Goal: Task Accomplishment & Management: Use online tool/utility

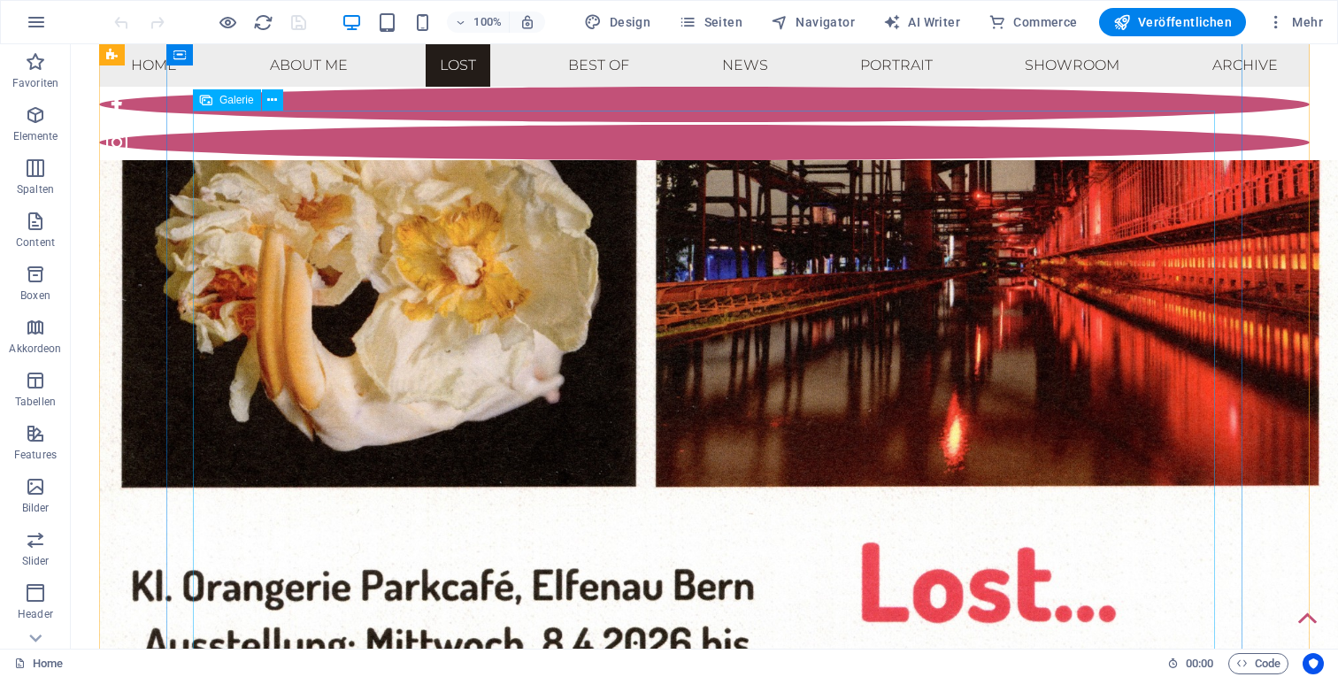
scroll to position [1867, 0]
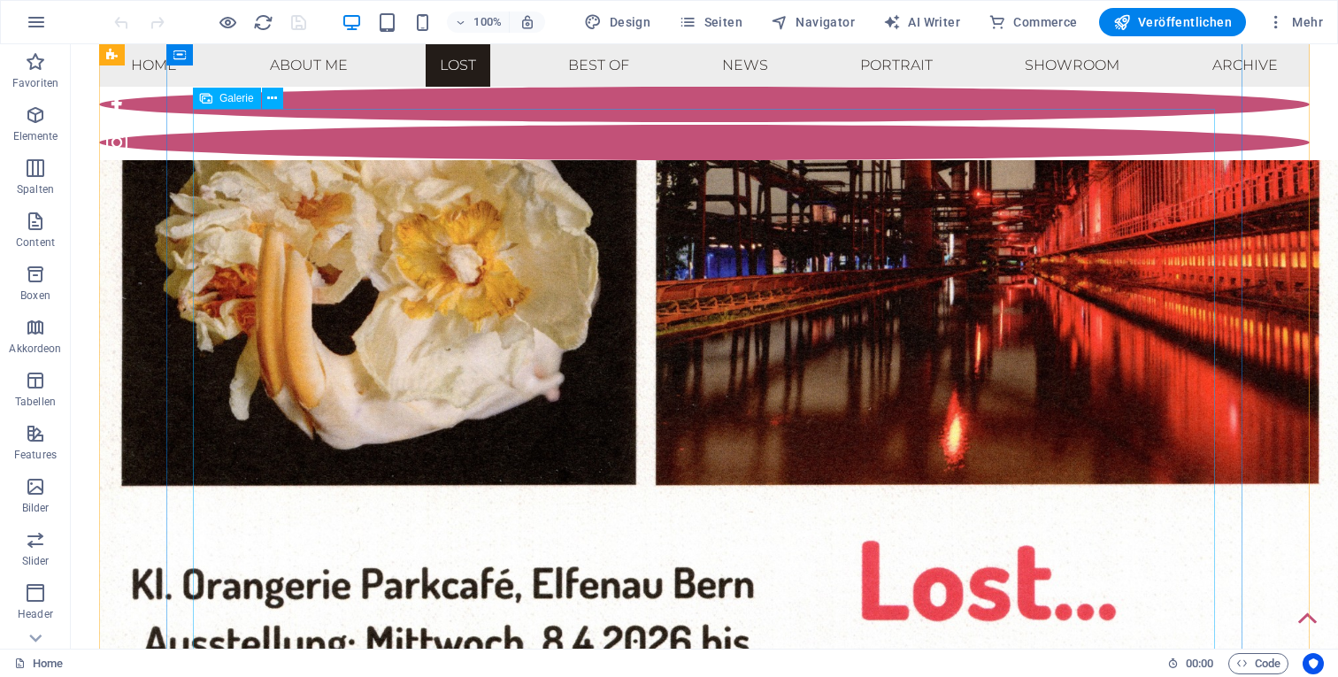
click at [229, 100] on span "Galerie" at bounding box center [236, 98] width 35 height 11
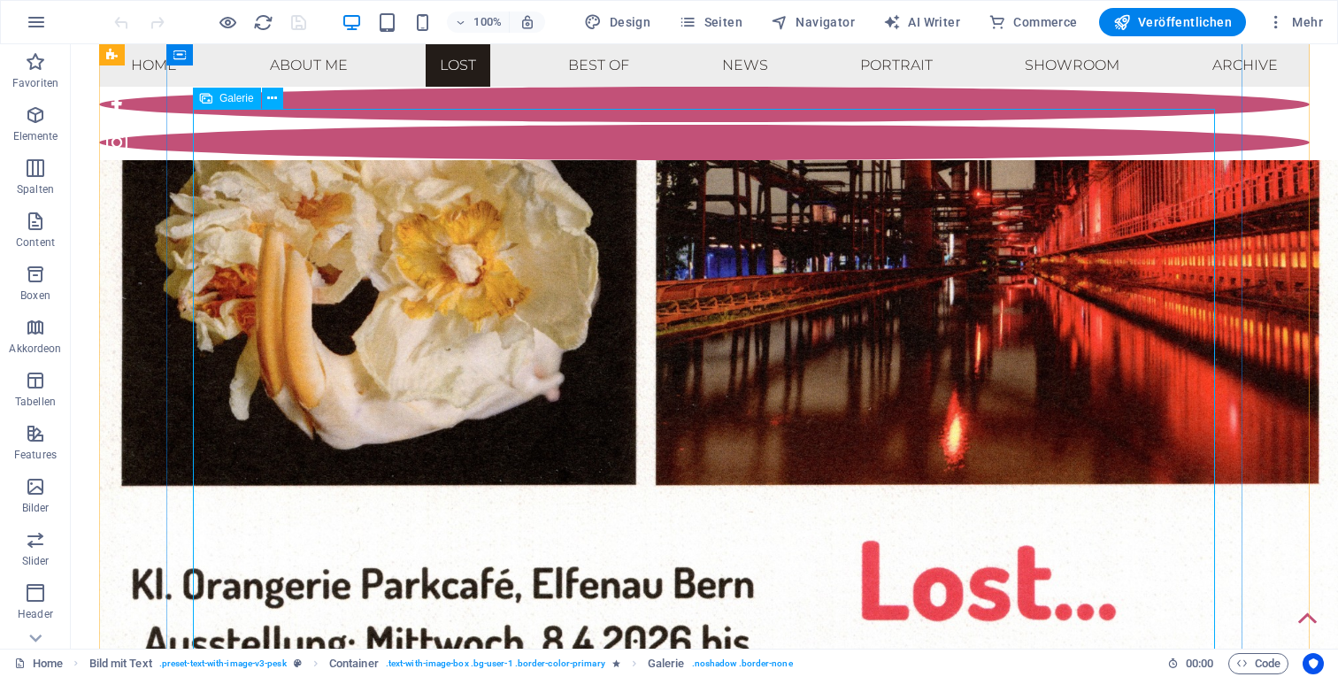
click at [237, 97] on span "Galerie" at bounding box center [236, 98] width 35 height 11
select select "%"
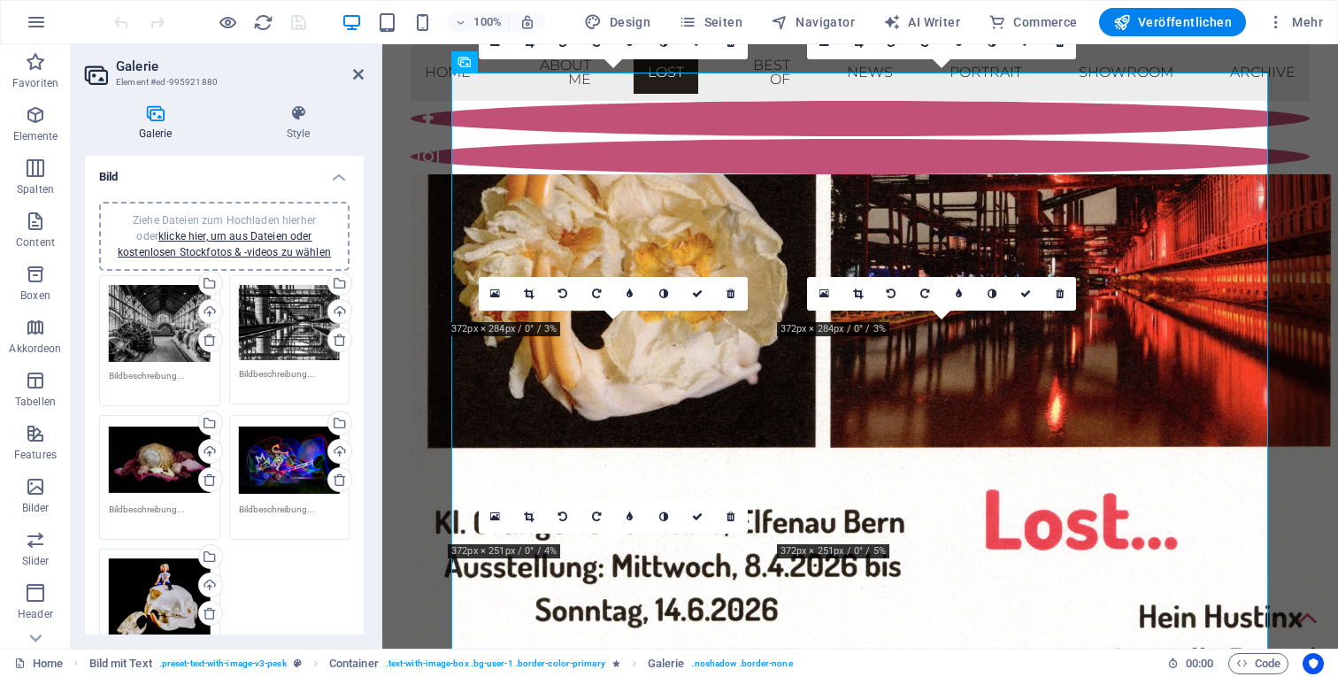
click at [302, 565] on div "Ziehe Dateien zum Hochladen hierher oder klicke hier, um aus Dateien oder koste…" at bounding box center [224, 481] width 259 height 420
click at [249, 234] on link "klicke hier, um aus Dateien oder kostenlosen Stockfotos & -videos zu wählen" at bounding box center [224, 244] width 213 height 28
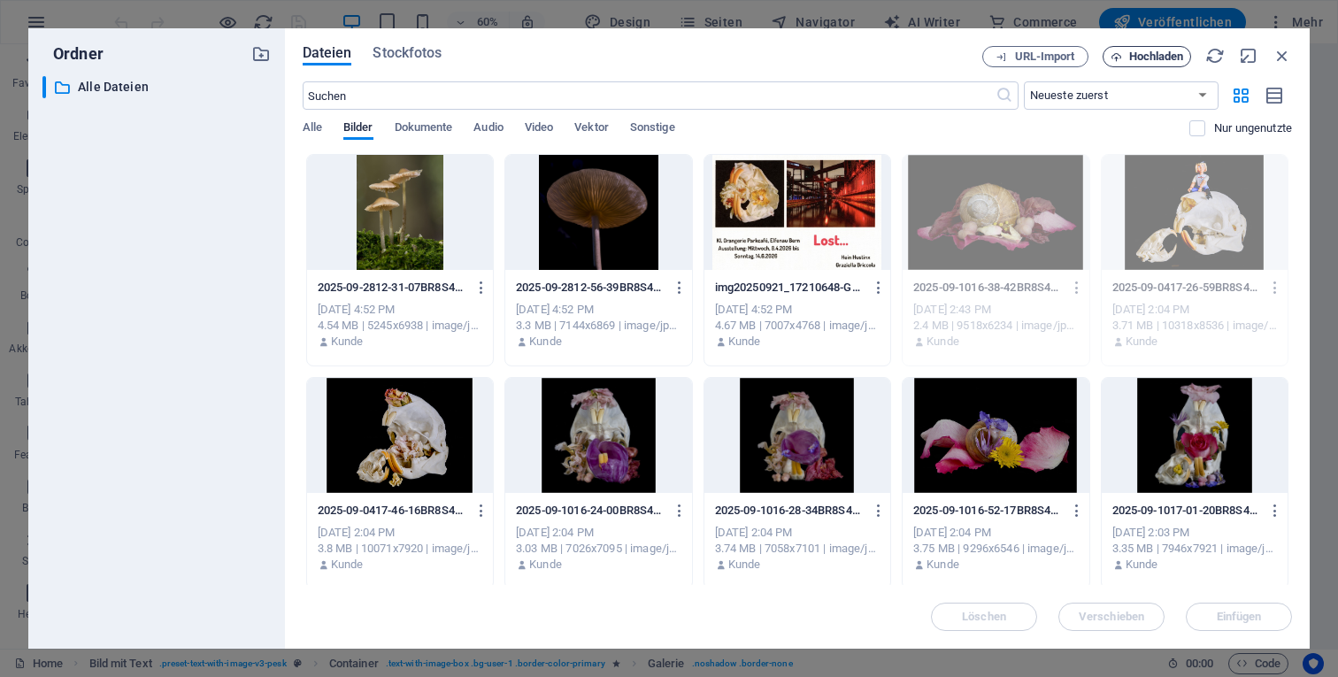
click at [1149, 53] on span "Hochladen" at bounding box center [1156, 56] width 55 height 11
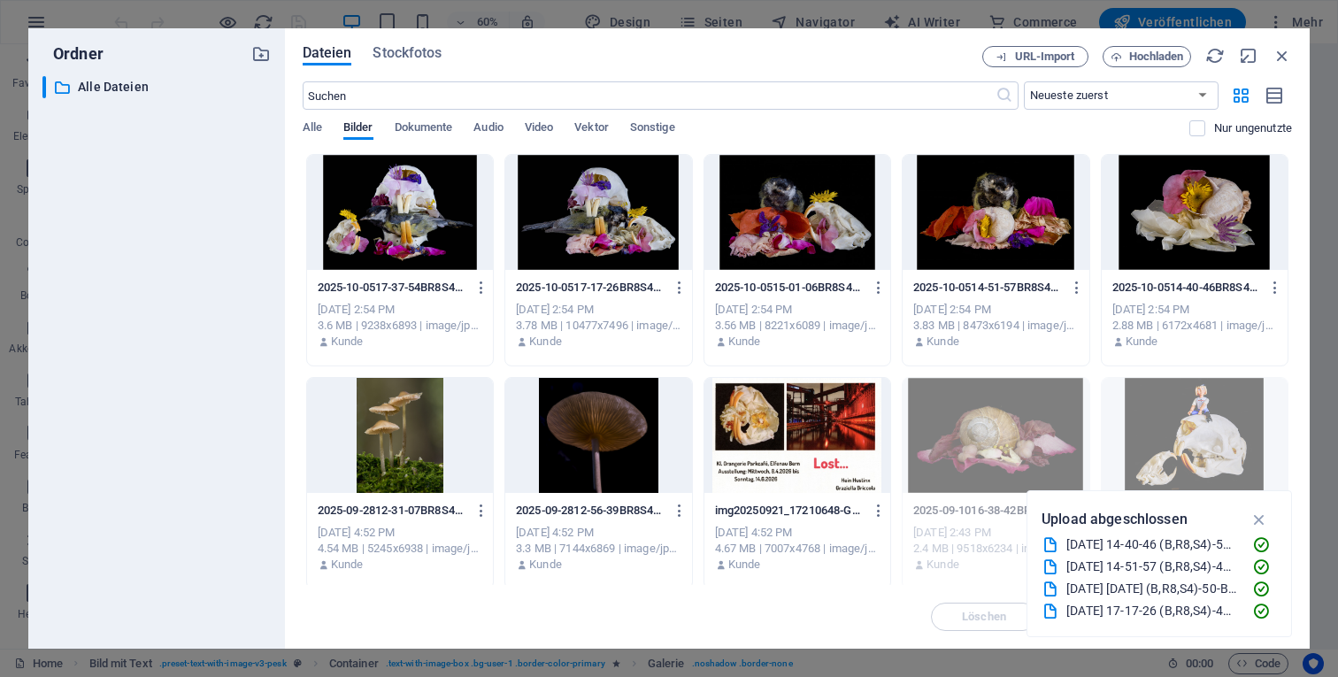
click at [588, 232] on div at bounding box center [598, 212] width 186 height 115
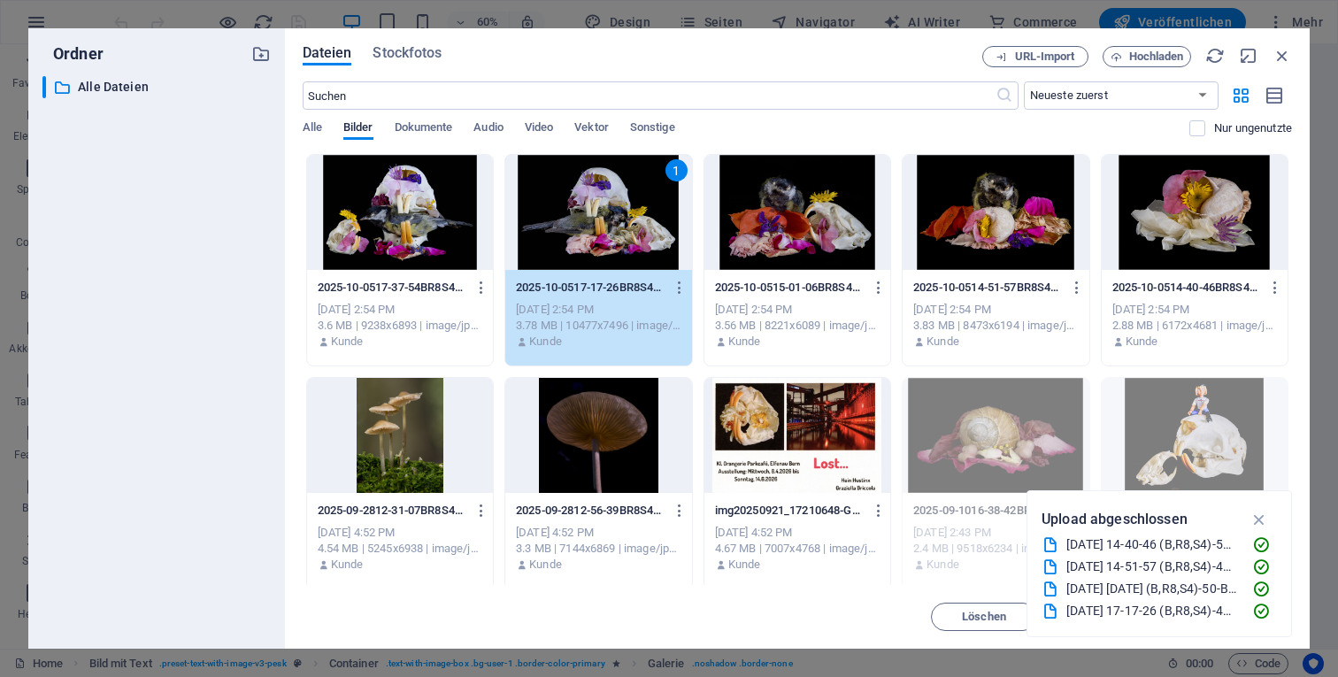
click at [640, 238] on div "1" at bounding box center [598, 212] width 186 height 115
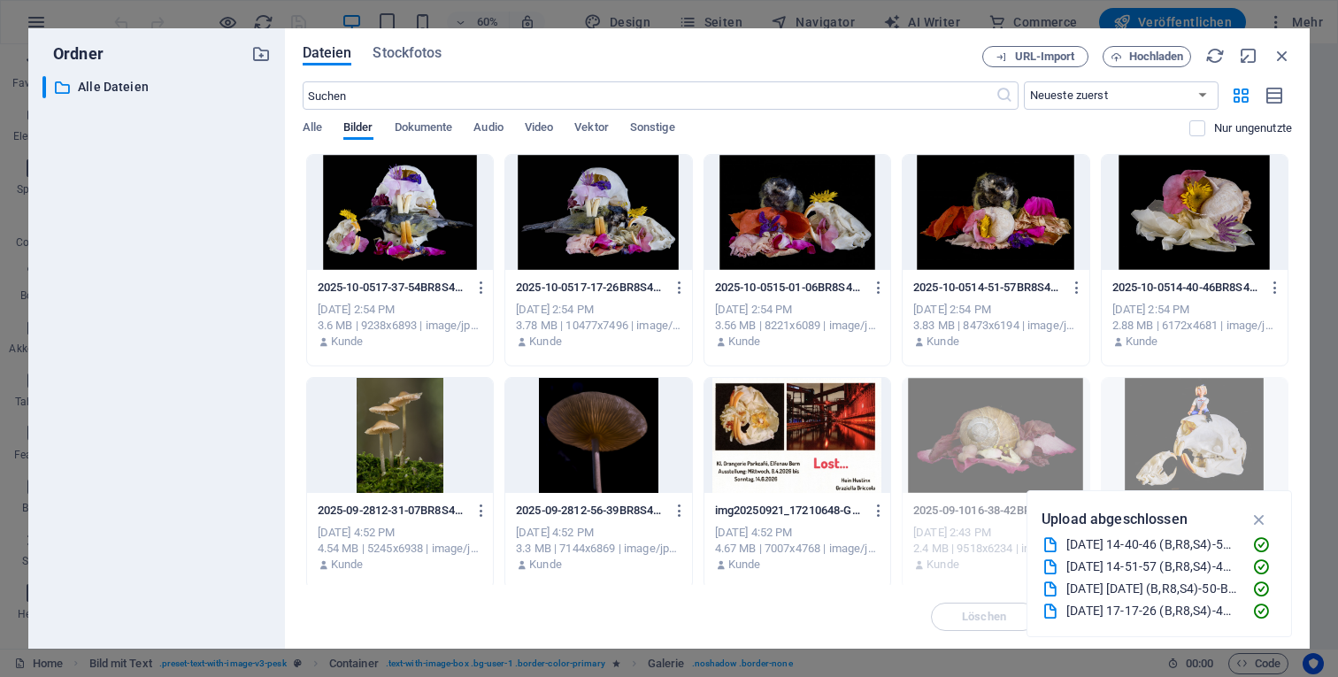
click at [640, 238] on div at bounding box center [598, 212] width 186 height 115
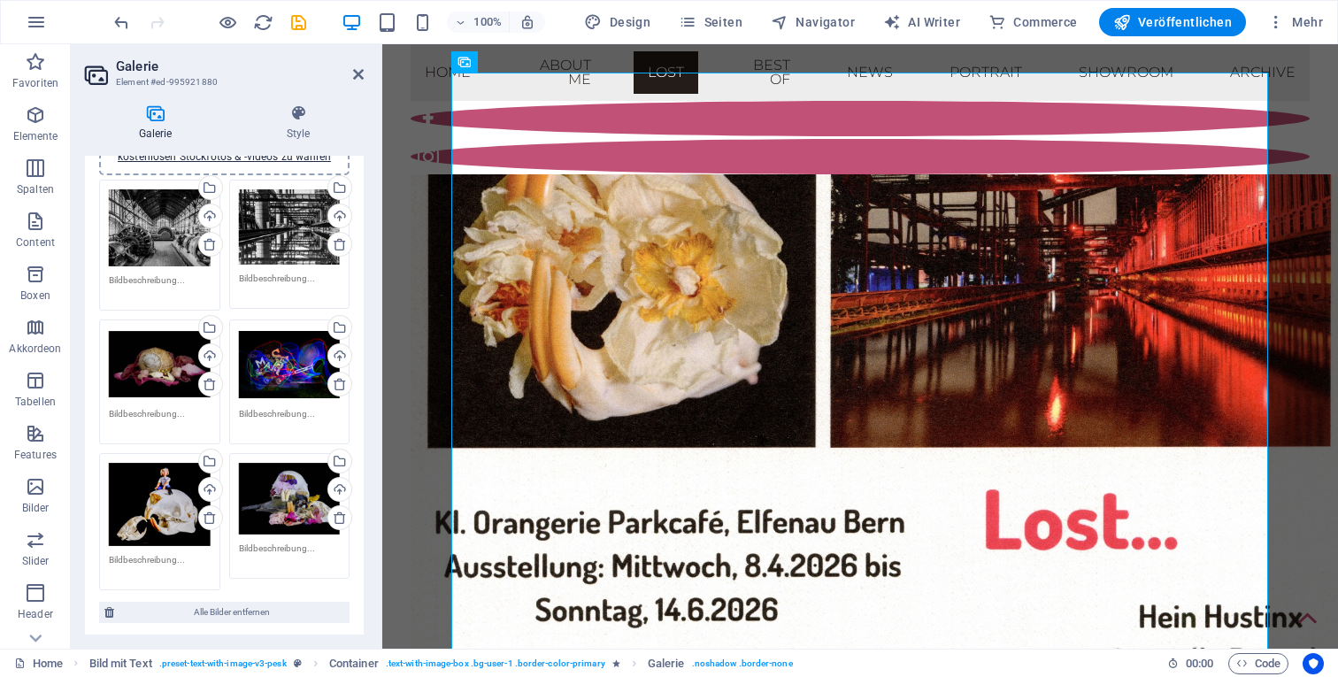
scroll to position [97, 0]
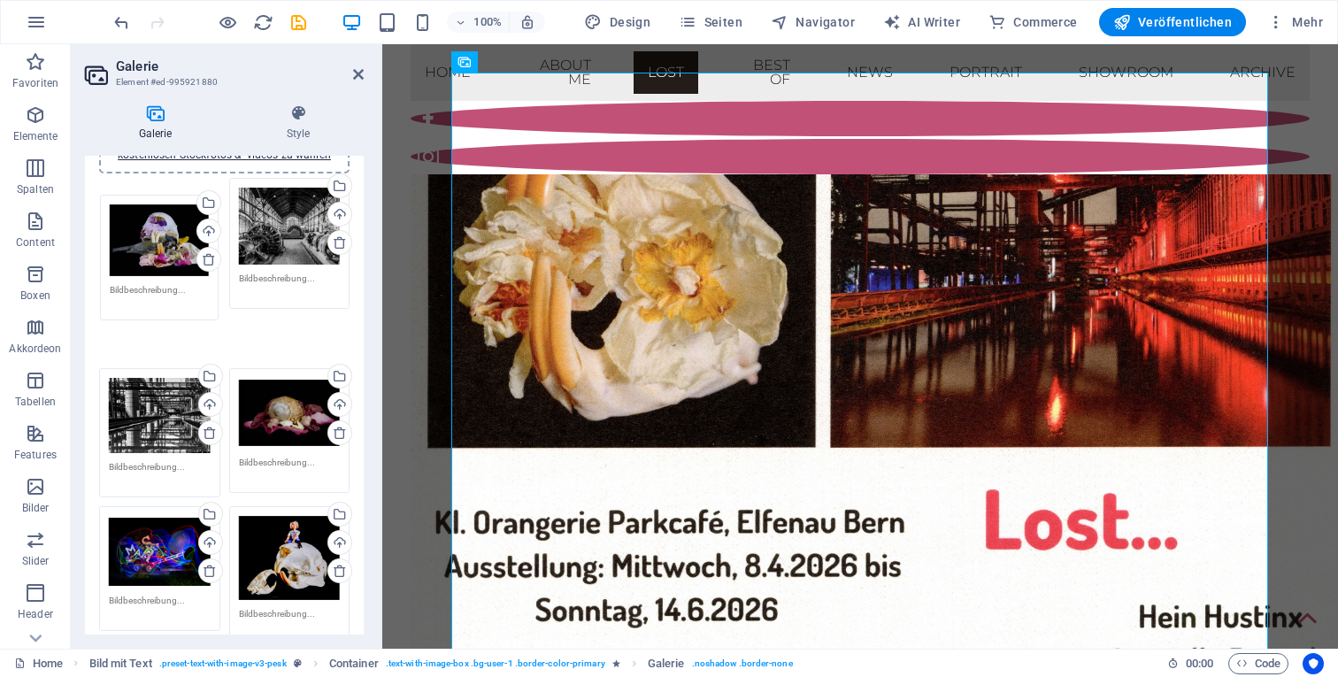
drag, startPoint x: 284, startPoint y: 479, endPoint x: 157, endPoint y: 223, distance: 285.8
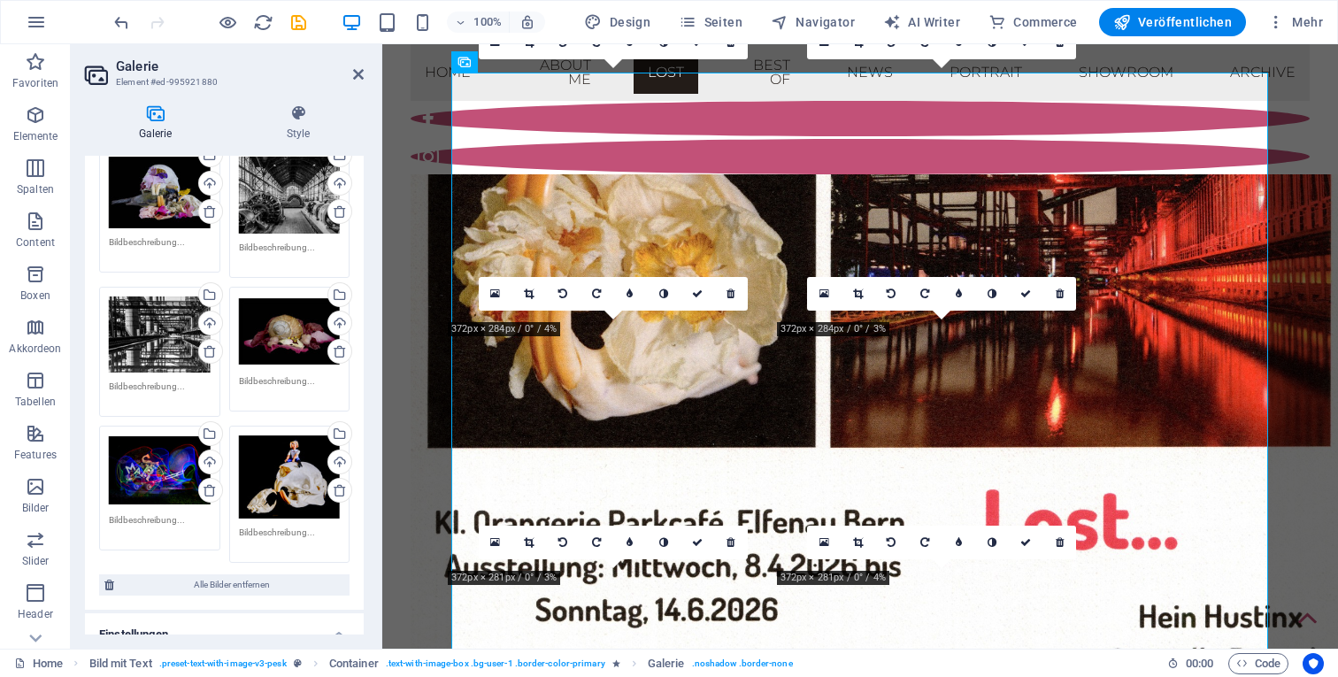
scroll to position [124, 0]
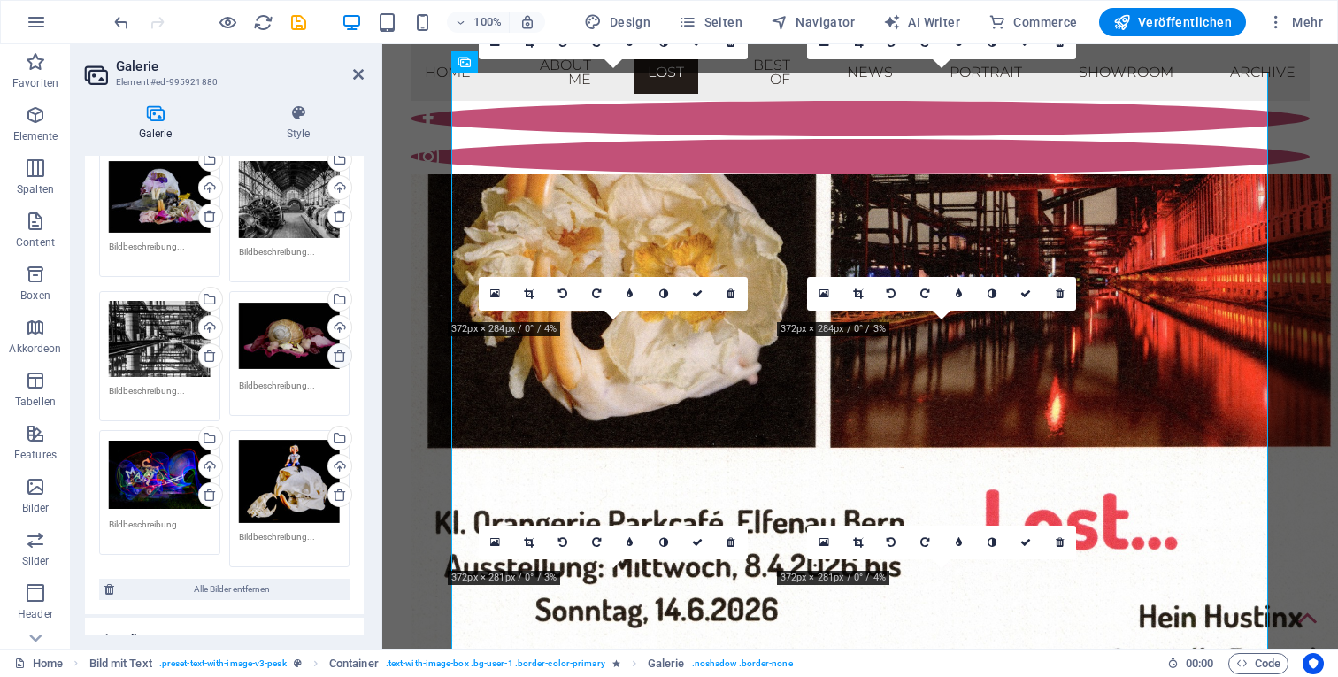
click at [335, 353] on icon at bounding box center [340, 356] width 14 height 14
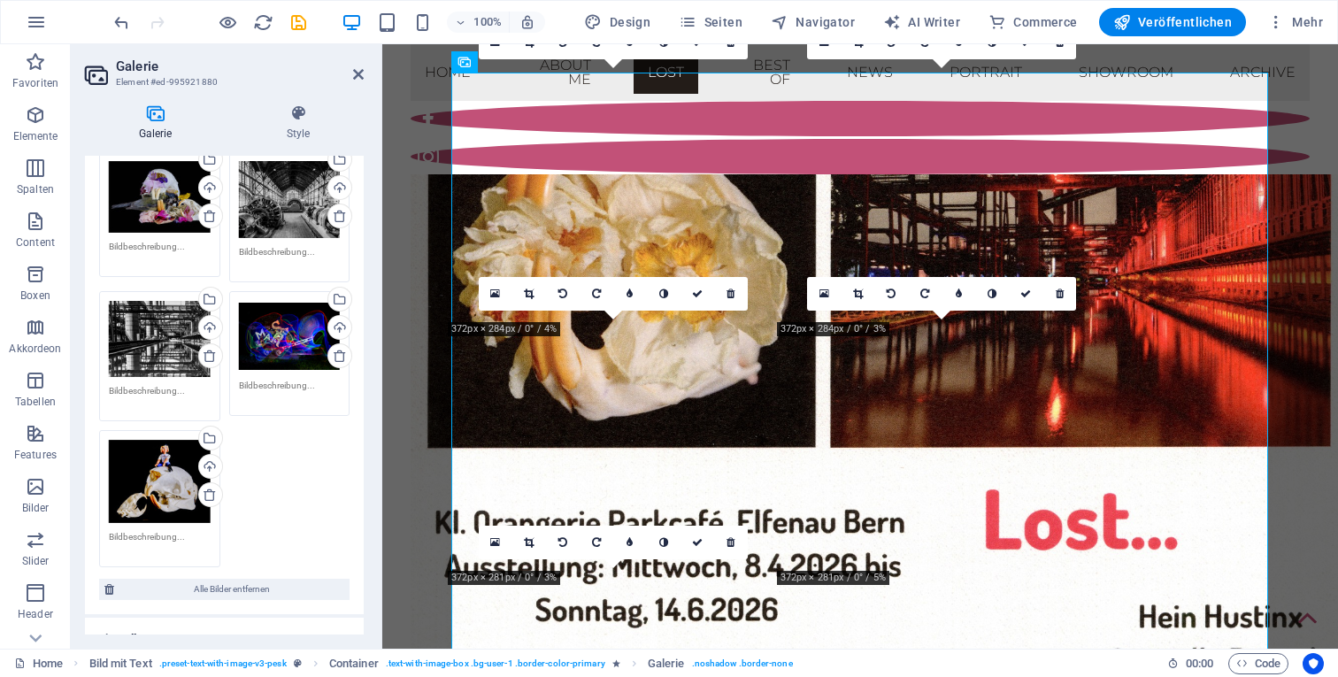
click at [281, 468] on div "Ziehe Dateien zum Hochladen hierher oder klicke hier, um aus Dateien oder koste…" at bounding box center [224, 360] width 259 height 426
click at [290, 473] on div "Ziehe Dateien zum Hochladen hierher oder klicke hier, um aus Dateien oder koste…" at bounding box center [224, 360] width 259 height 426
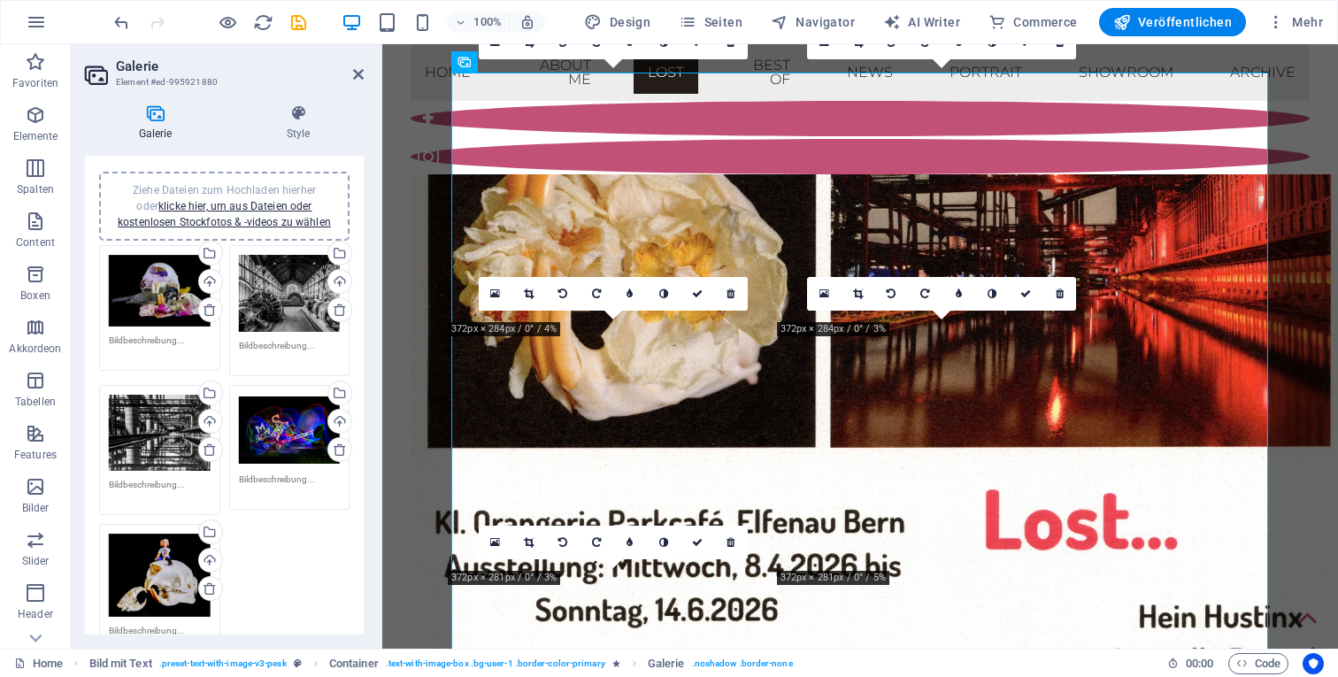
scroll to position [24, 0]
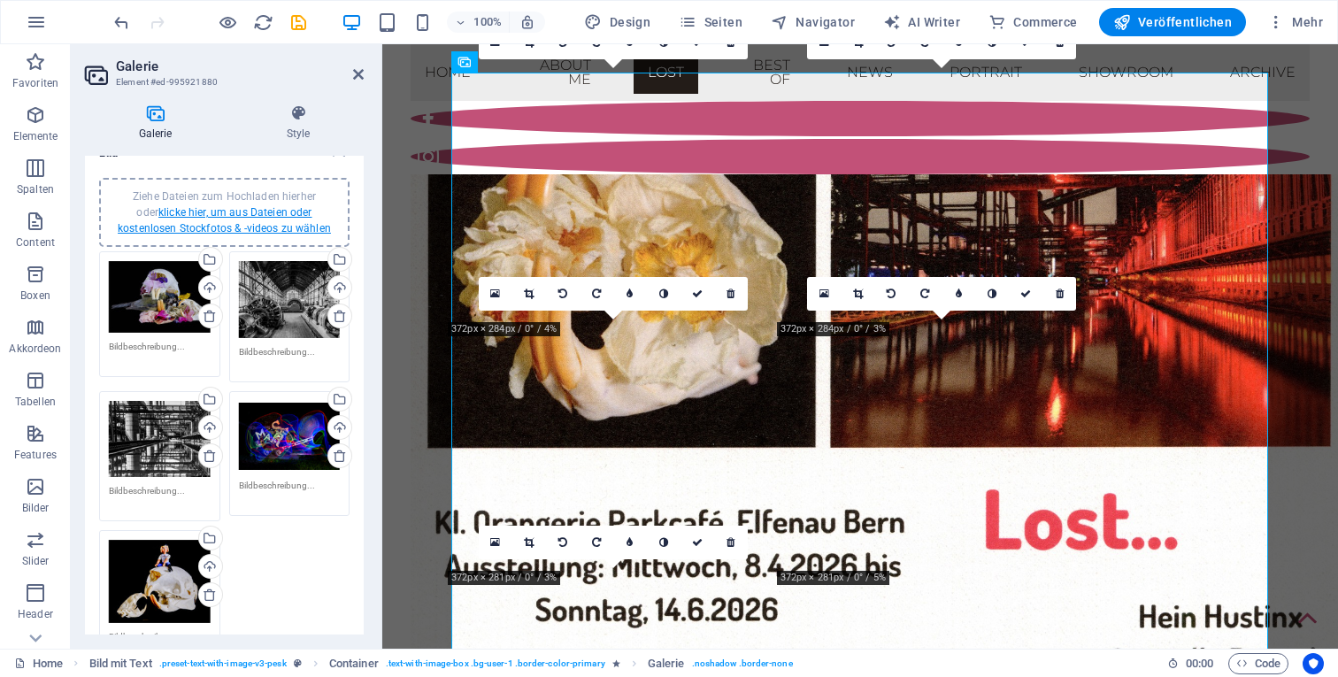
click at [247, 212] on link "klicke hier, um aus Dateien oder kostenlosen Stockfotos & -videos zu wählen" at bounding box center [224, 220] width 213 height 28
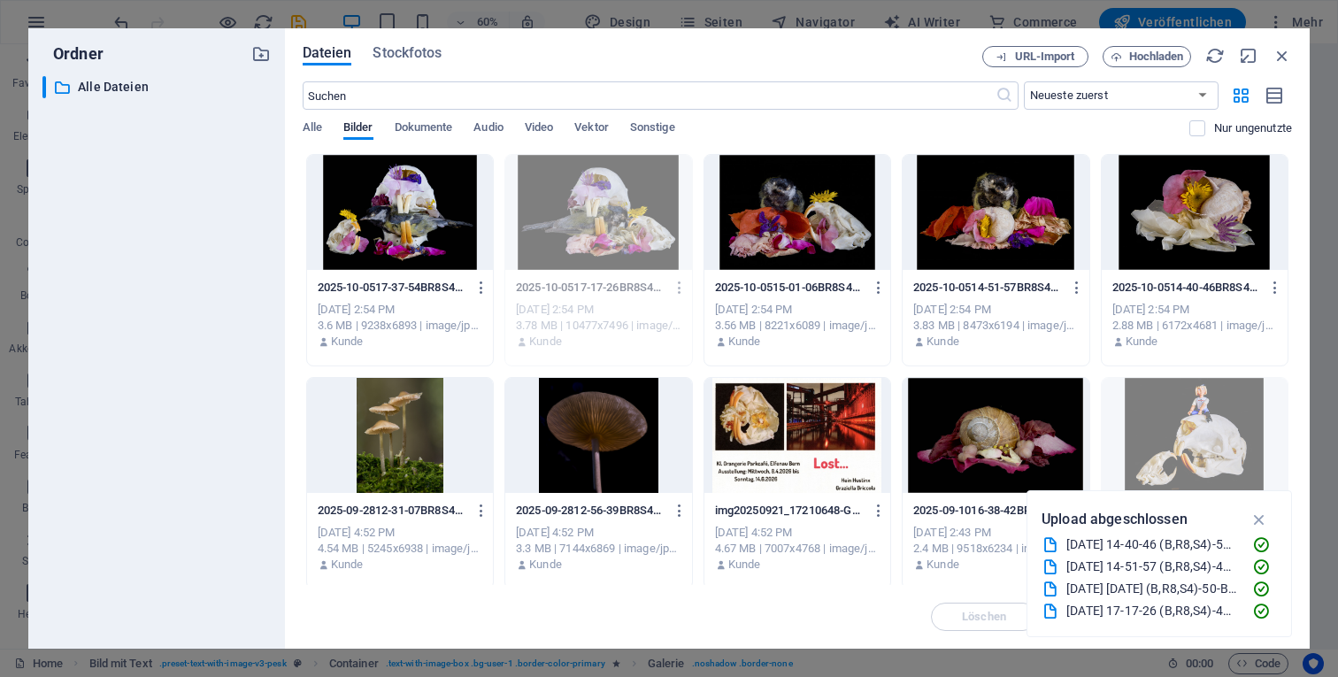
click at [1208, 215] on div at bounding box center [1195, 212] width 186 height 115
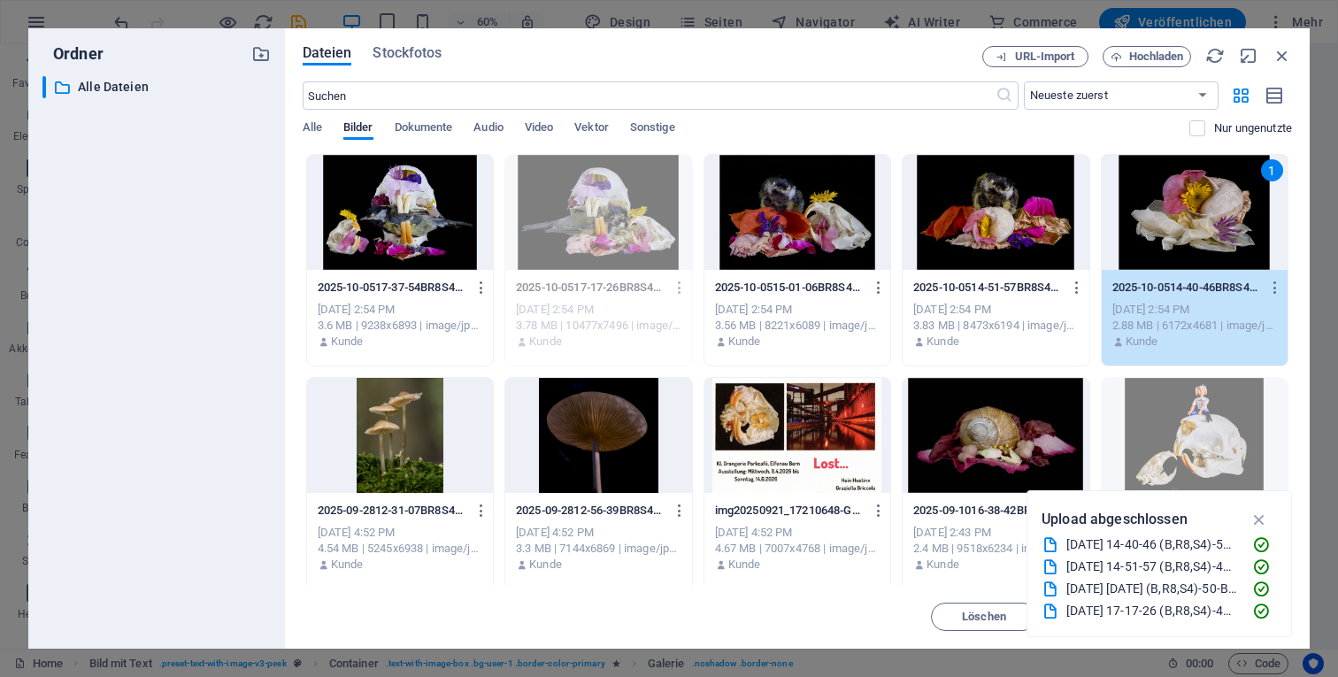
click at [1168, 233] on div "1" at bounding box center [1195, 212] width 186 height 115
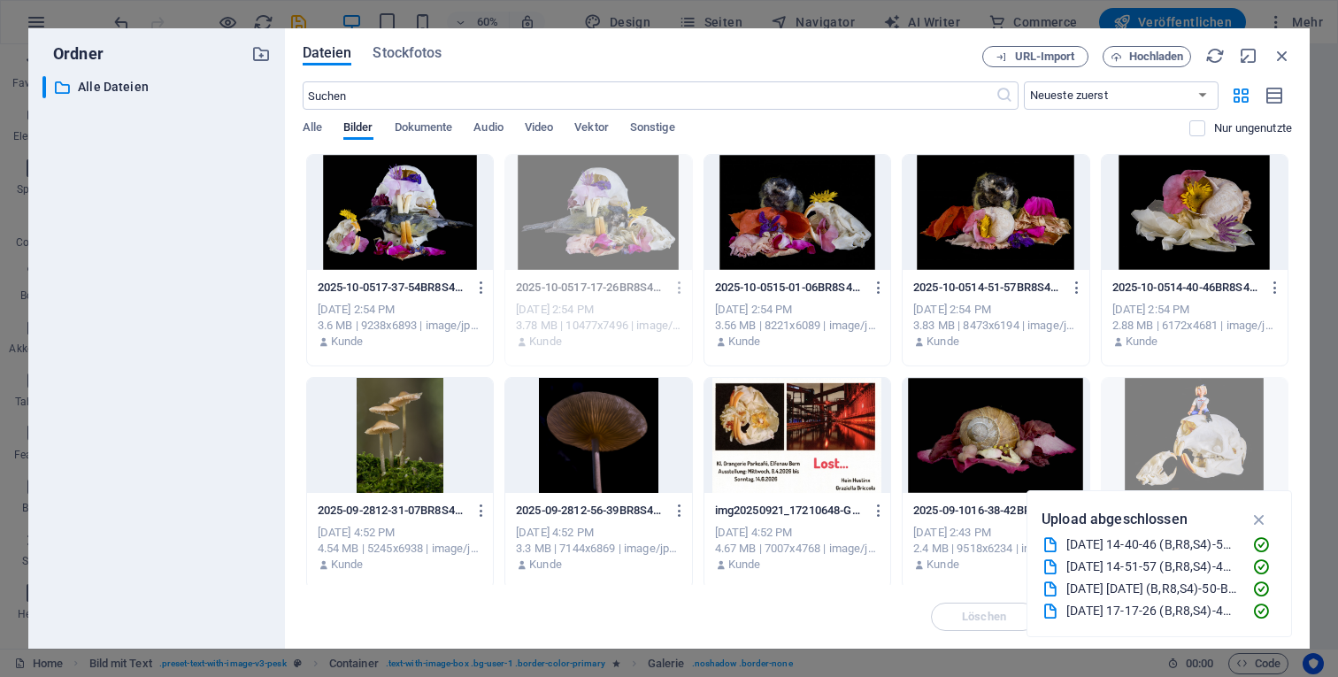
click at [1168, 233] on div at bounding box center [1195, 212] width 186 height 115
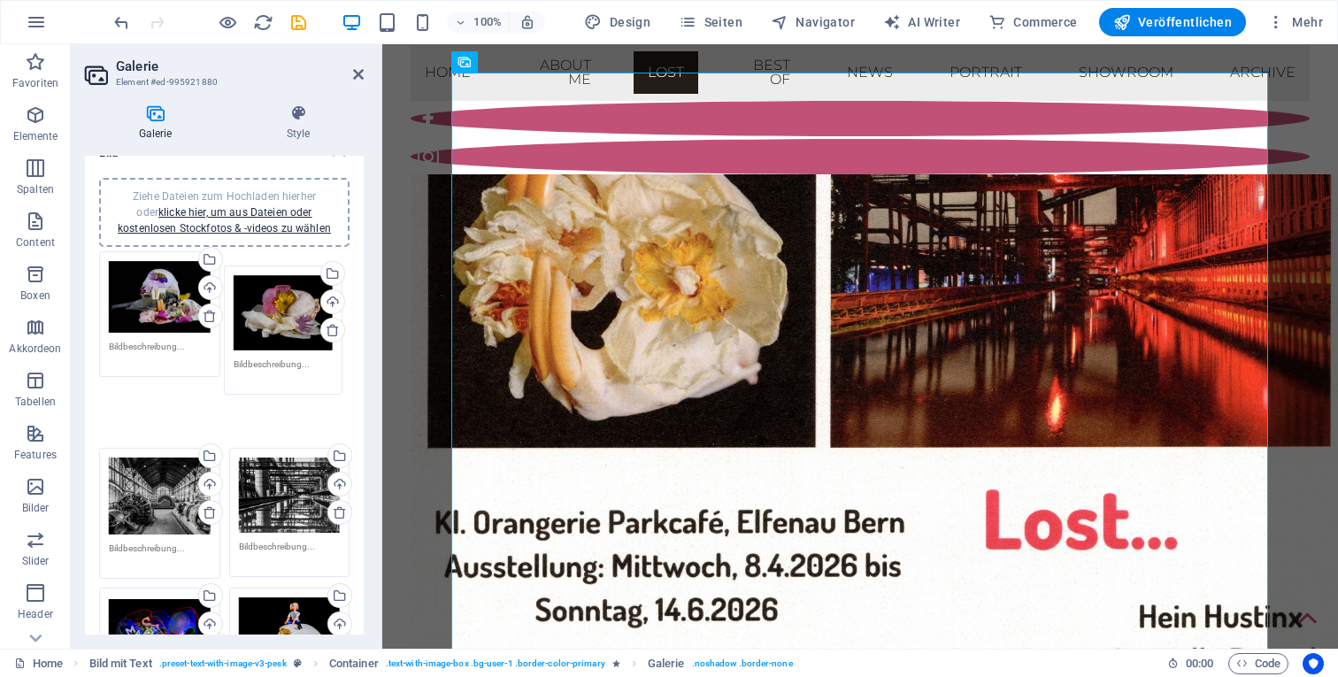
drag, startPoint x: 285, startPoint y: 569, endPoint x: 281, endPoint y: 307, distance: 262.0
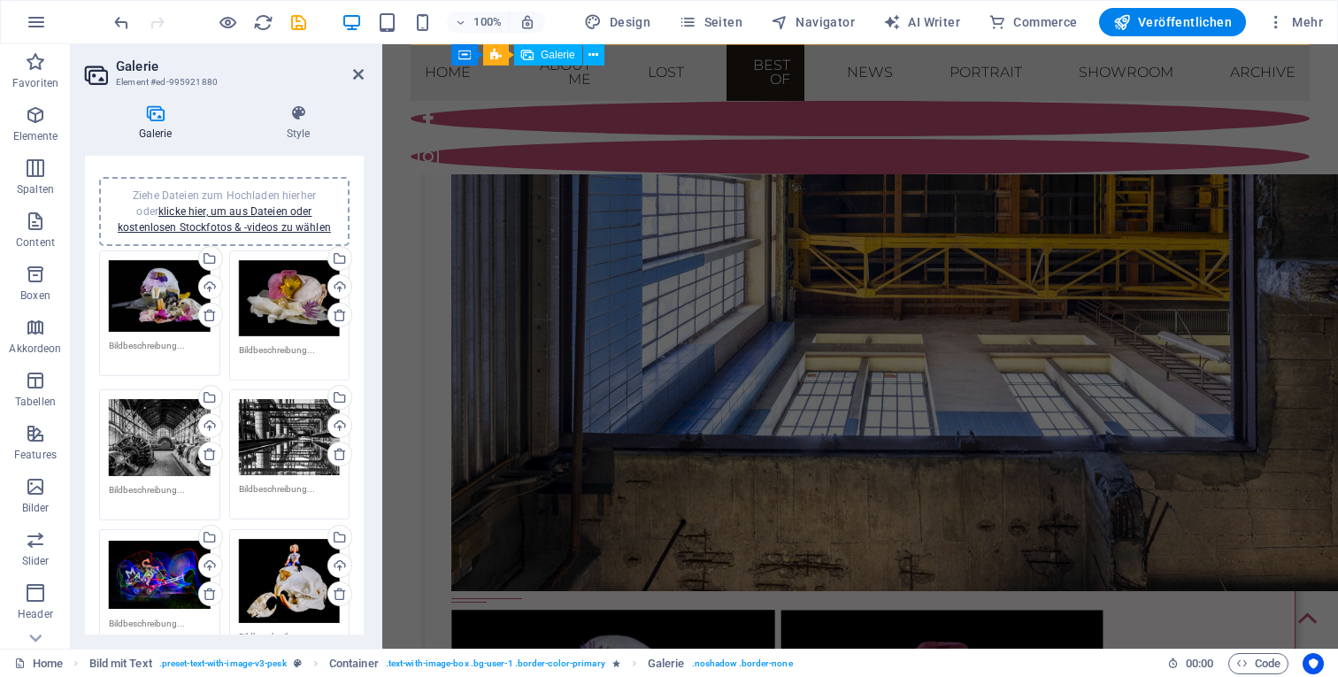
scroll to position [2912, 0]
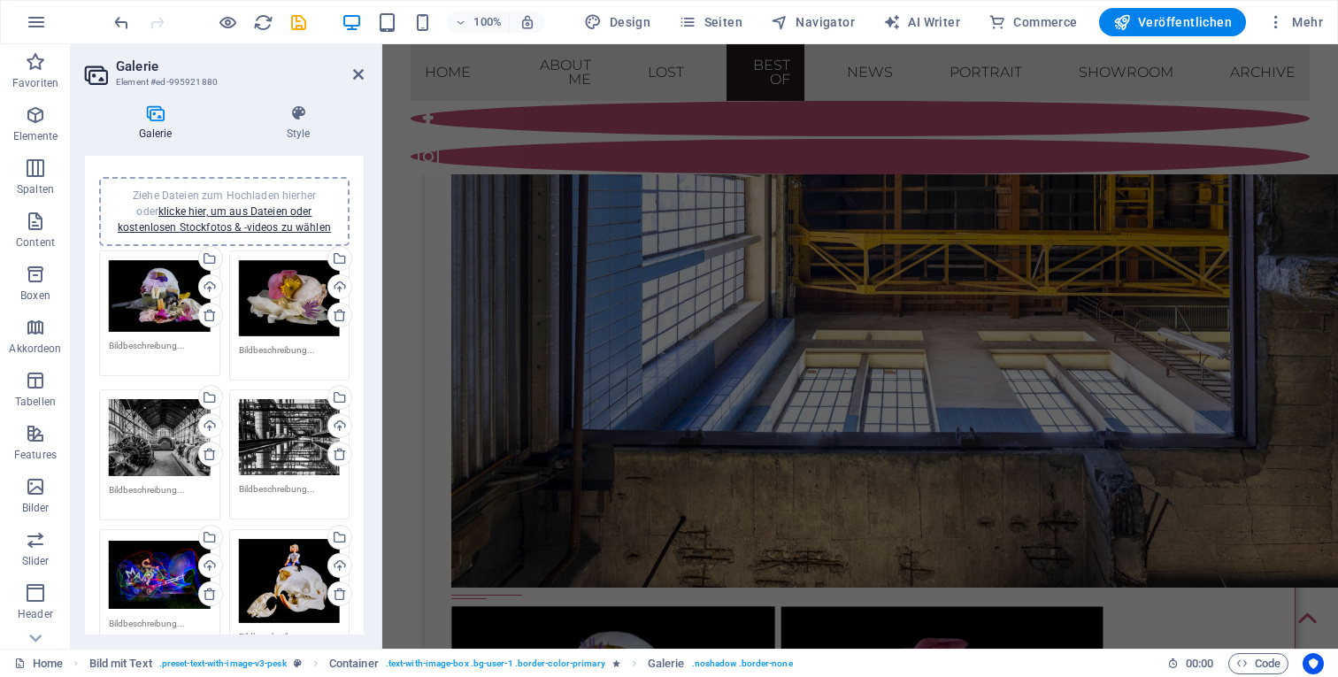
click at [350, 75] on header "Galerie Element #ed-995921880" at bounding box center [224, 67] width 279 height 46
click at [358, 73] on icon at bounding box center [358, 74] width 11 height 14
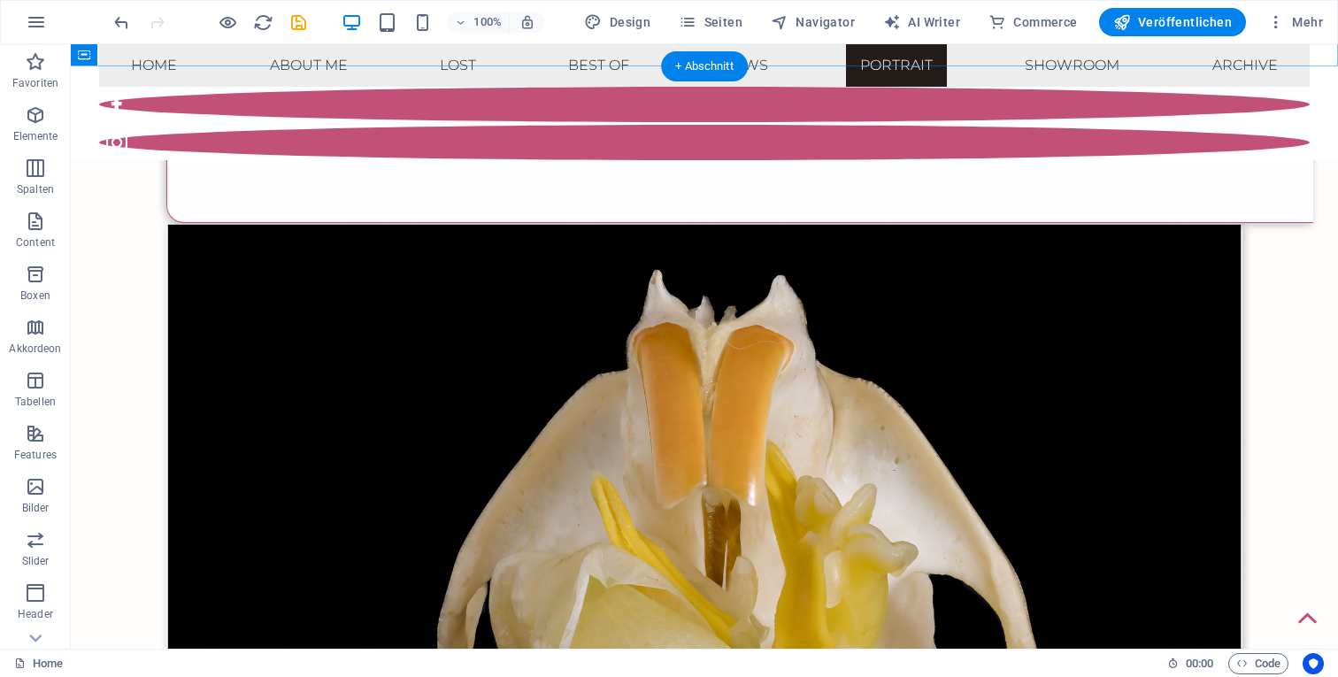
scroll to position [7001, 0]
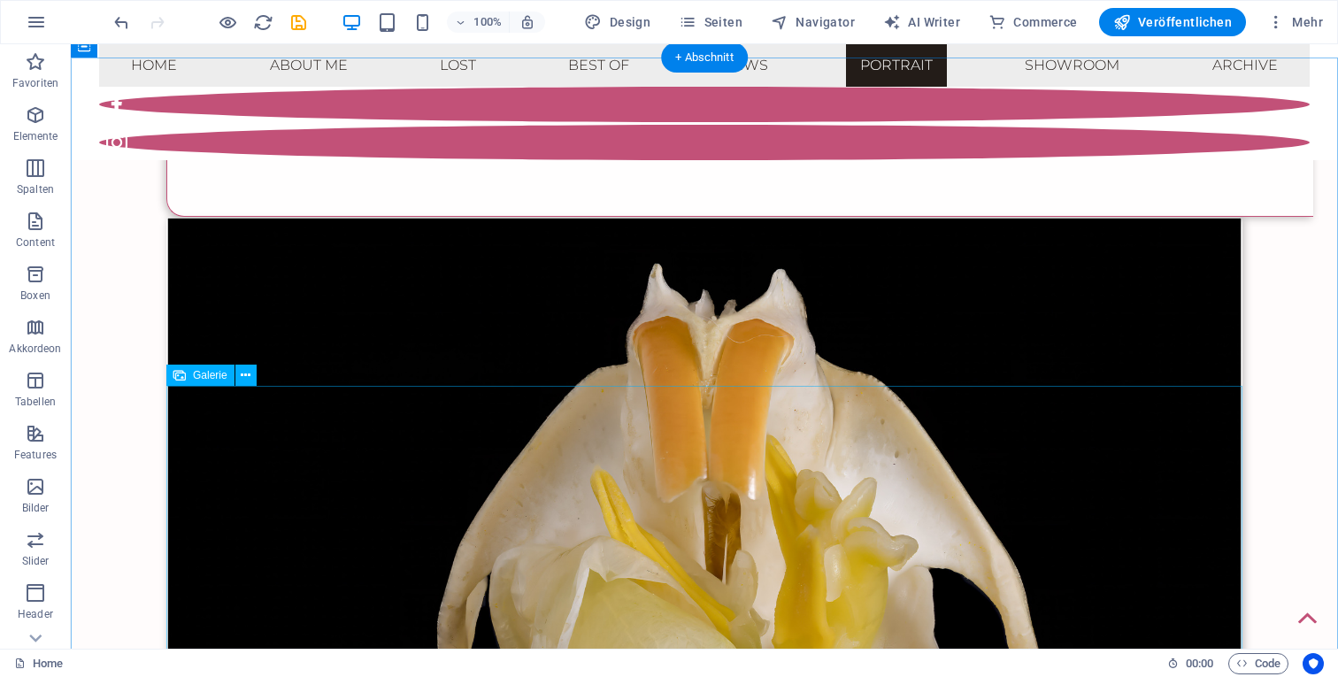
click at [210, 373] on span "Galerie" at bounding box center [210, 375] width 35 height 11
select select "%"
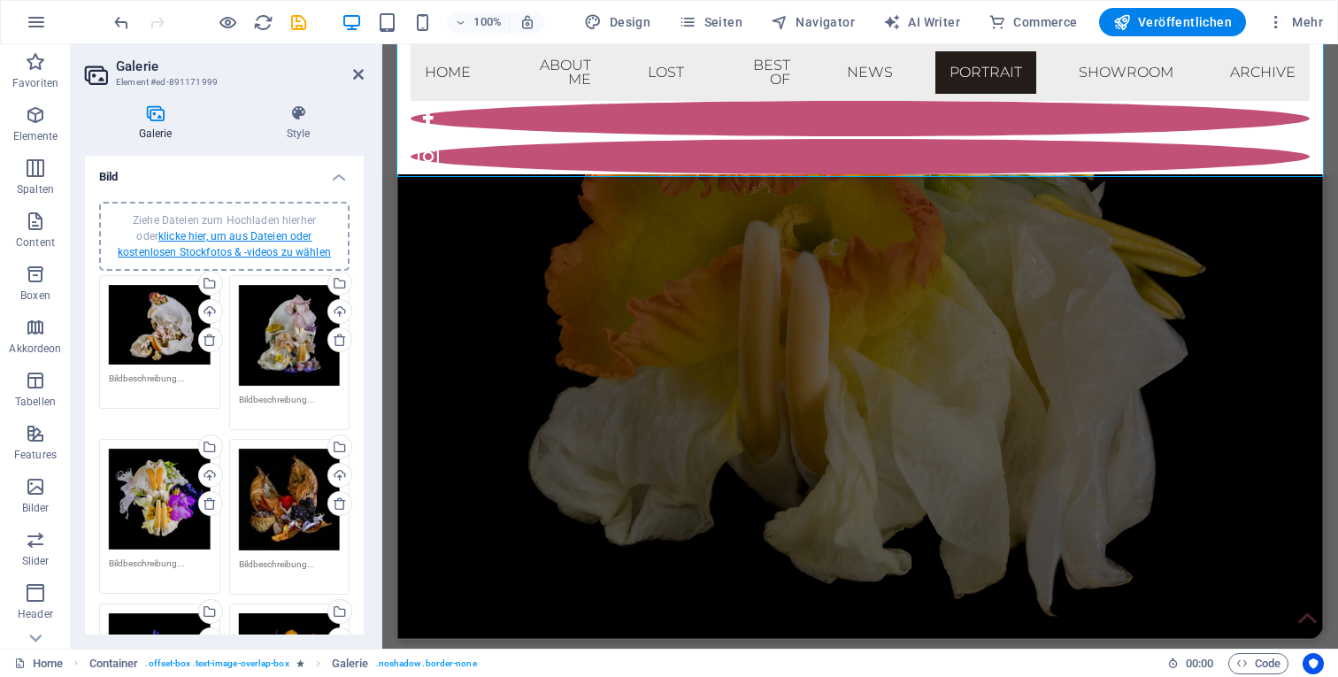
click at [232, 232] on link "klicke hier, um aus Dateien oder kostenlosen Stockfotos & -videos zu wählen" at bounding box center [224, 244] width 213 height 28
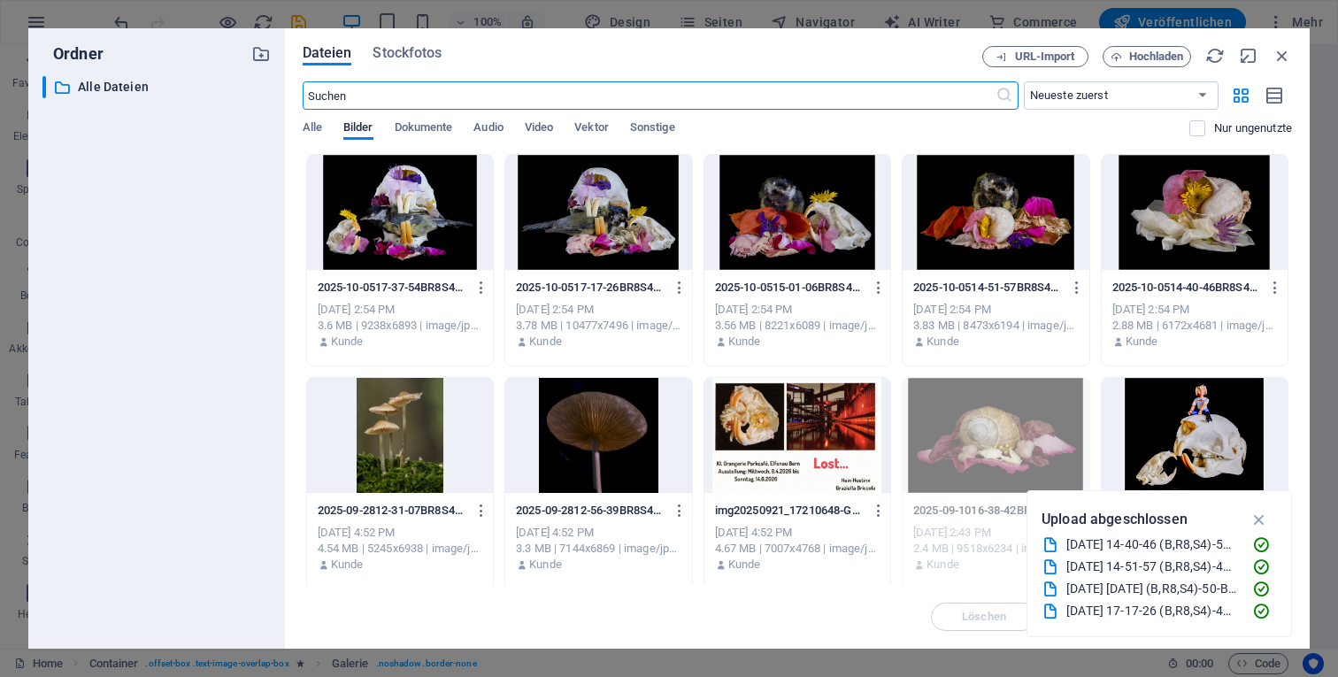
scroll to position [6678, 0]
click at [589, 224] on div at bounding box center [598, 212] width 186 height 115
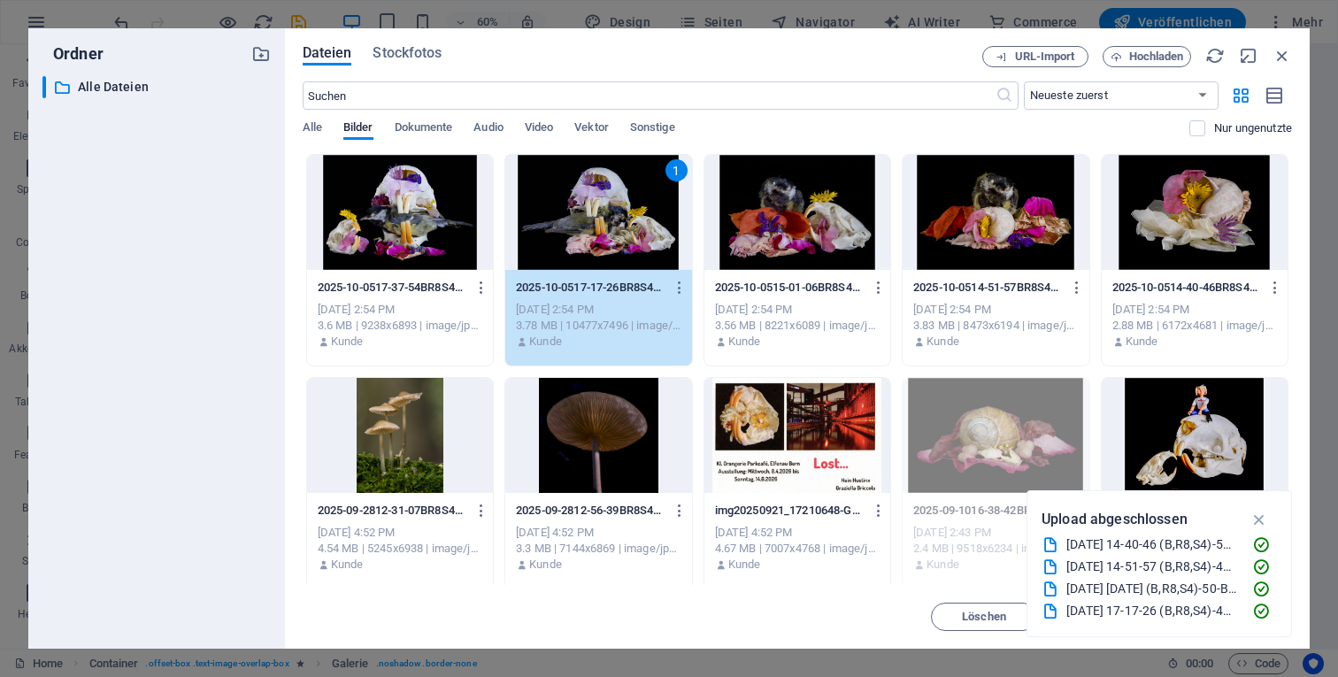
click at [551, 216] on div "1" at bounding box center [598, 212] width 186 height 115
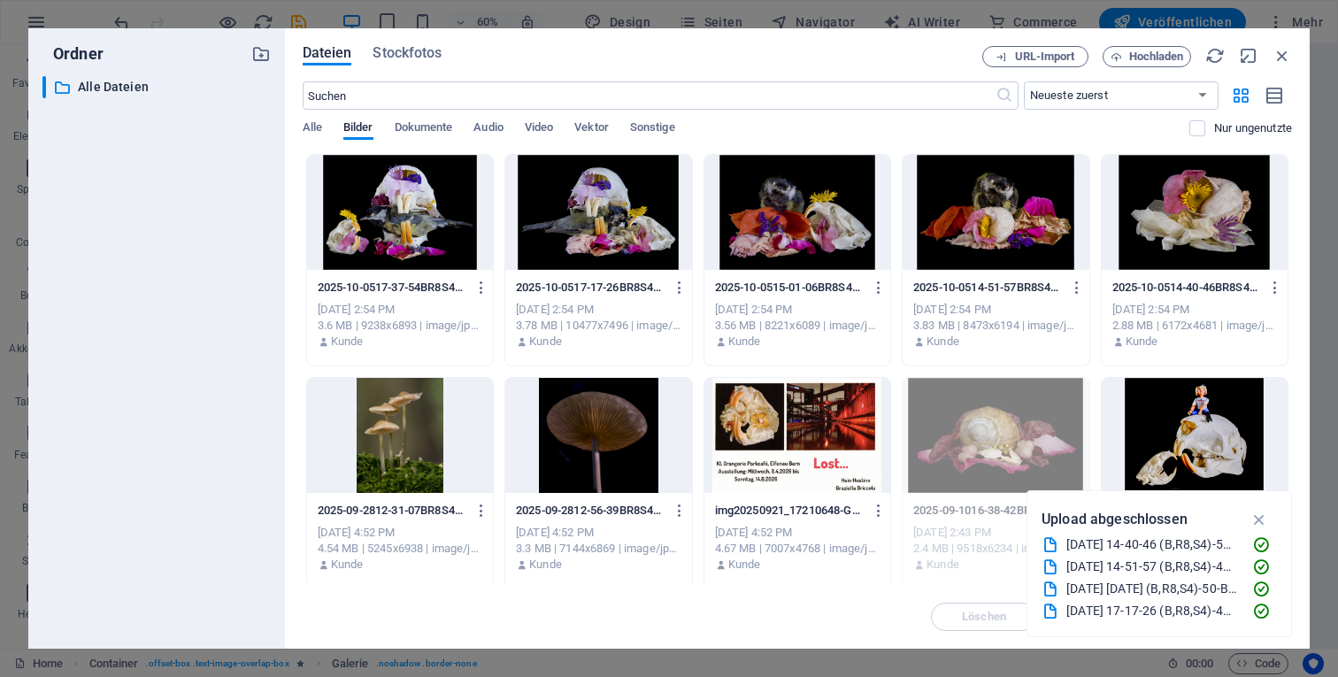
click at [552, 216] on div at bounding box center [598, 212] width 186 height 115
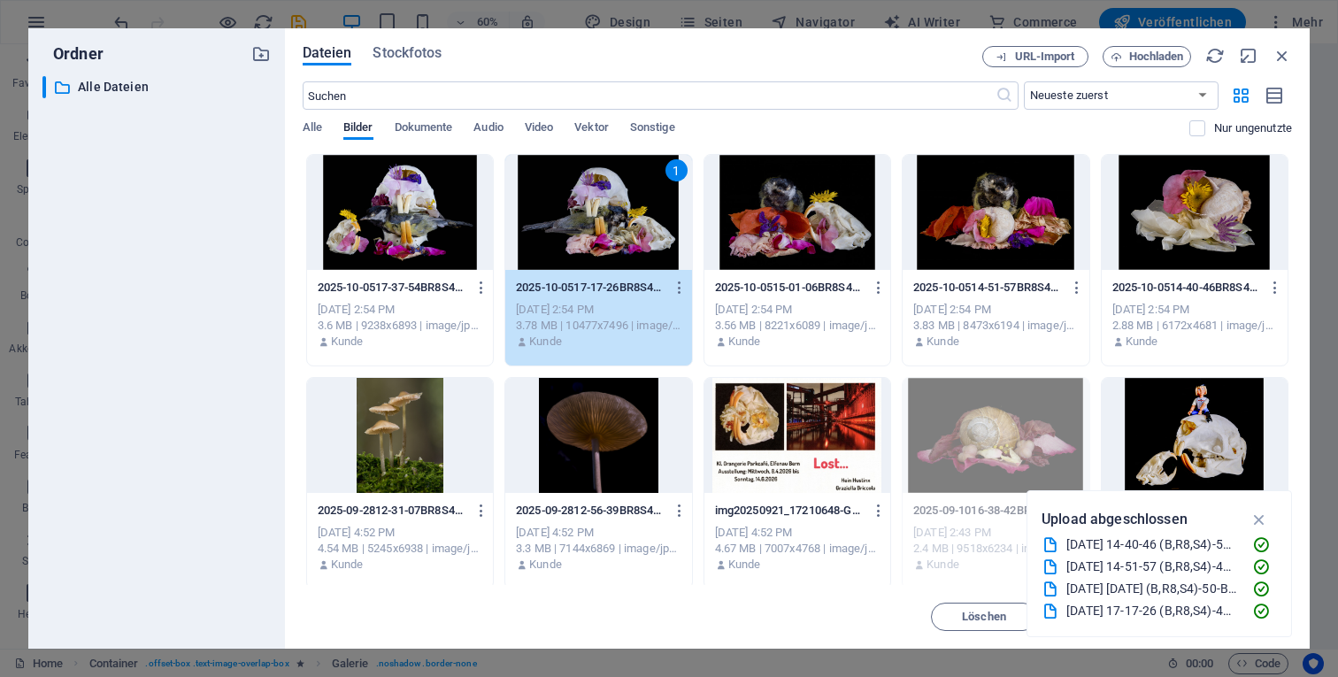
click at [552, 216] on div "1" at bounding box center [598, 212] width 186 height 115
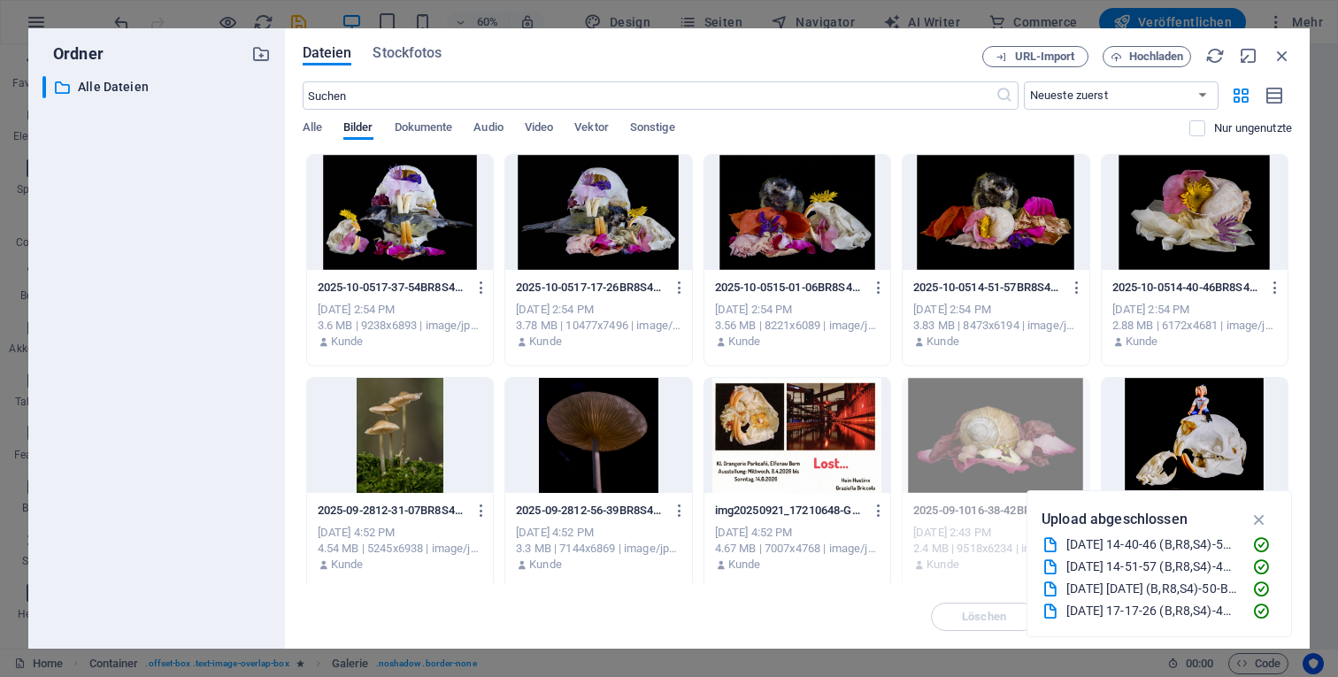
click at [552, 216] on div at bounding box center [598, 212] width 186 height 115
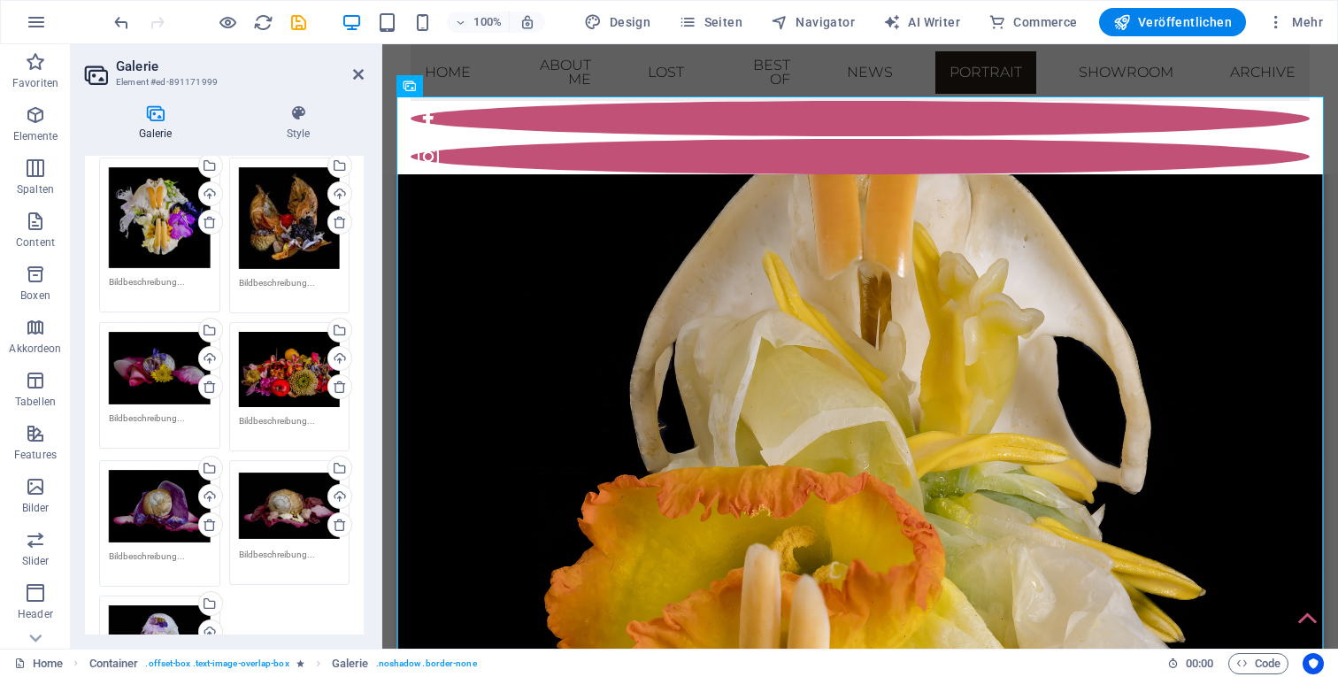
scroll to position [271, 0]
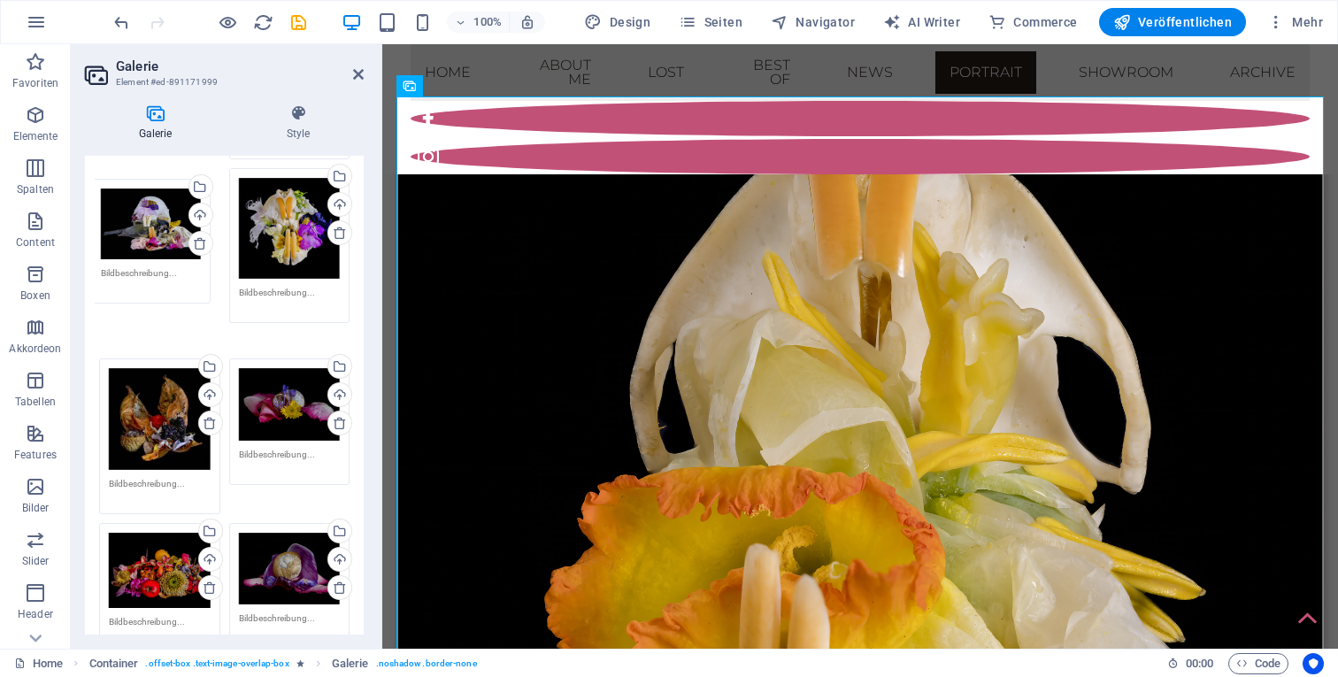
drag, startPoint x: 156, startPoint y: 613, endPoint x: 148, endPoint y: 192, distance: 421.4
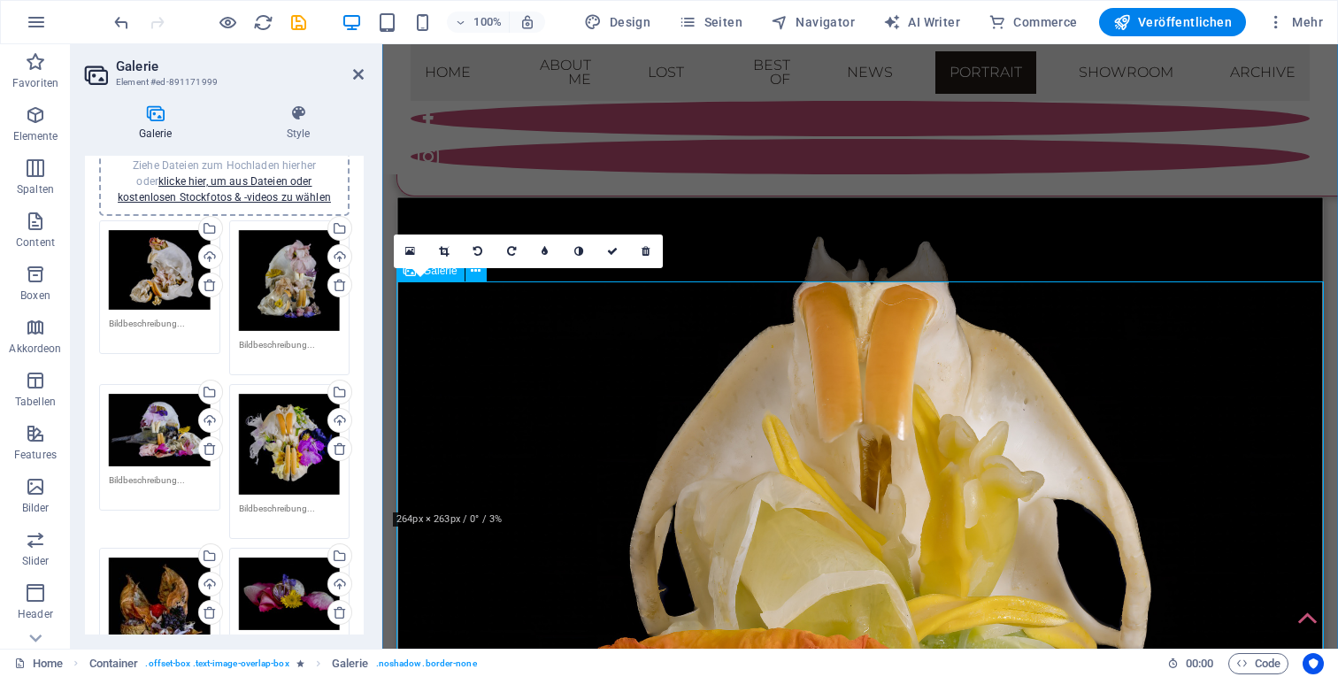
scroll to position [6518, 0]
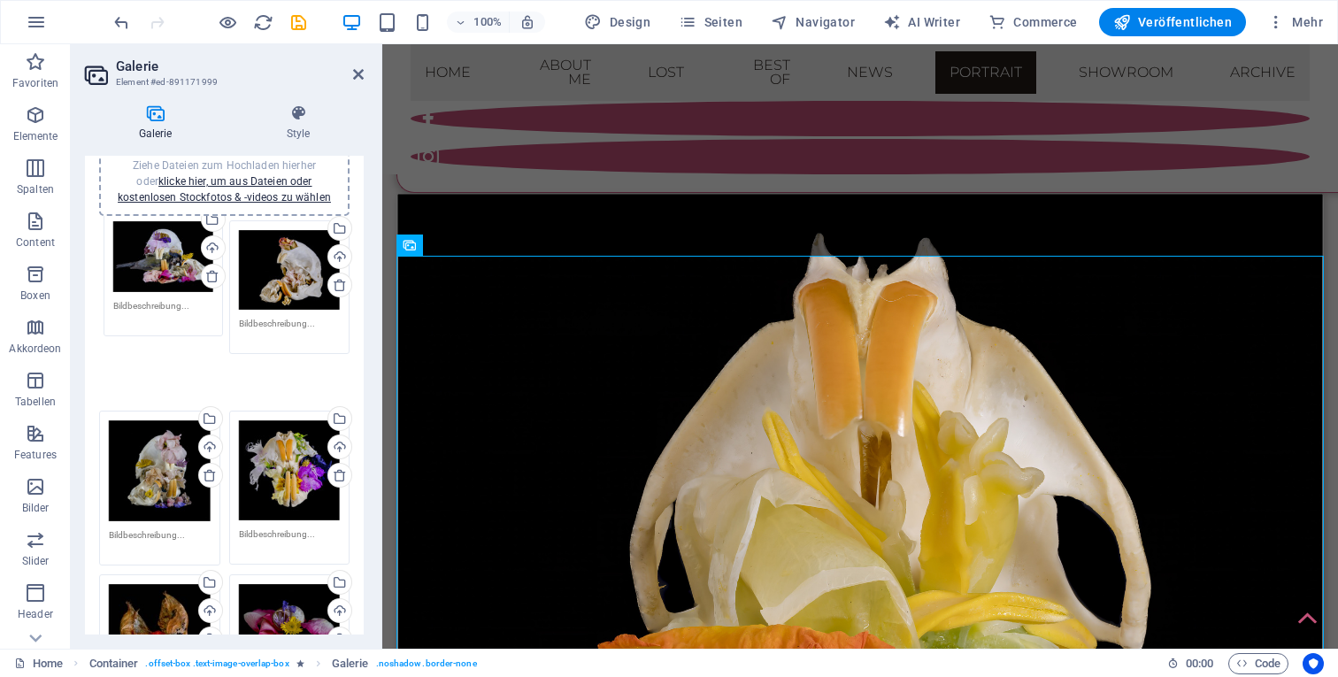
drag, startPoint x: 170, startPoint y: 425, endPoint x: 170, endPoint y: 266, distance: 158.4
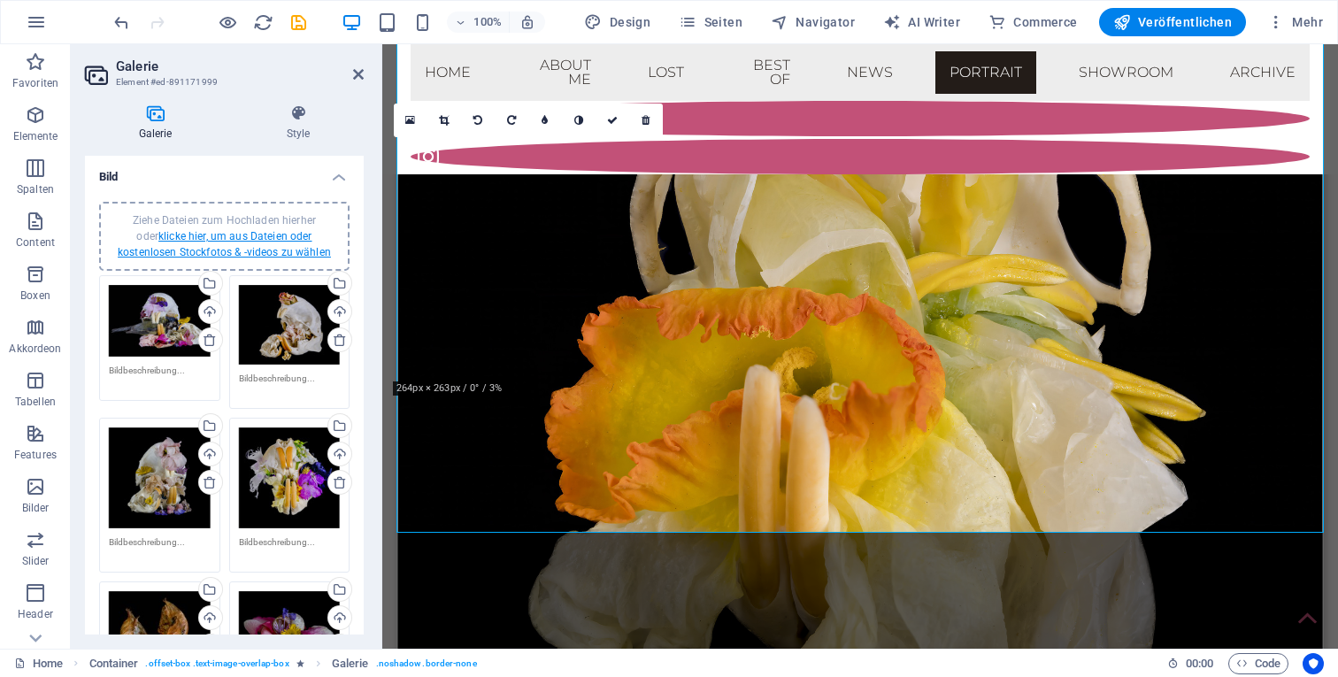
scroll to position [0, 0]
click at [215, 235] on link "klicke hier, um aus Dateien oder kostenlosen Stockfotos & -videos zu wählen" at bounding box center [224, 244] width 213 height 28
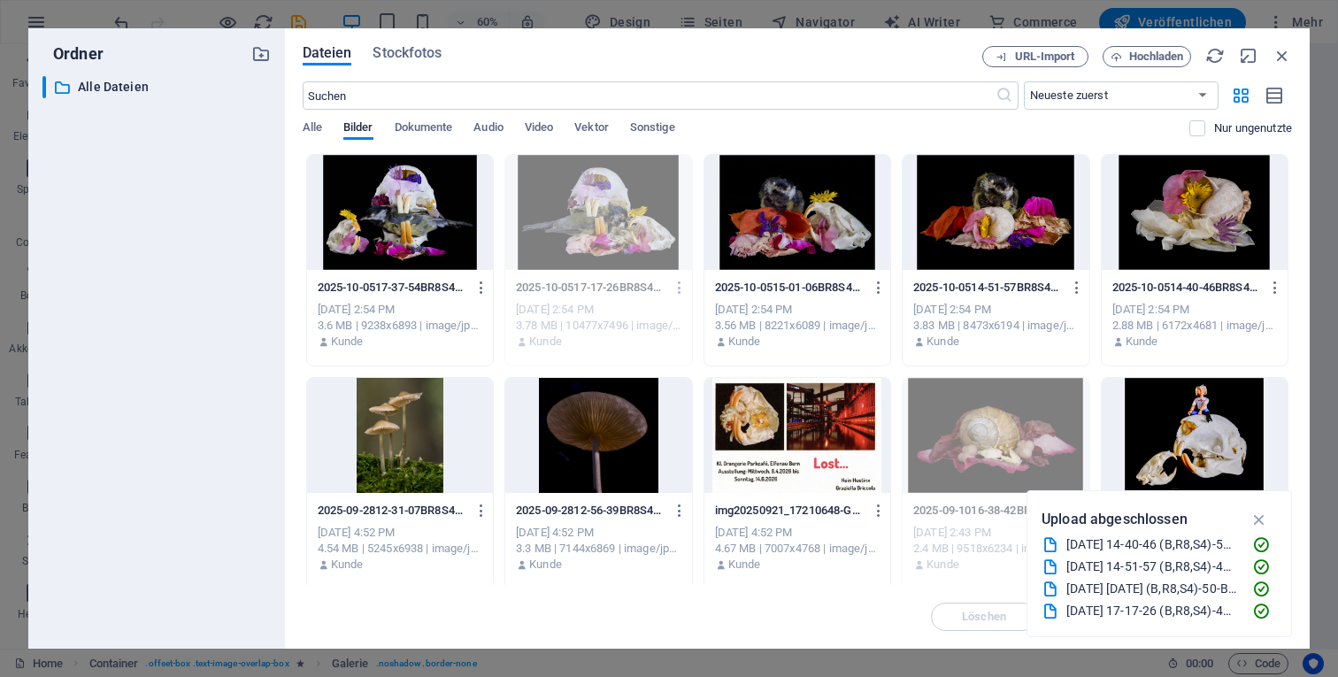
click at [1204, 211] on div at bounding box center [1195, 212] width 186 height 115
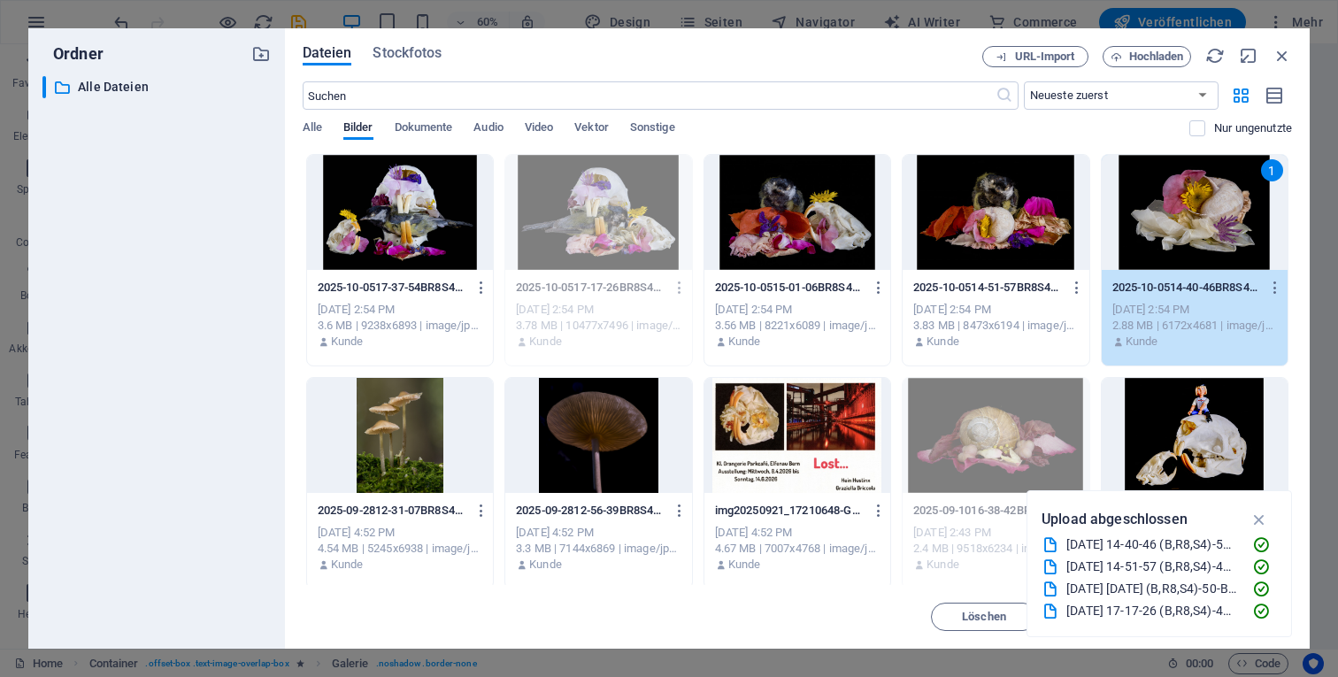
click at [1204, 211] on div "1" at bounding box center [1195, 212] width 186 height 115
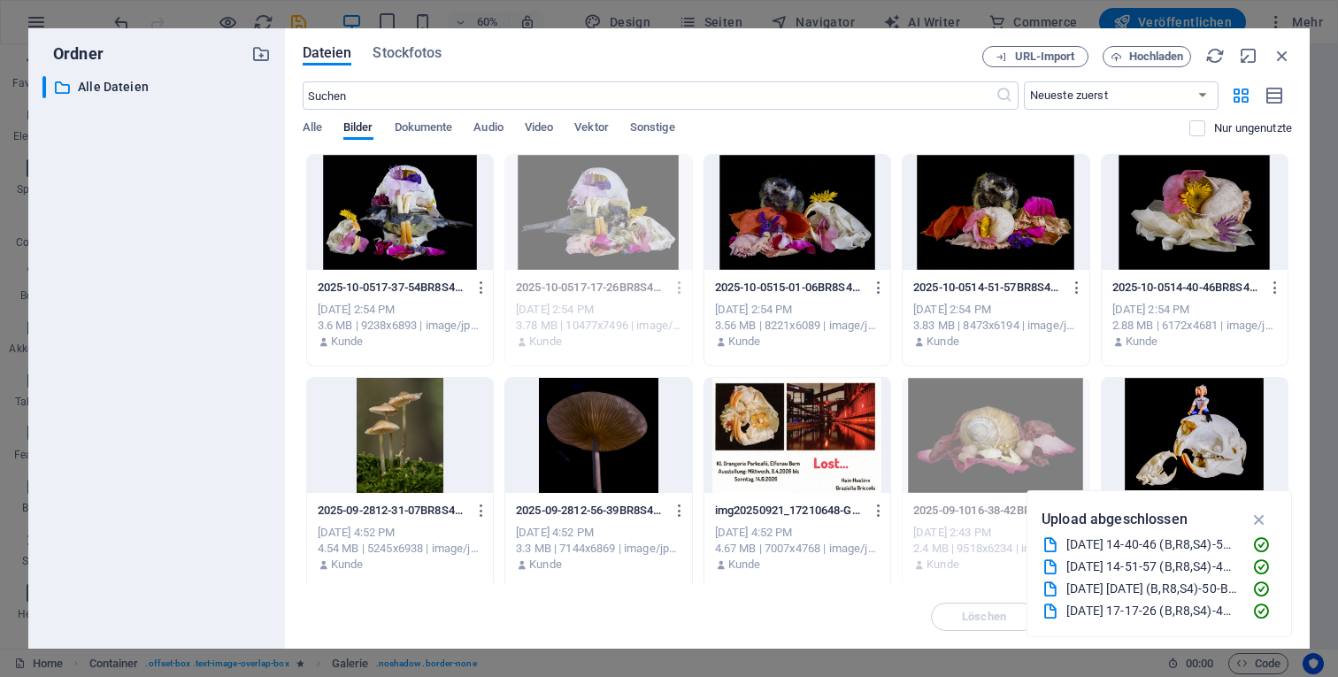
click at [1204, 211] on div at bounding box center [1195, 212] width 186 height 115
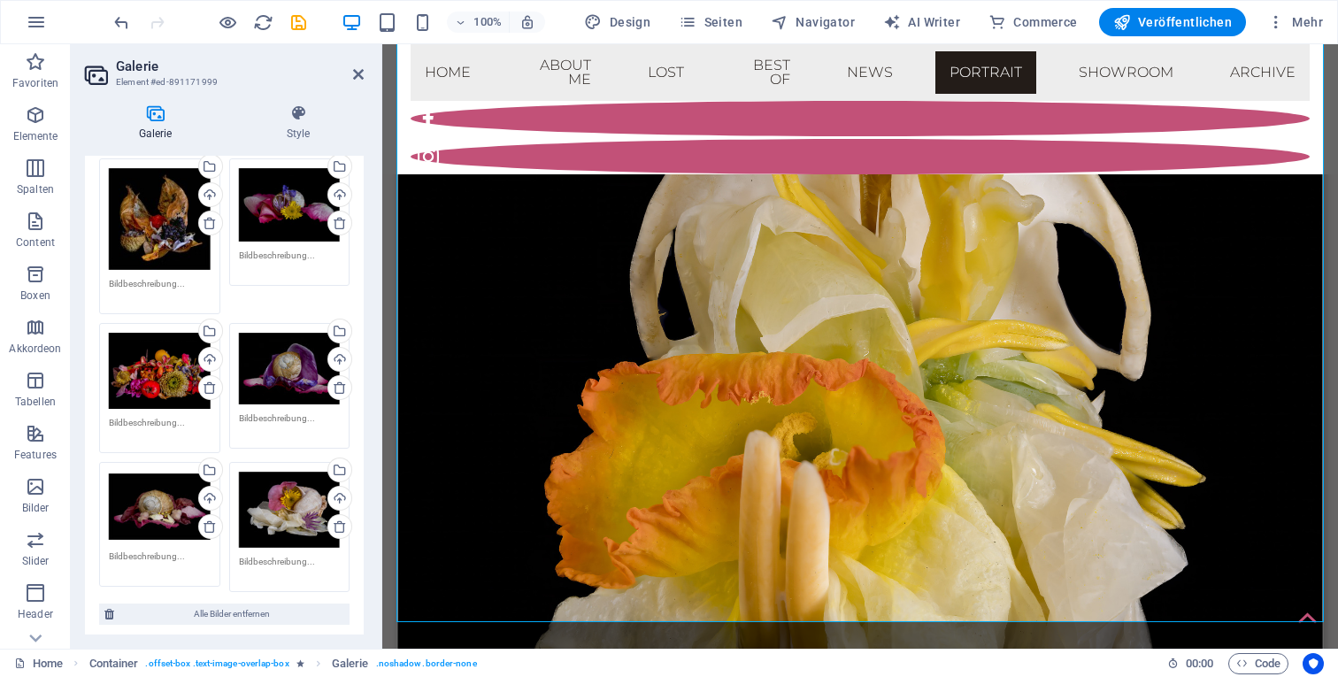
scroll to position [427, 0]
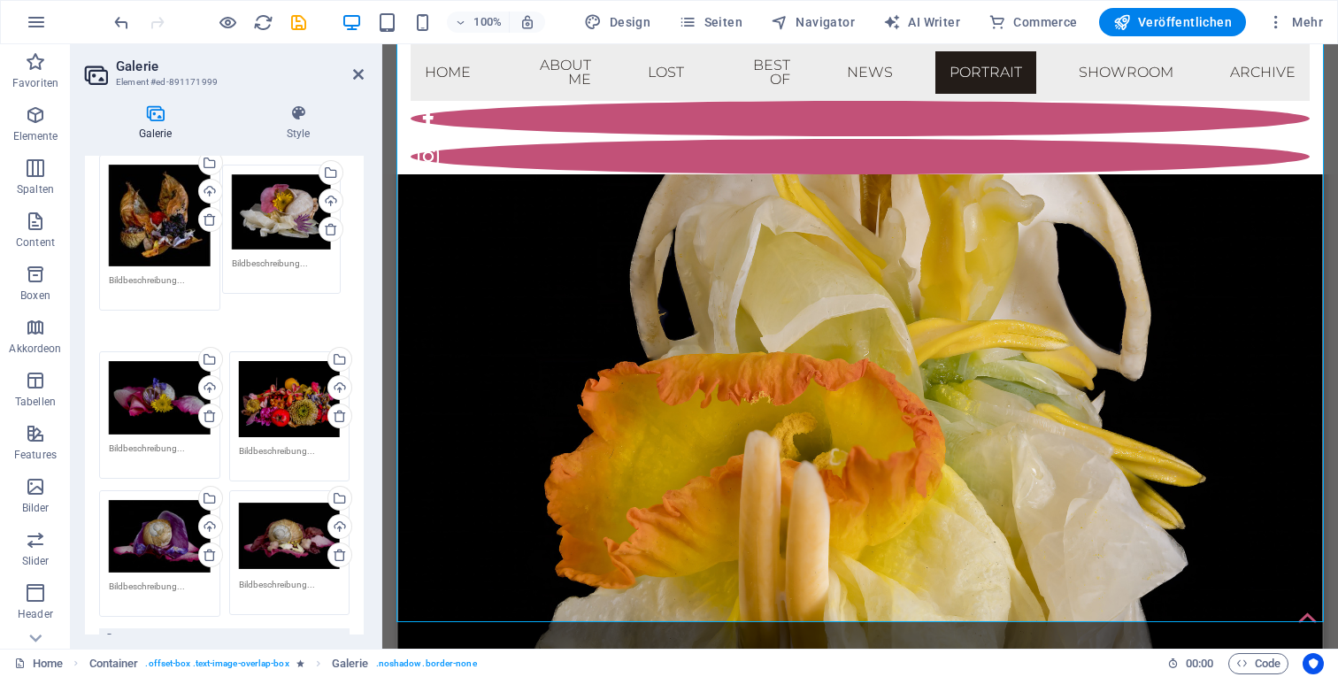
drag, startPoint x: 287, startPoint y: 488, endPoint x: 281, endPoint y: 200, distance: 287.7
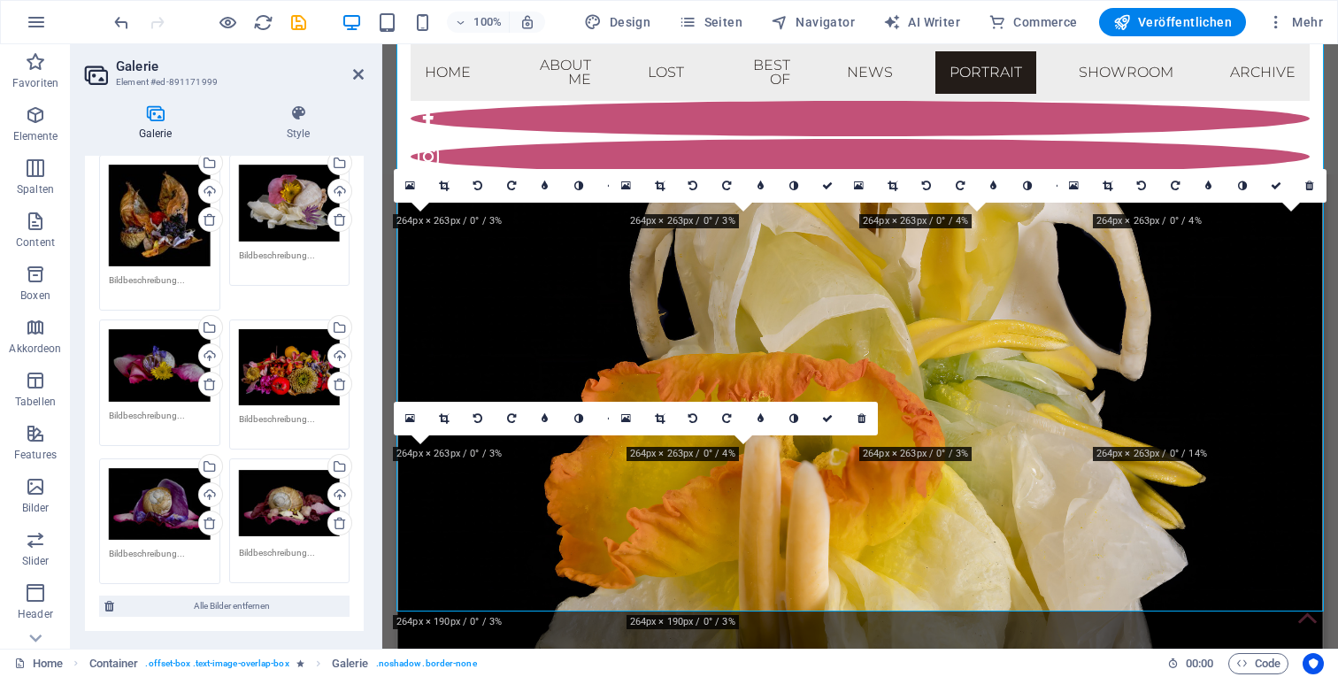
click at [173, 227] on div "Ziehe Dateien zum Hochladen hierher oder klicke hier, um aus Dateien oder koste…" at bounding box center [160, 216] width 102 height 102
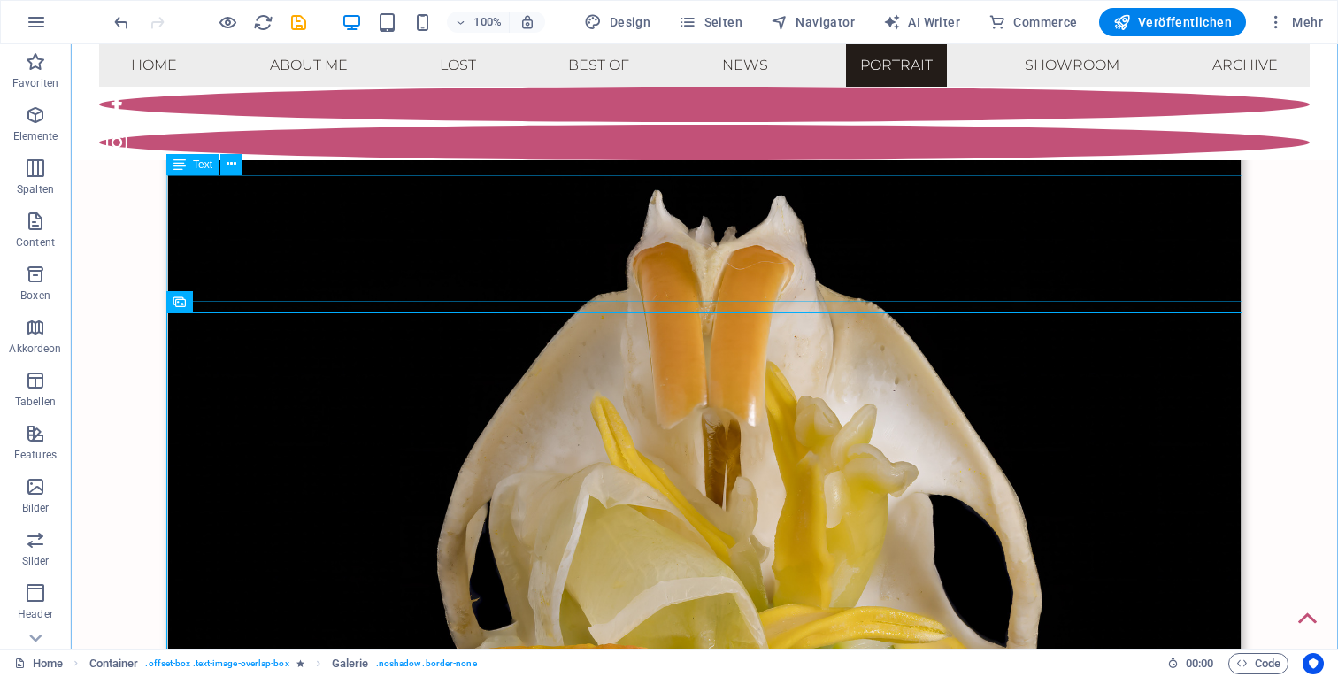
scroll to position [7070, 0]
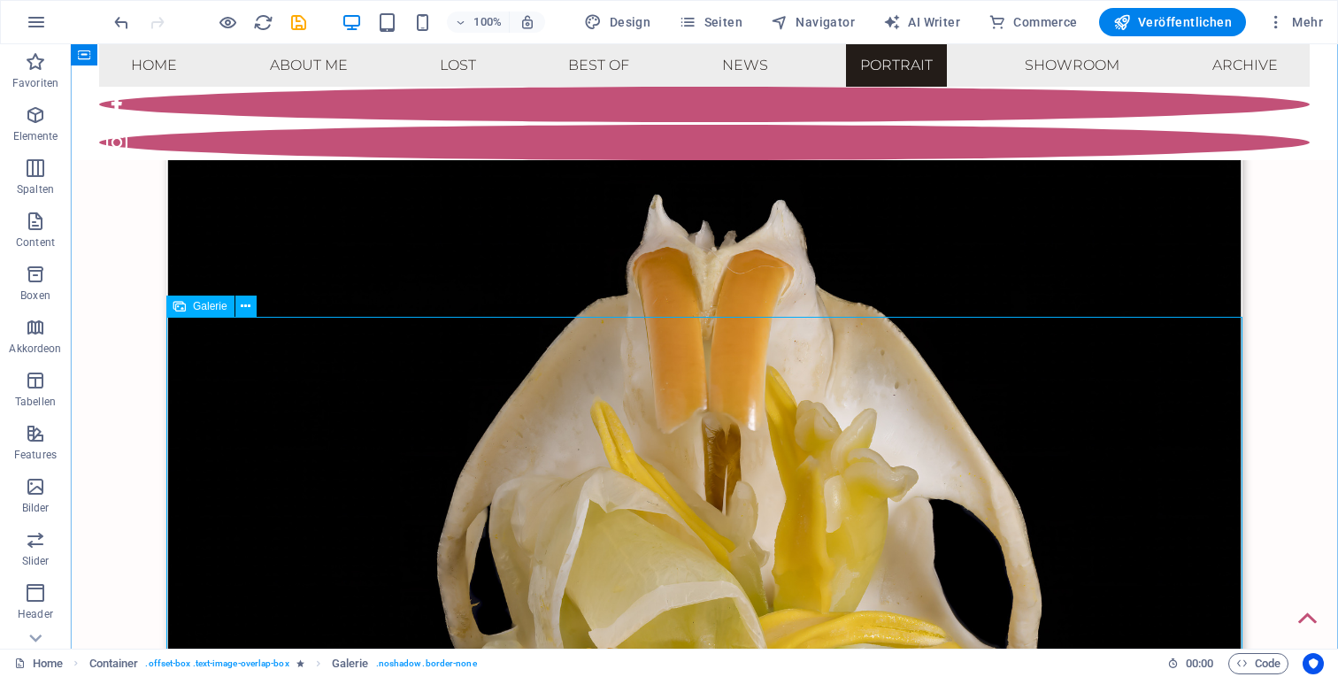
click at [207, 309] on span "Galerie" at bounding box center [210, 306] width 35 height 11
select select "%"
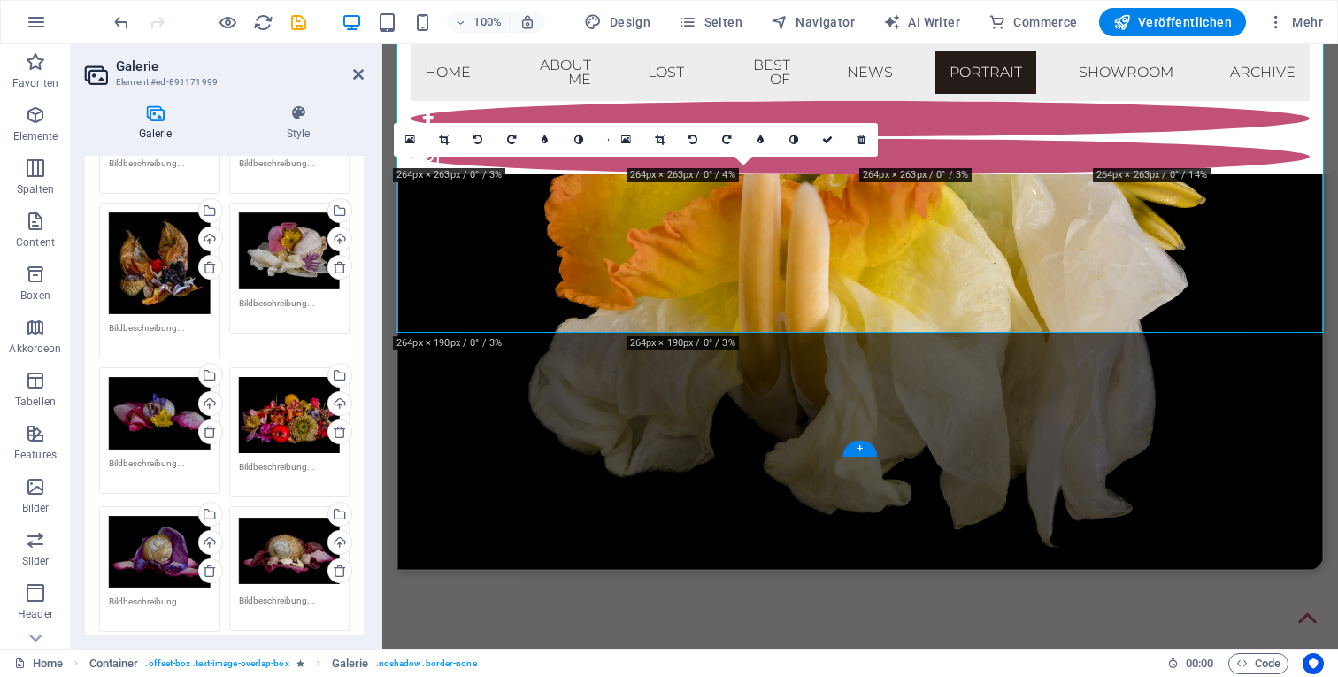
scroll to position [389, 0]
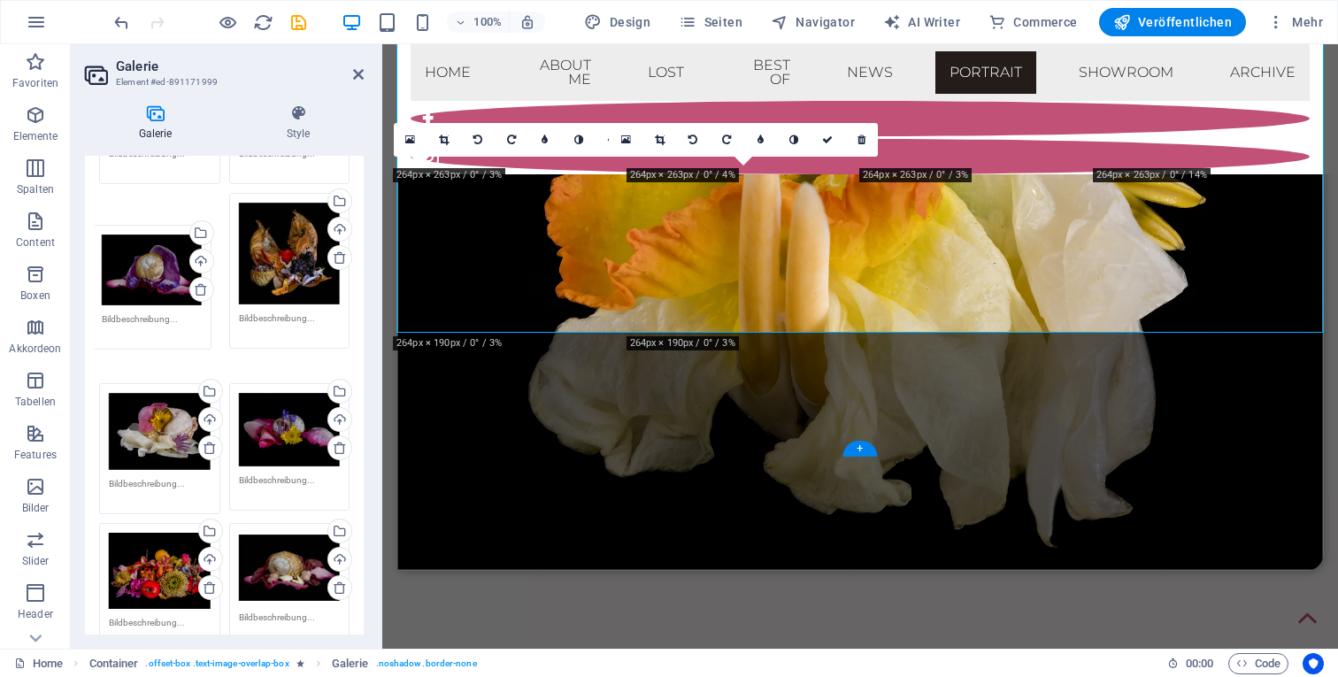
drag, startPoint x: 171, startPoint y: 526, endPoint x: 164, endPoint y: 260, distance: 265.6
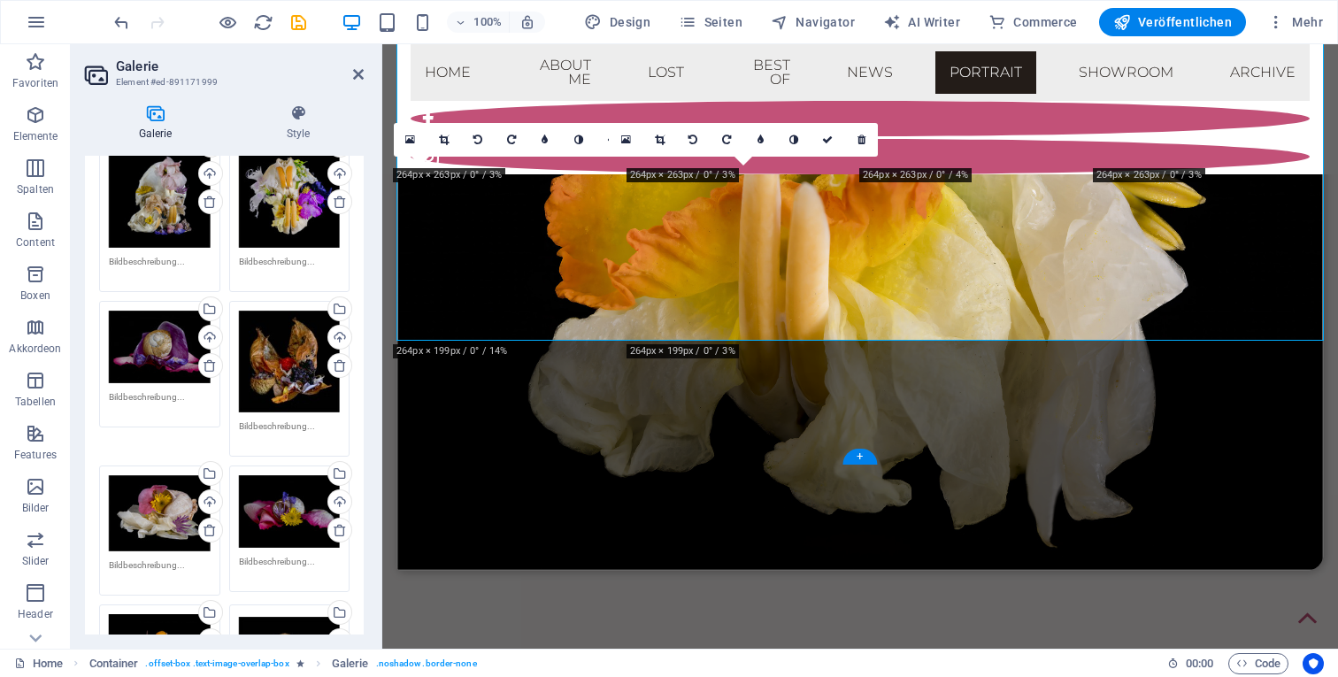
scroll to position [294, 0]
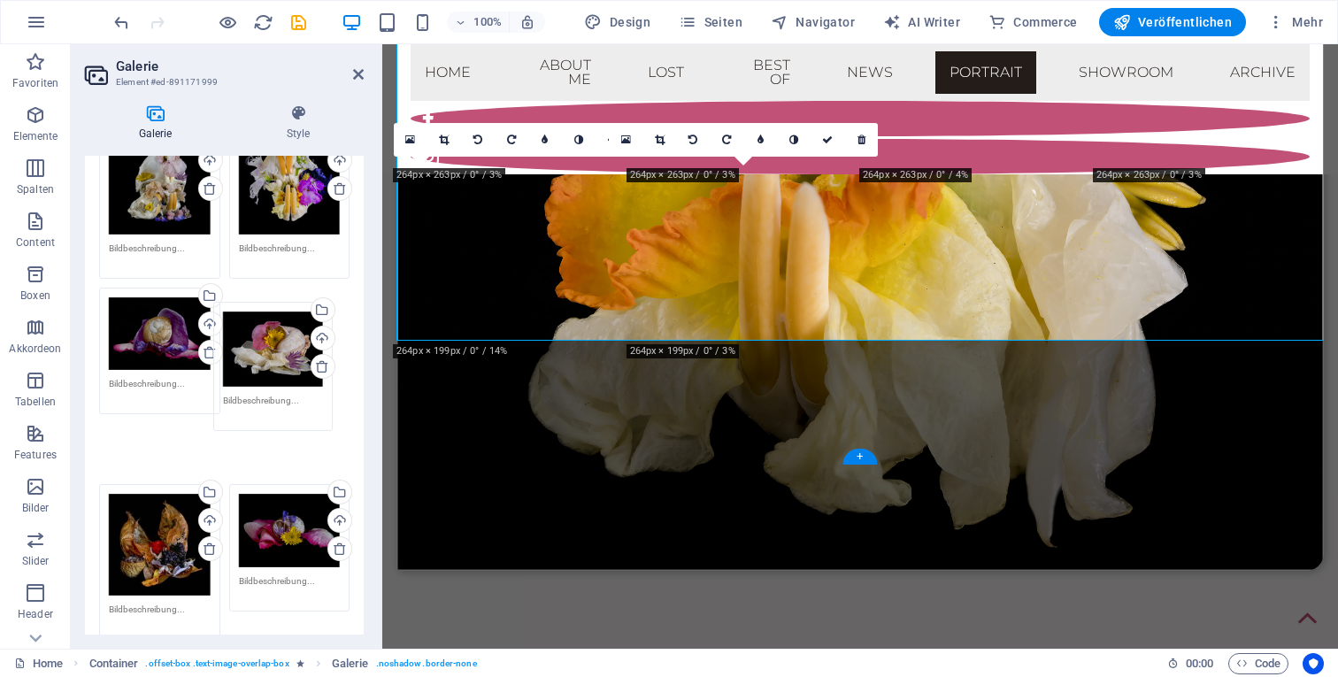
drag, startPoint x: 166, startPoint y: 497, endPoint x: 280, endPoint y: 351, distance: 184.7
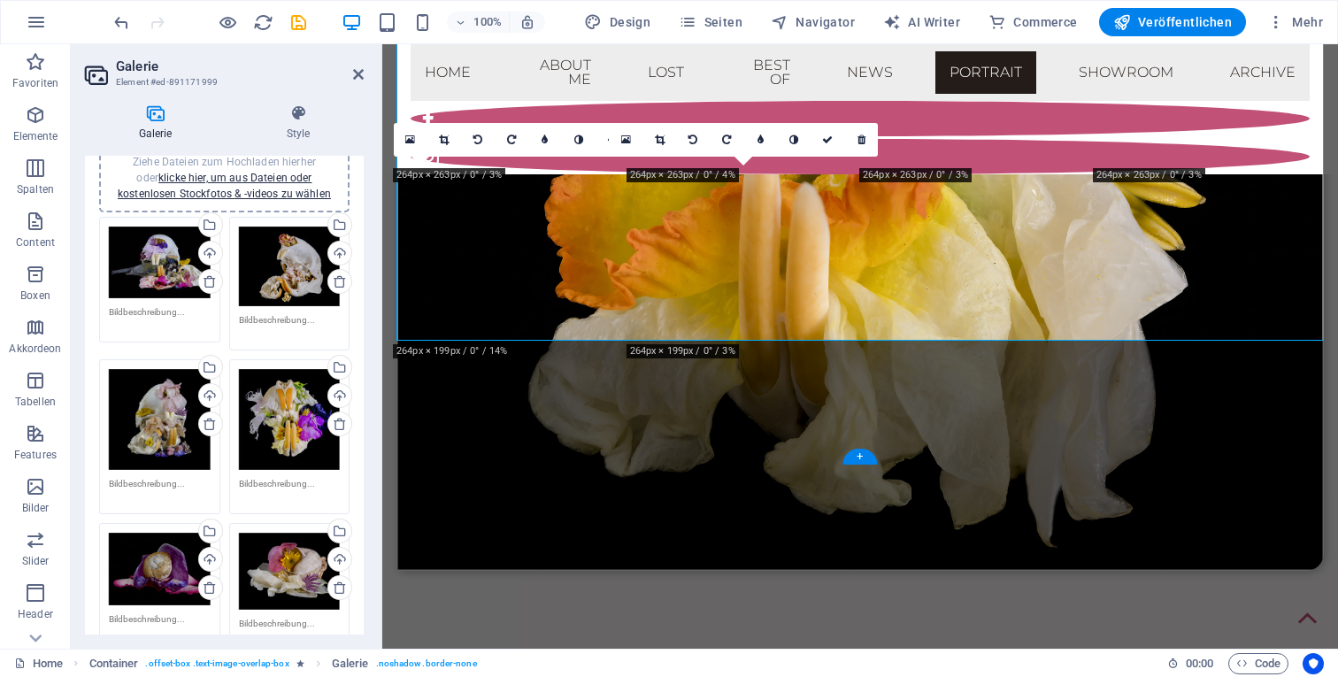
scroll to position [42, 0]
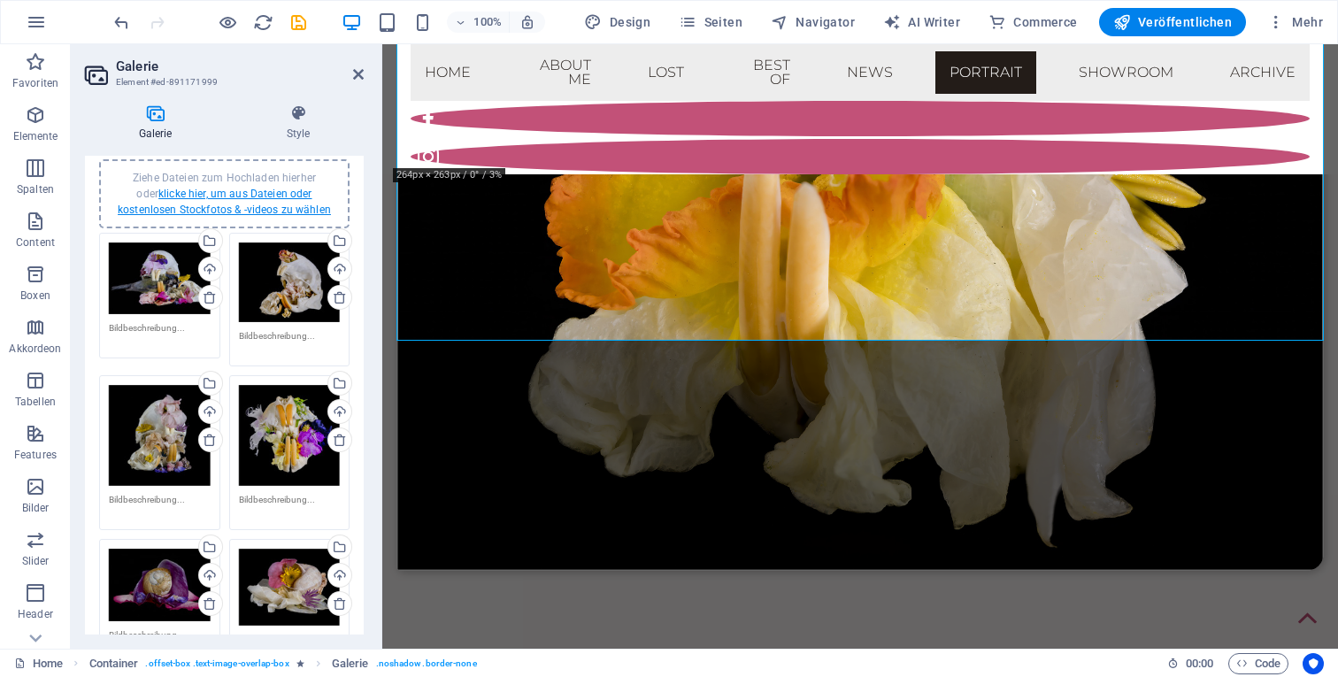
click at [239, 192] on link "klicke hier, um aus Dateien oder kostenlosen Stockfotos & -videos zu wählen" at bounding box center [224, 202] width 213 height 28
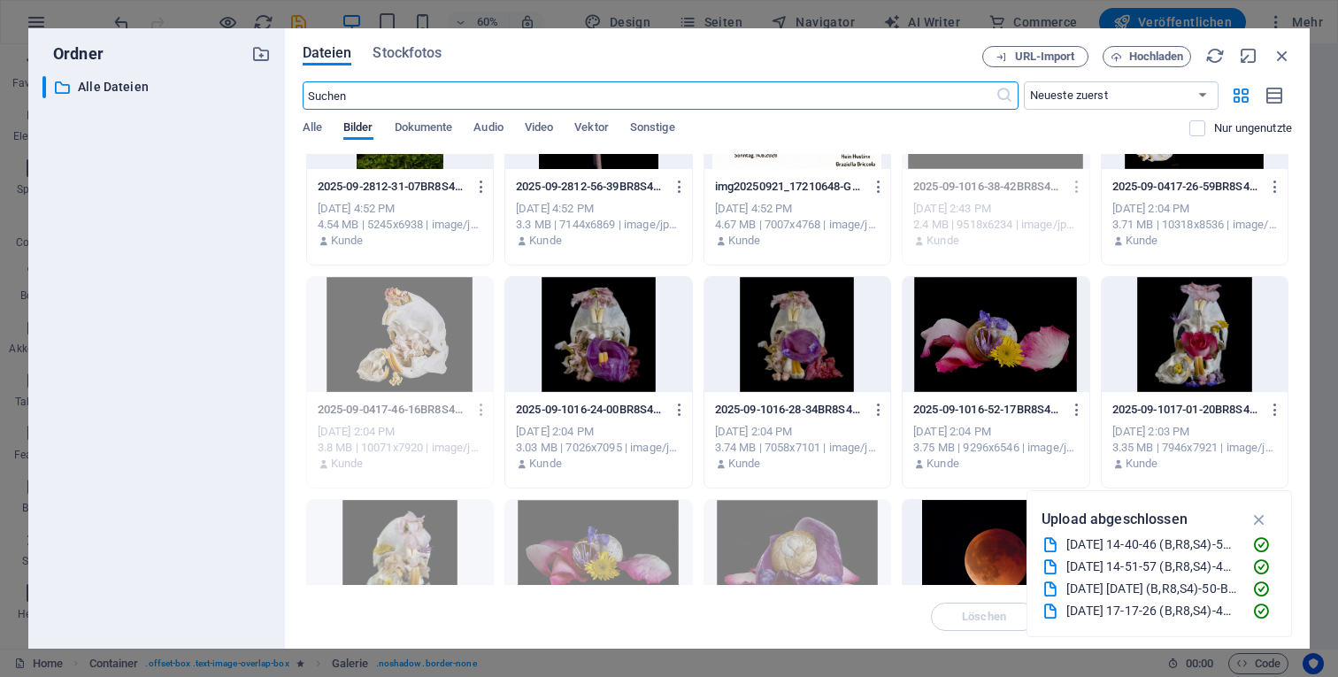
scroll to position [353, 0]
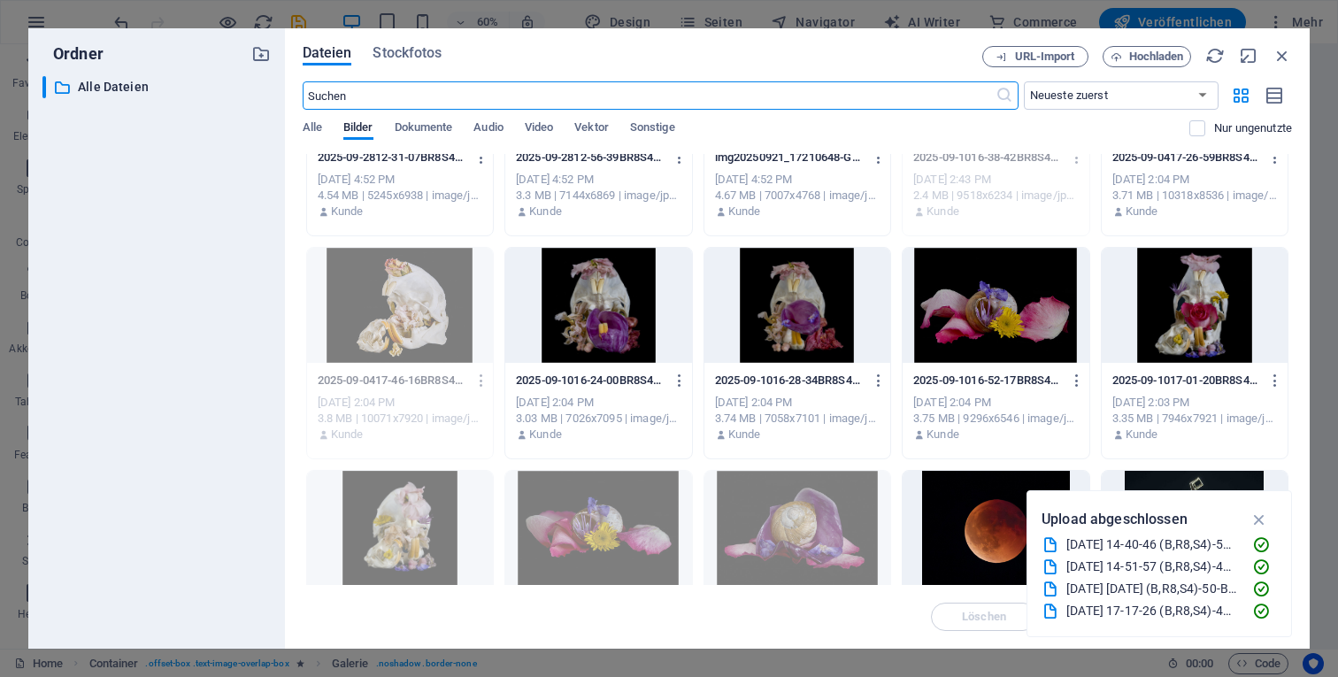
click at [604, 292] on div at bounding box center [598, 305] width 186 height 115
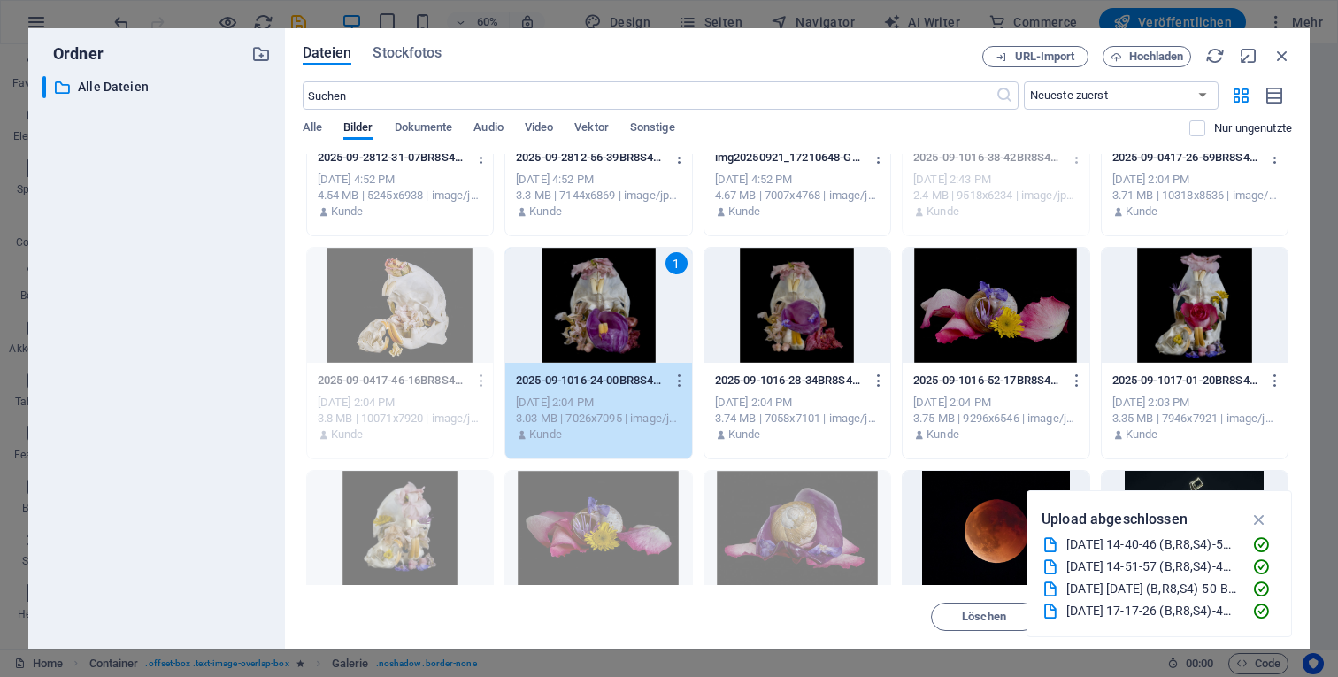
click at [604, 292] on div "1" at bounding box center [598, 305] width 186 height 115
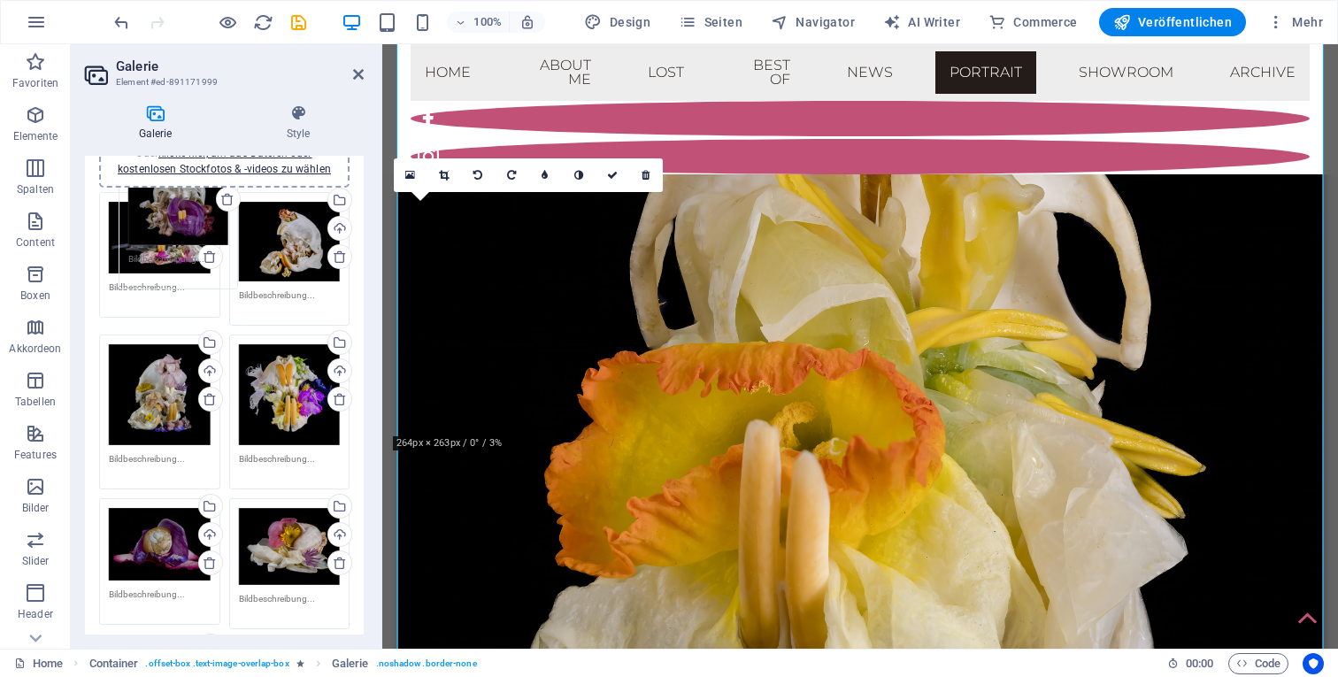
scroll to position [0, 0]
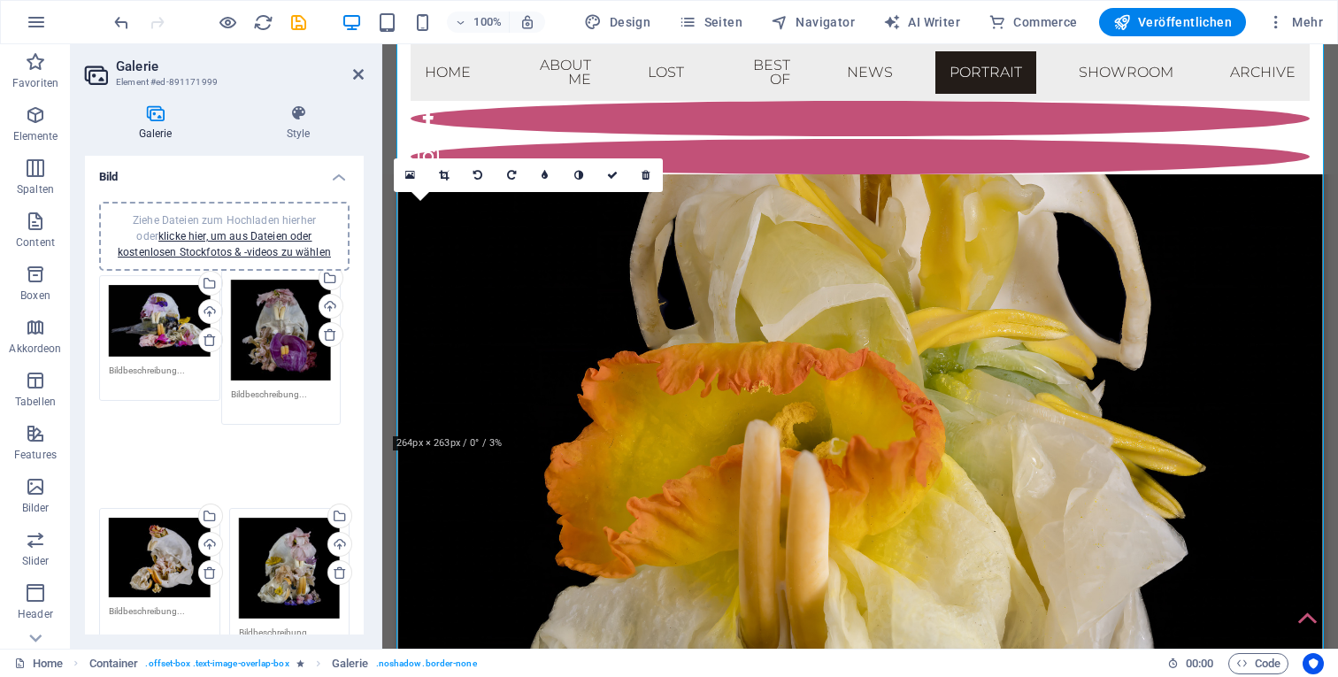
drag, startPoint x: 163, startPoint y: 417, endPoint x: 285, endPoint y: 320, distance: 156.2
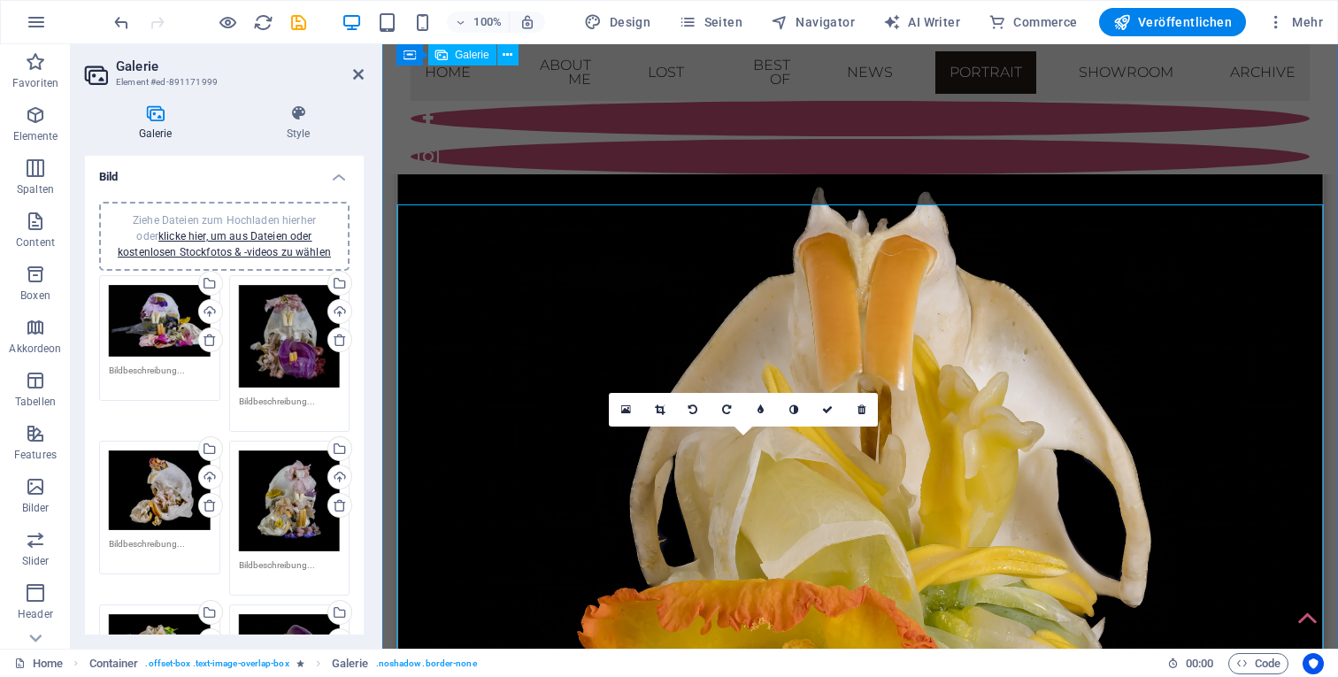
scroll to position [6544, 0]
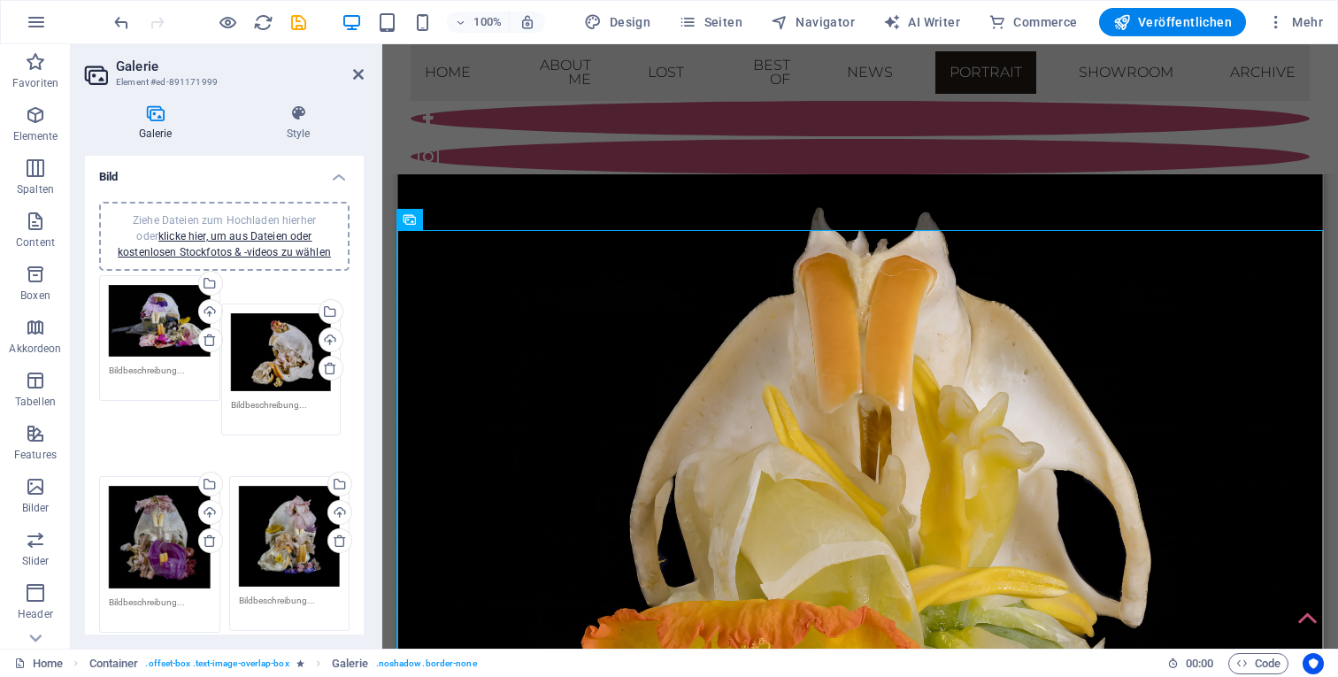
drag, startPoint x: 155, startPoint y: 474, endPoint x: 278, endPoint y: 338, distance: 183.0
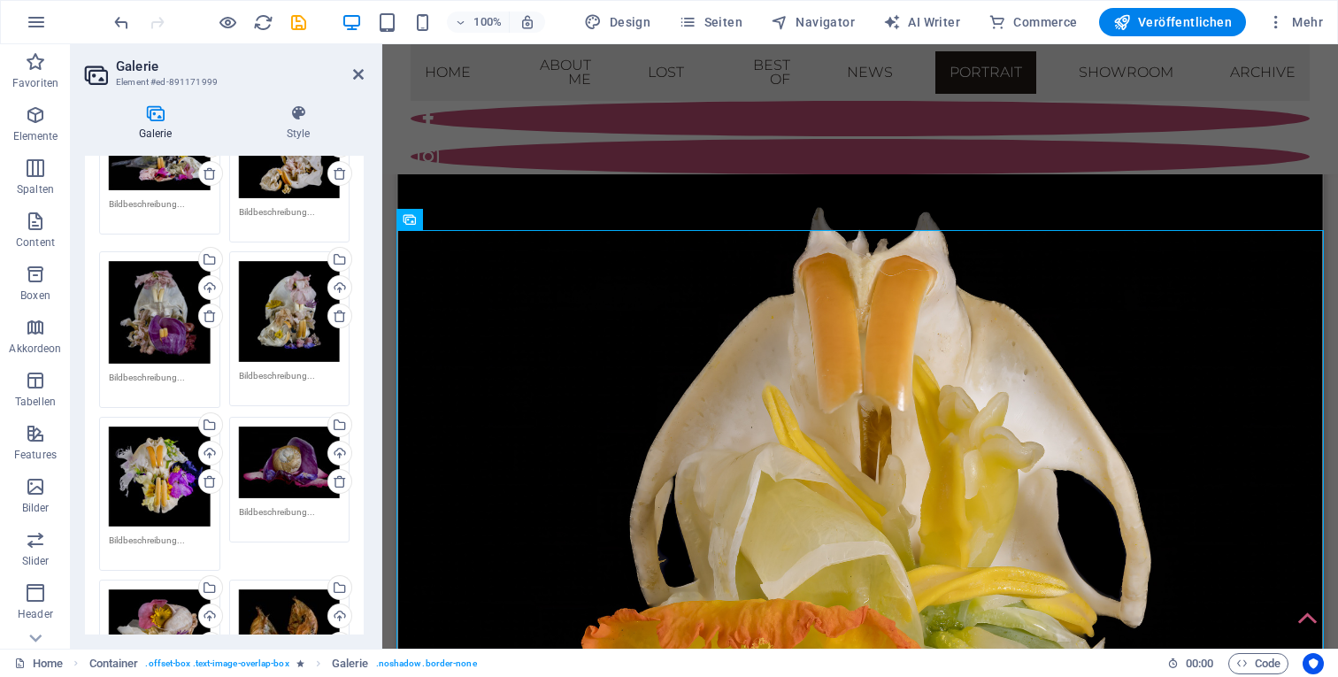
scroll to position [218, 0]
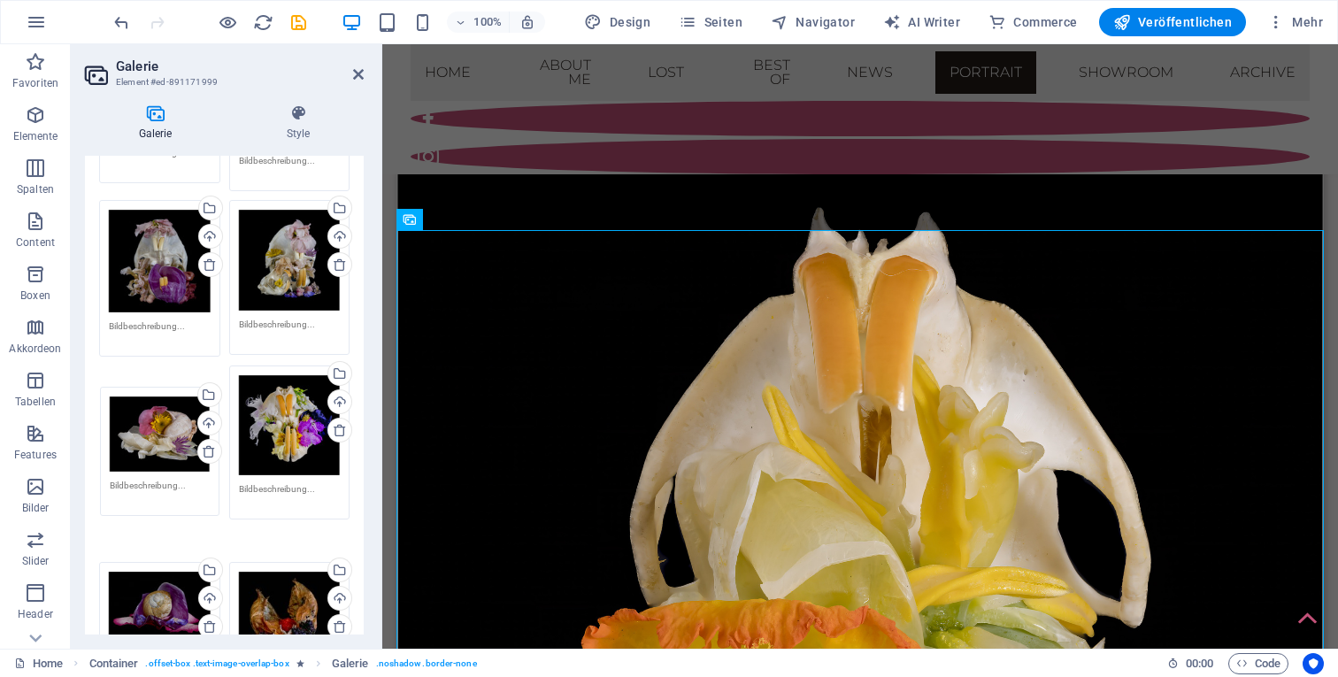
drag, startPoint x: 166, startPoint y: 566, endPoint x: 167, endPoint y: 429, distance: 137.2
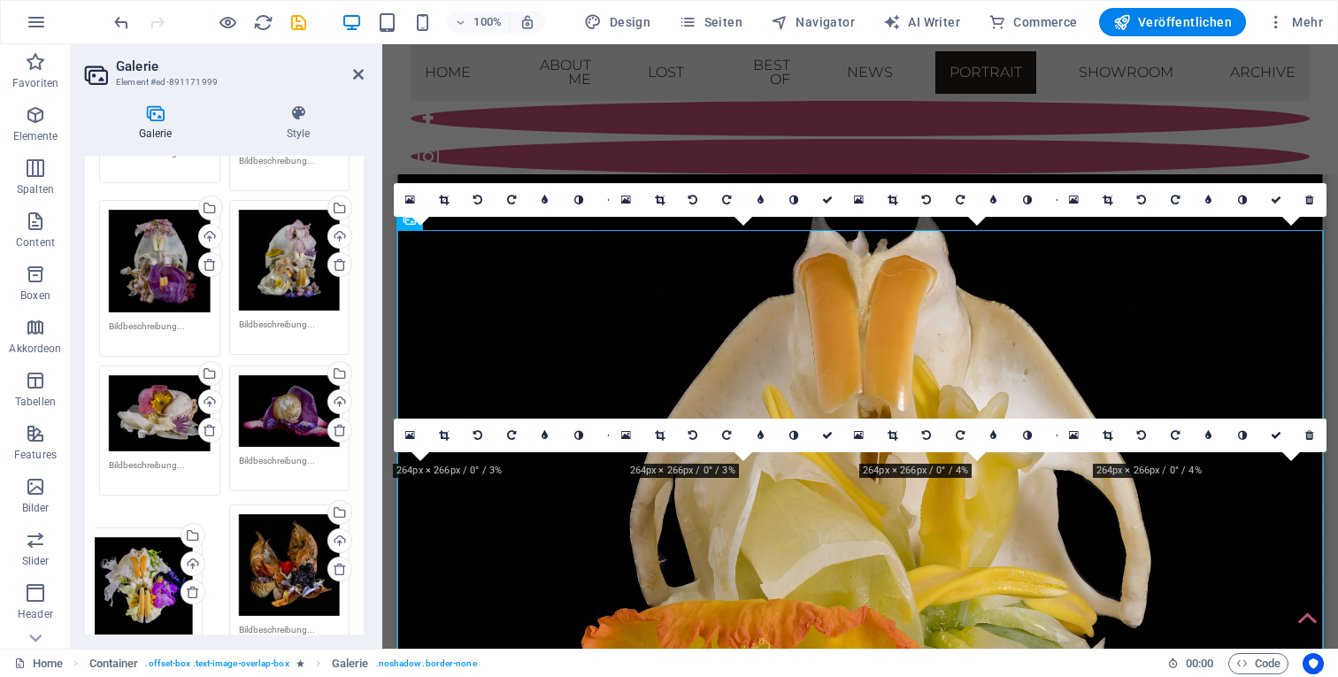
drag, startPoint x: 307, startPoint y: 417, endPoint x: 173, endPoint y: 566, distance: 199.9
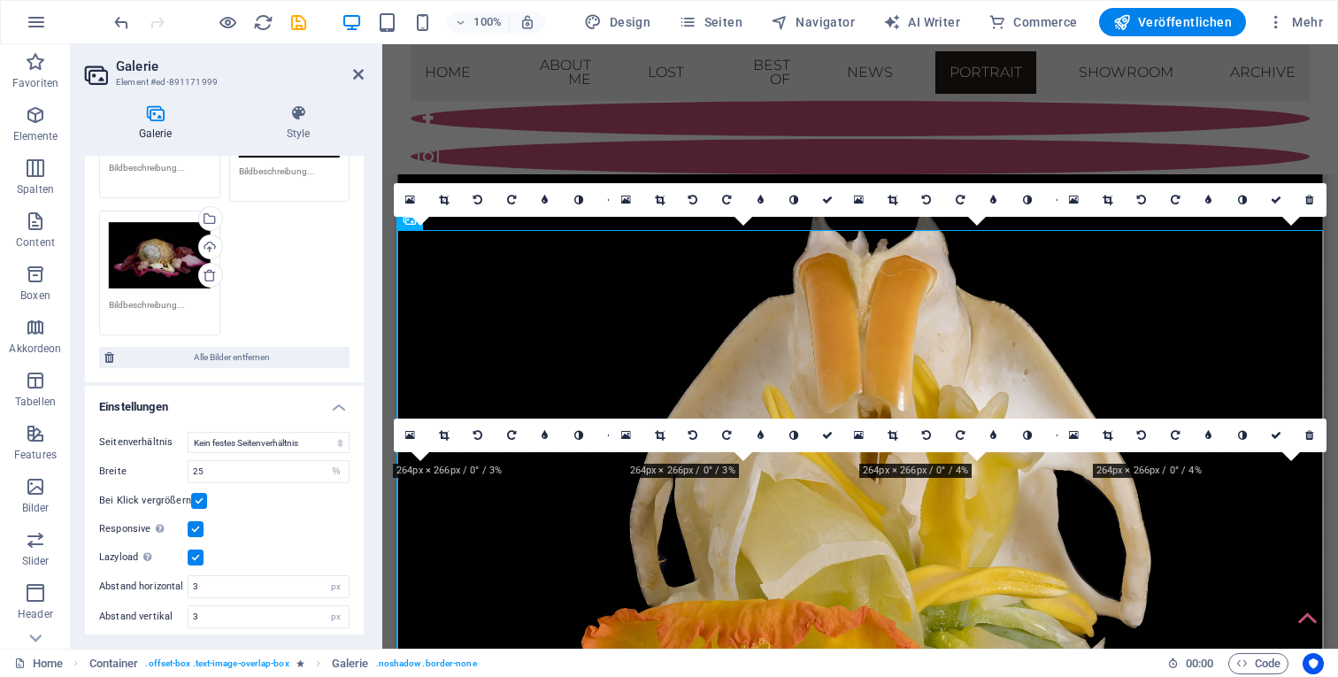
scroll to position [814, 0]
drag, startPoint x: 219, startPoint y: 458, endPoint x: 188, endPoint y: 458, distance: 31.0
click at [188, 461] on div "25 px %" at bounding box center [269, 472] width 162 height 23
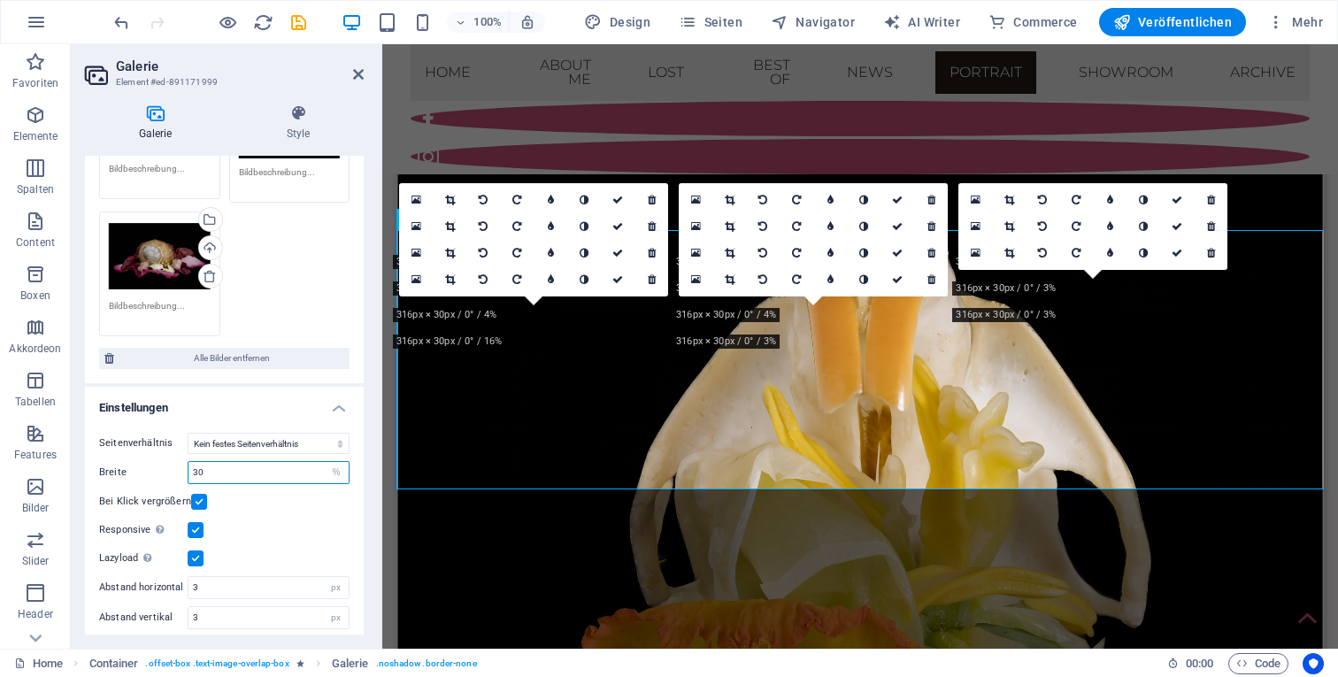
type input "30"
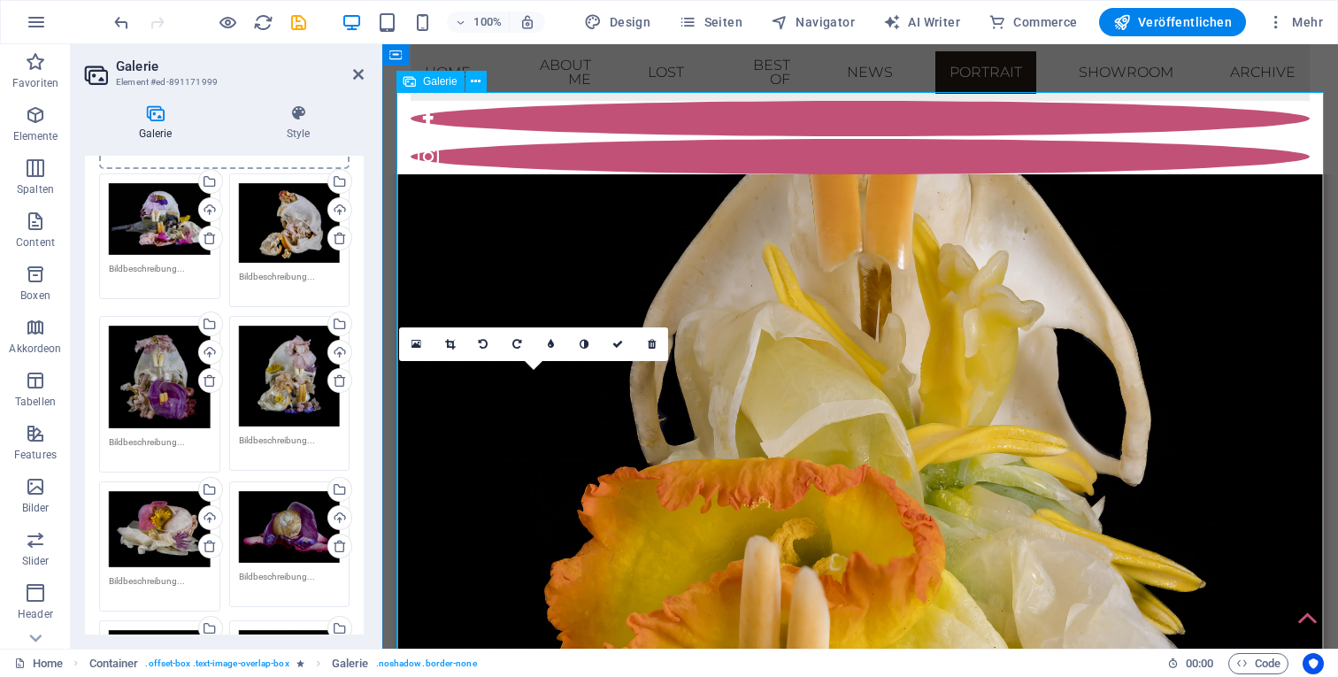
scroll to position [6660, 0]
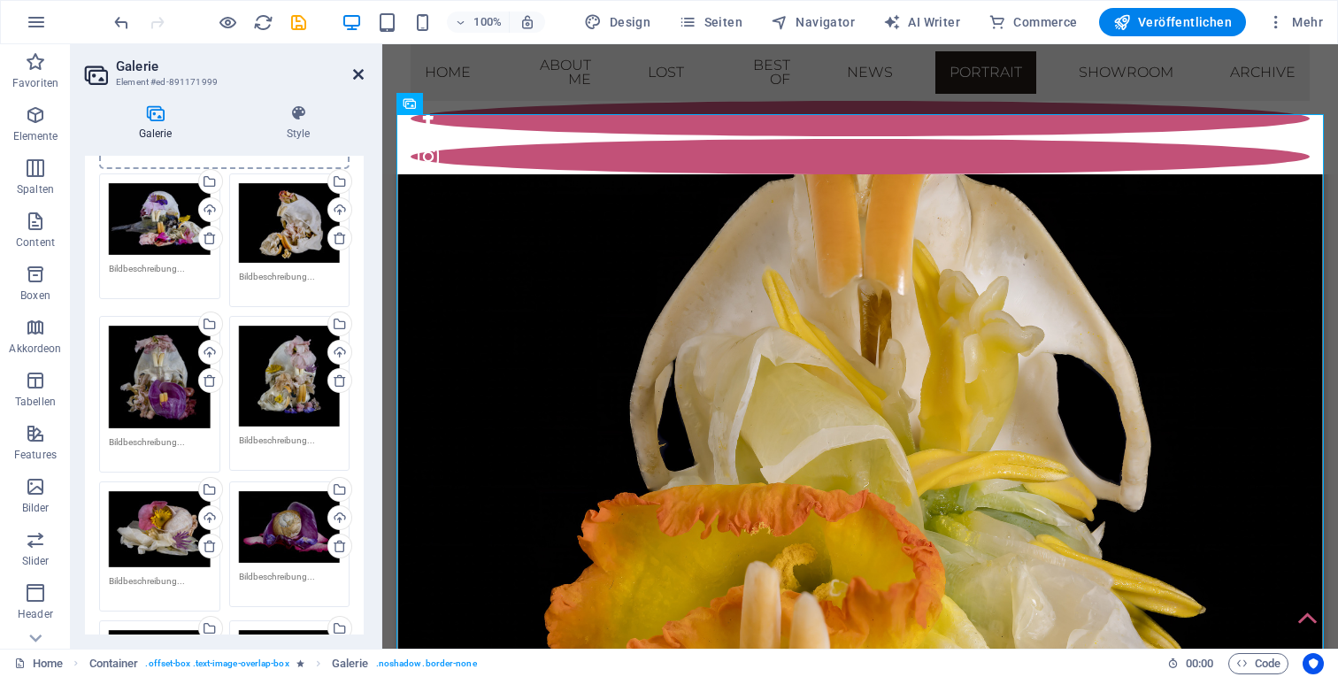
click at [358, 70] on icon at bounding box center [358, 74] width 11 height 14
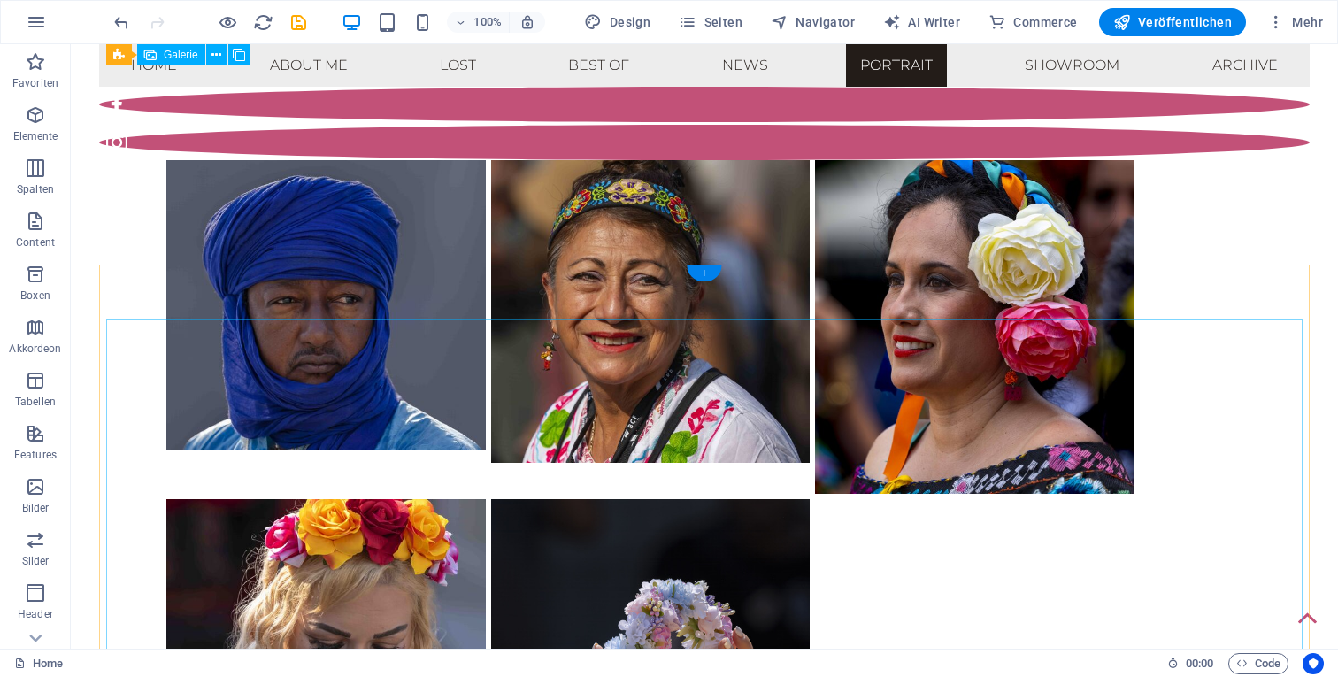
scroll to position [8485, 0]
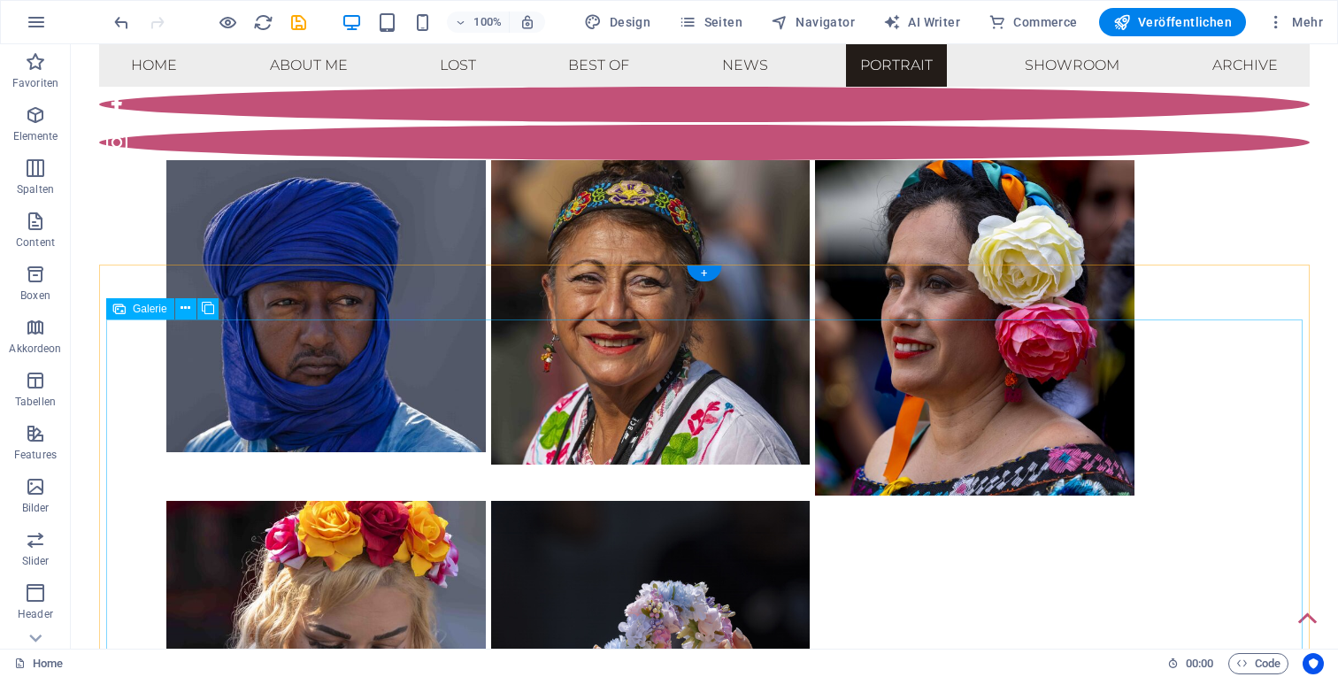
click at [150, 315] on div "Galerie" at bounding box center [140, 308] width 68 height 21
click at [150, 307] on span "Galerie" at bounding box center [150, 309] width 35 height 11
select select "%"
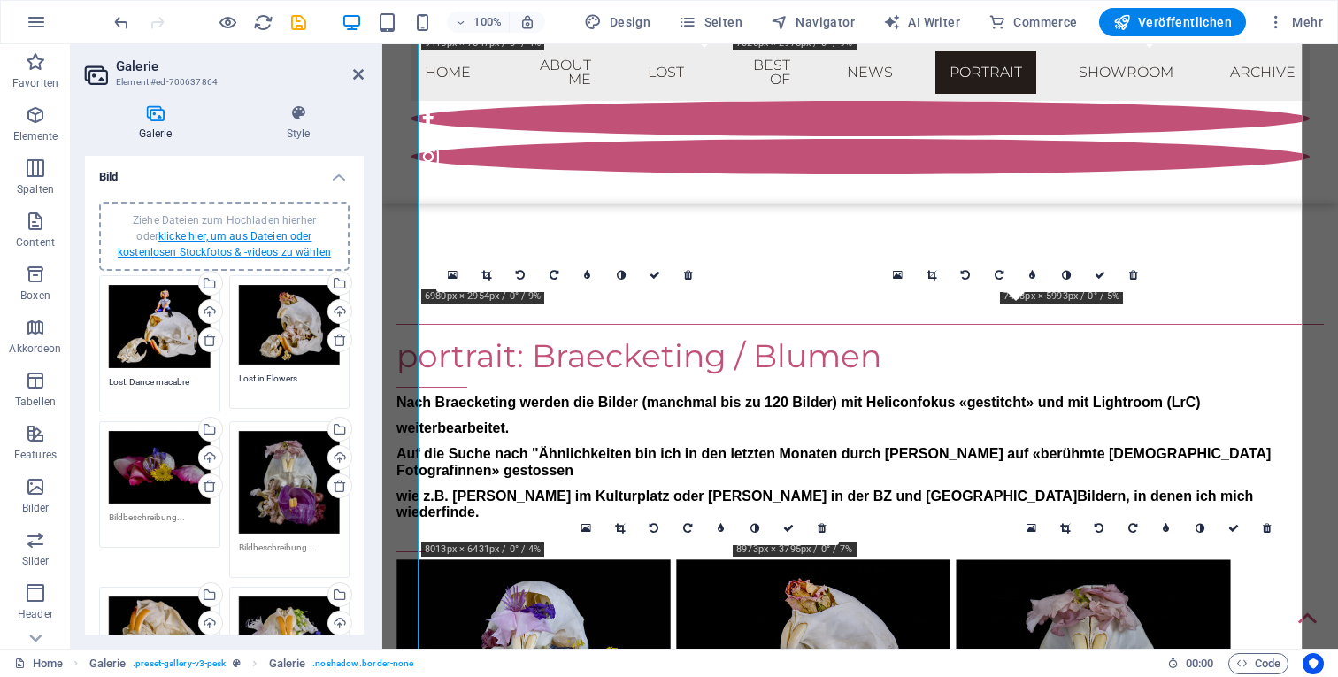
click at [228, 245] on link "klicke hier, um aus Dateien oder kostenlosen Stockfotos & -videos zu wählen" at bounding box center [224, 244] width 213 height 28
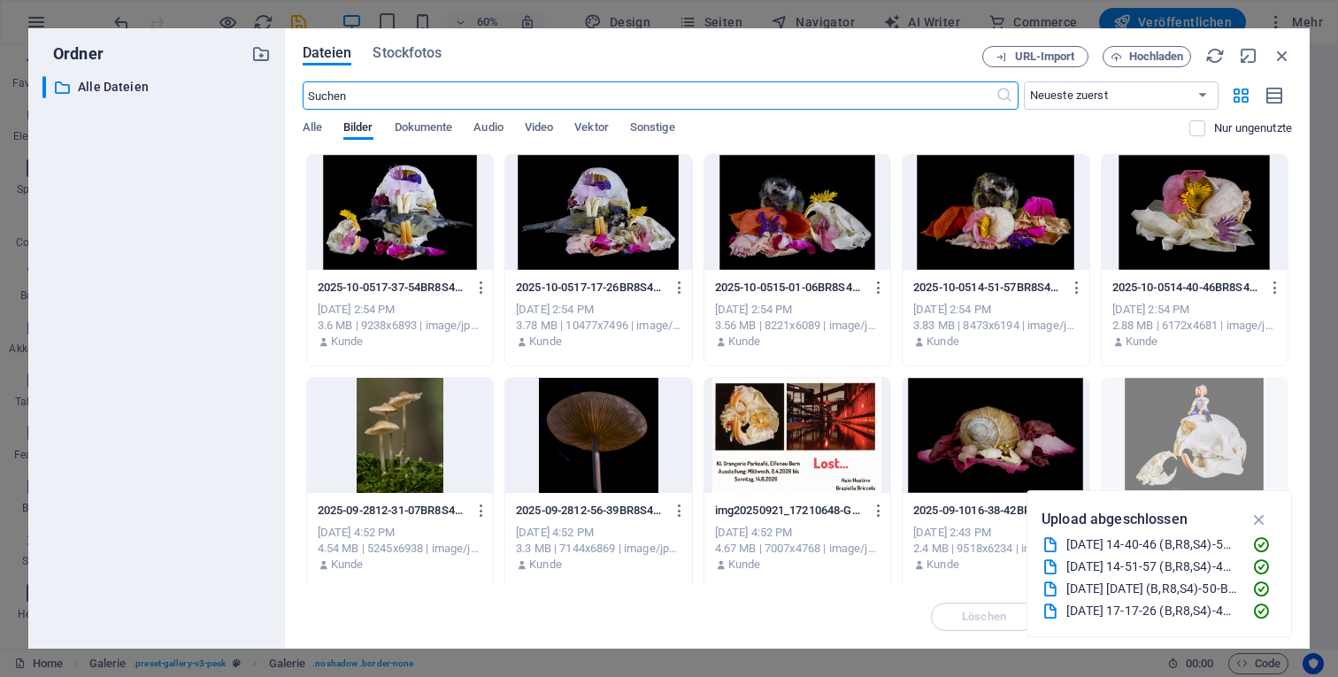
scroll to position [7022, 0]
click at [598, 208] on div at bounding box center [598, 212] width 186 height 115
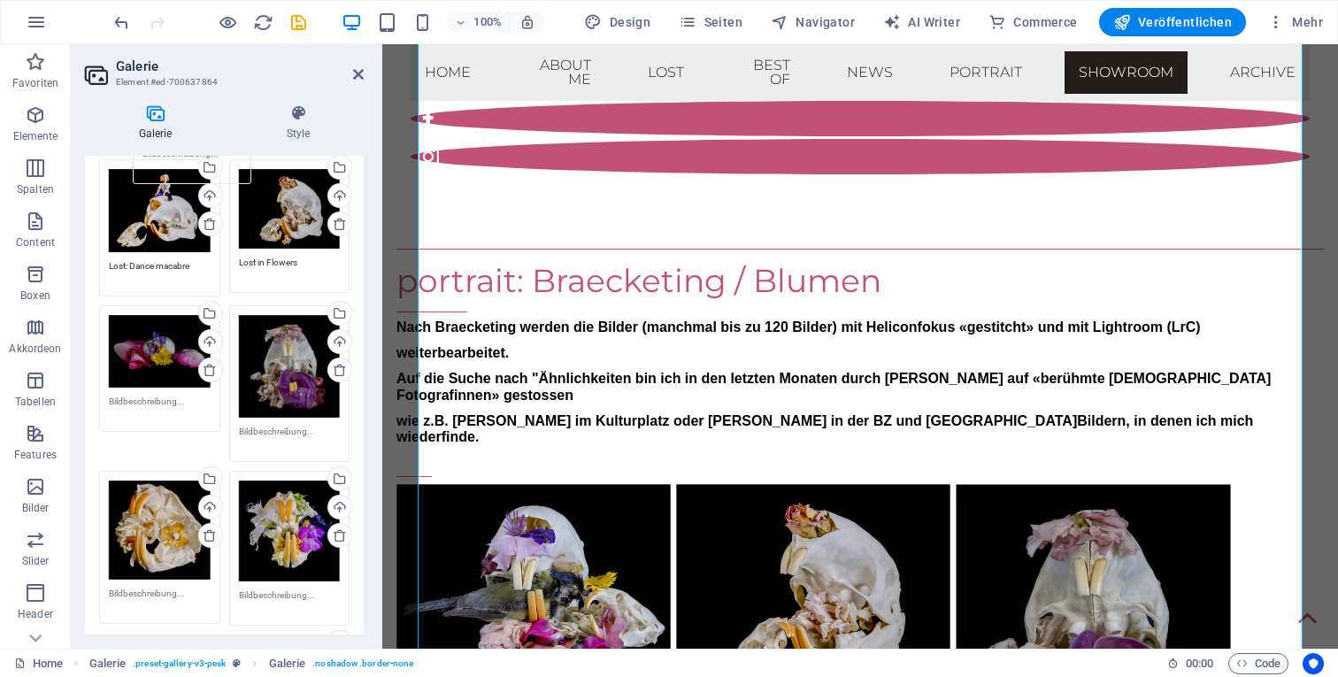
scroll to position [0, 0]
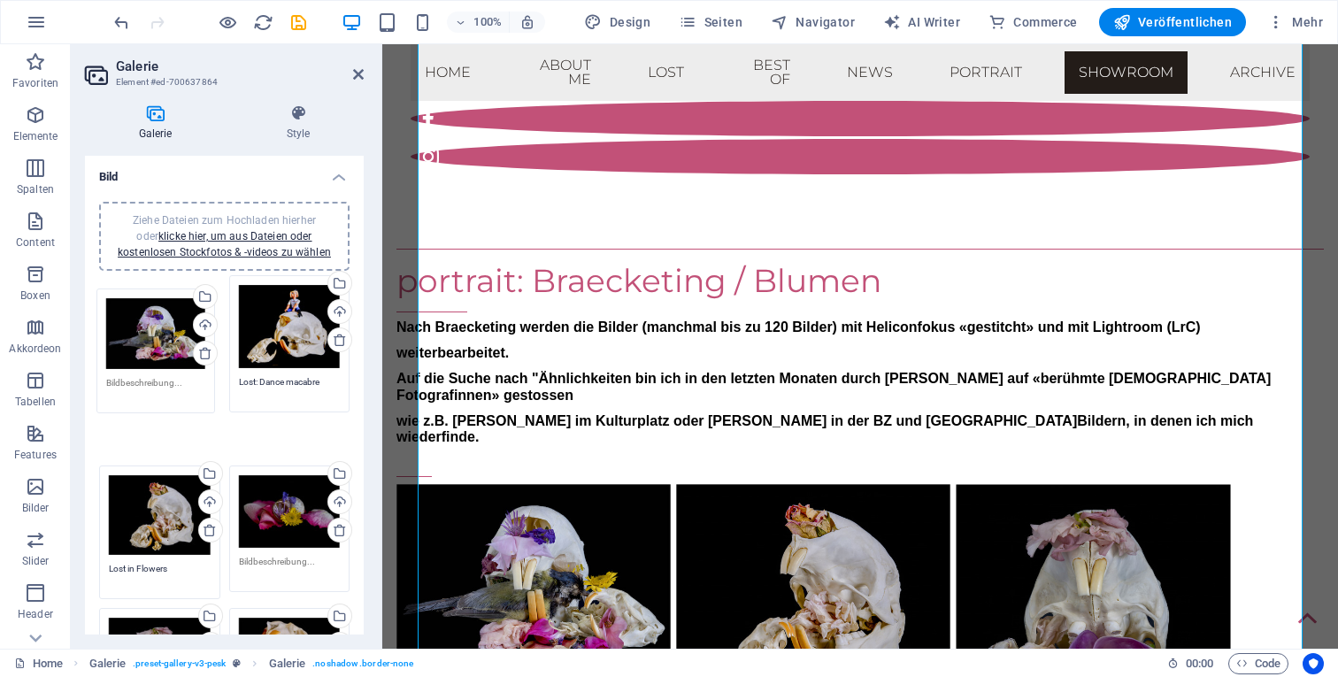
drag, startPoint x: 265, startPoint y: 590, endPoint x: 134, endPoint y: 308, distance: 311.2
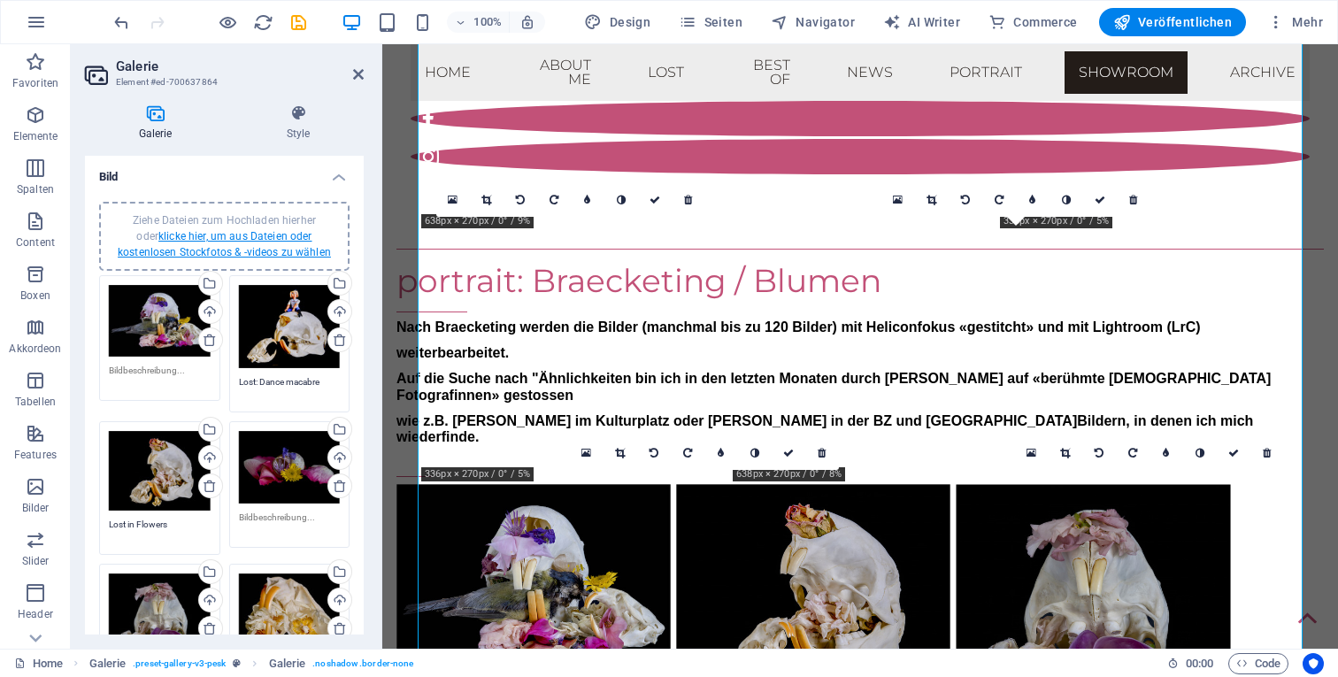
click at [219, 238] on link "klicke hier, um aus Dateien oder kostenlosen Stockfotos & -videos zu wählen" at bounding box center [224, 244] width 213 height 28
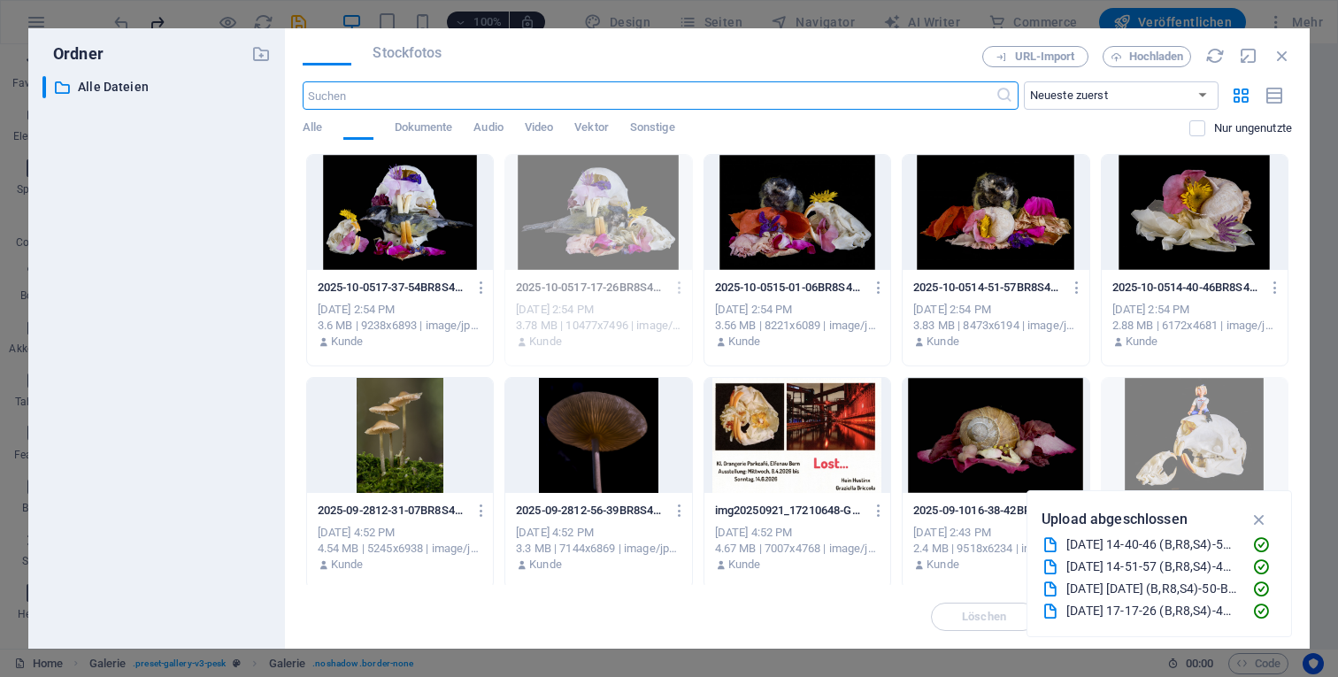
scroll to position [7022, 0]
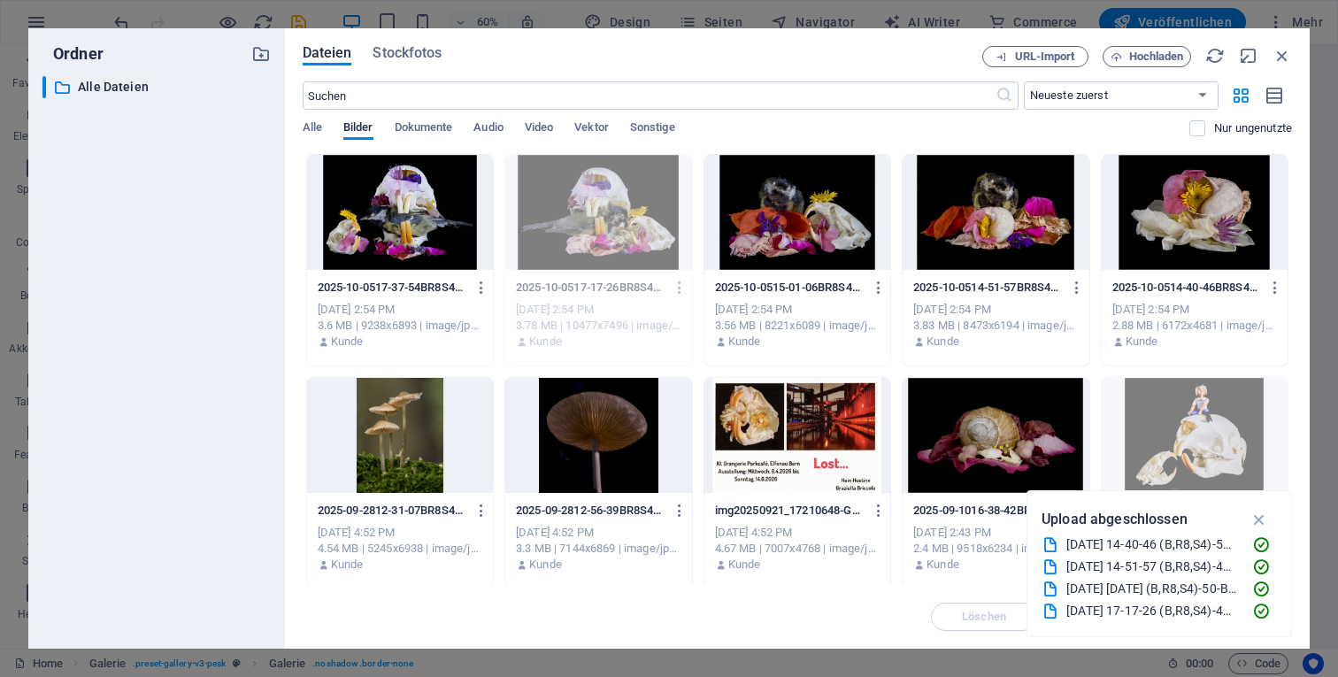
click at [1005, 239] on div at bounding box center [996, 212] width 186 height 115
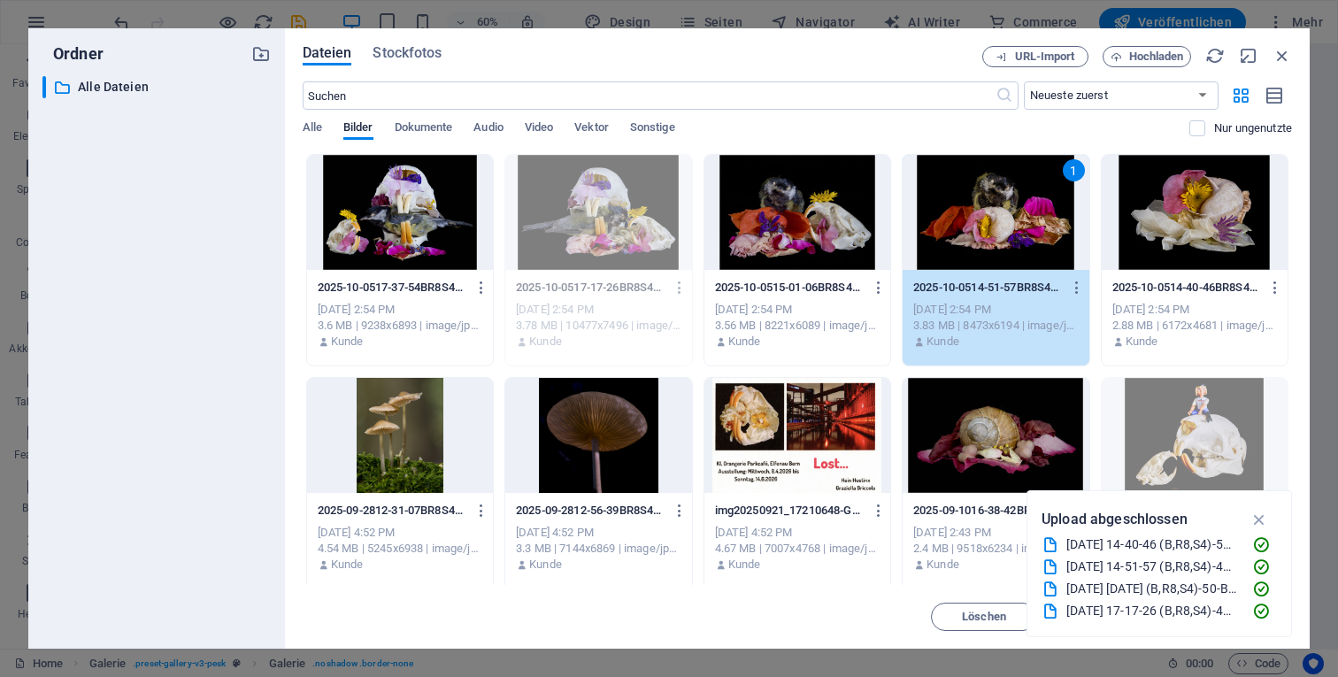
click at [1213, 214] on div at bounding box center [1195, 212] width 186 height 115
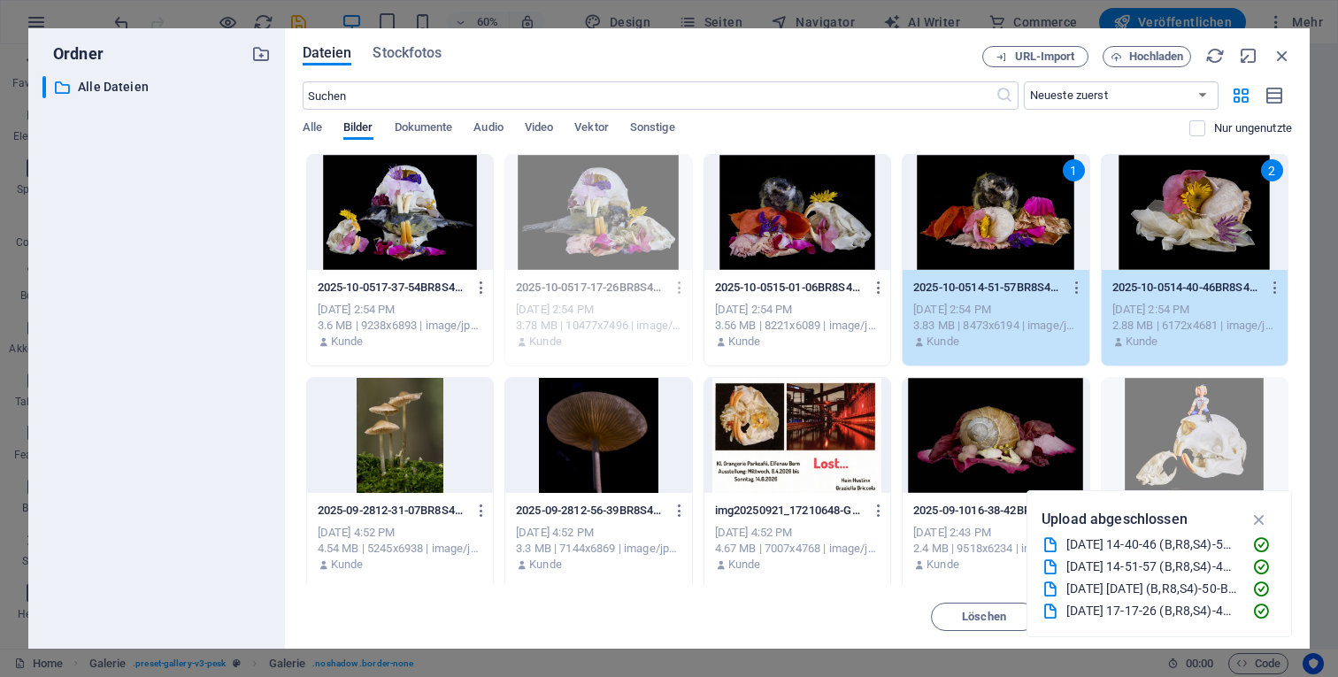
click at [1213, 214] on div "2" at bounding box center [1195, 212] width 186 height 115
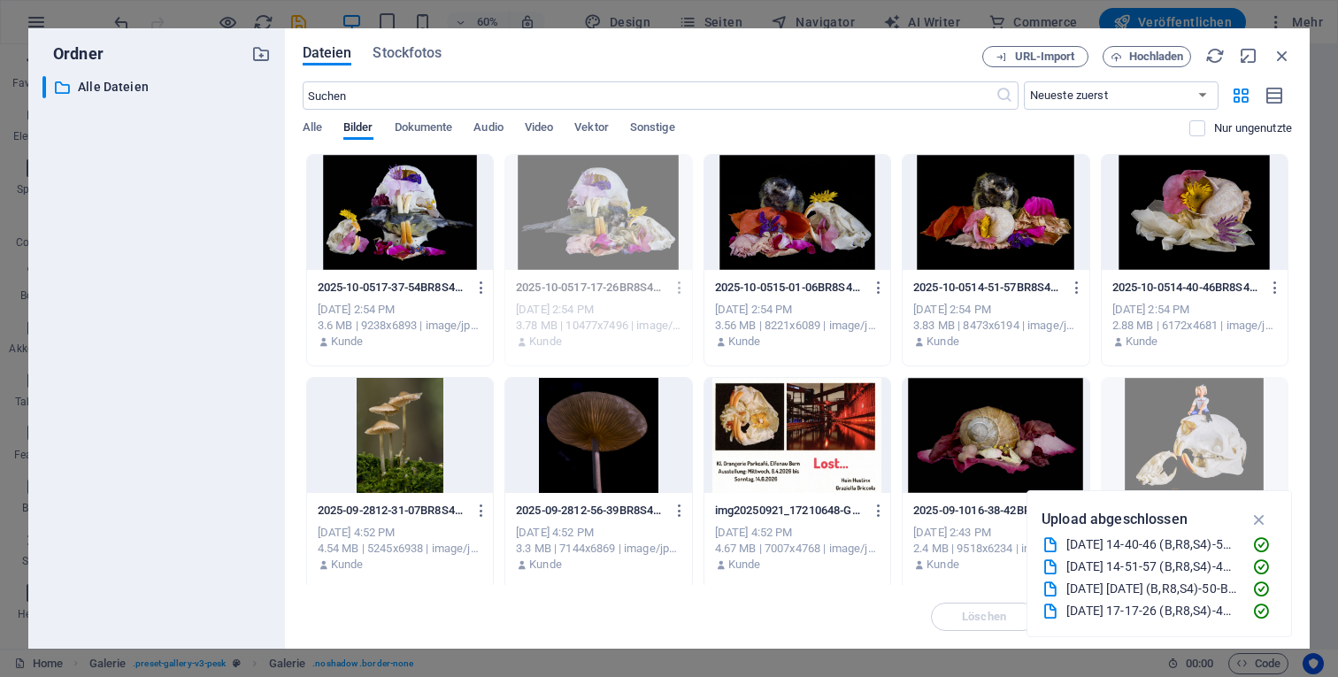
click at [1213, 214] on div at bounding box center [1195, 212] width 186 height 115
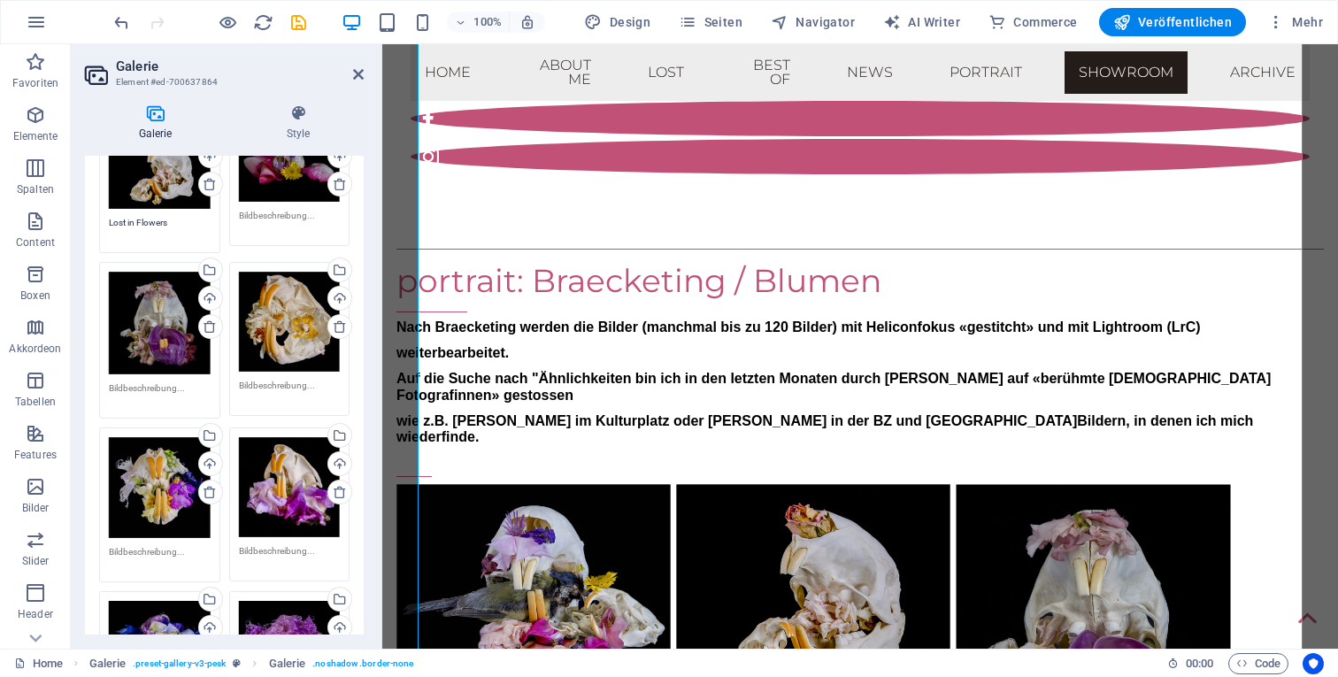
scroll to position [160, 0]
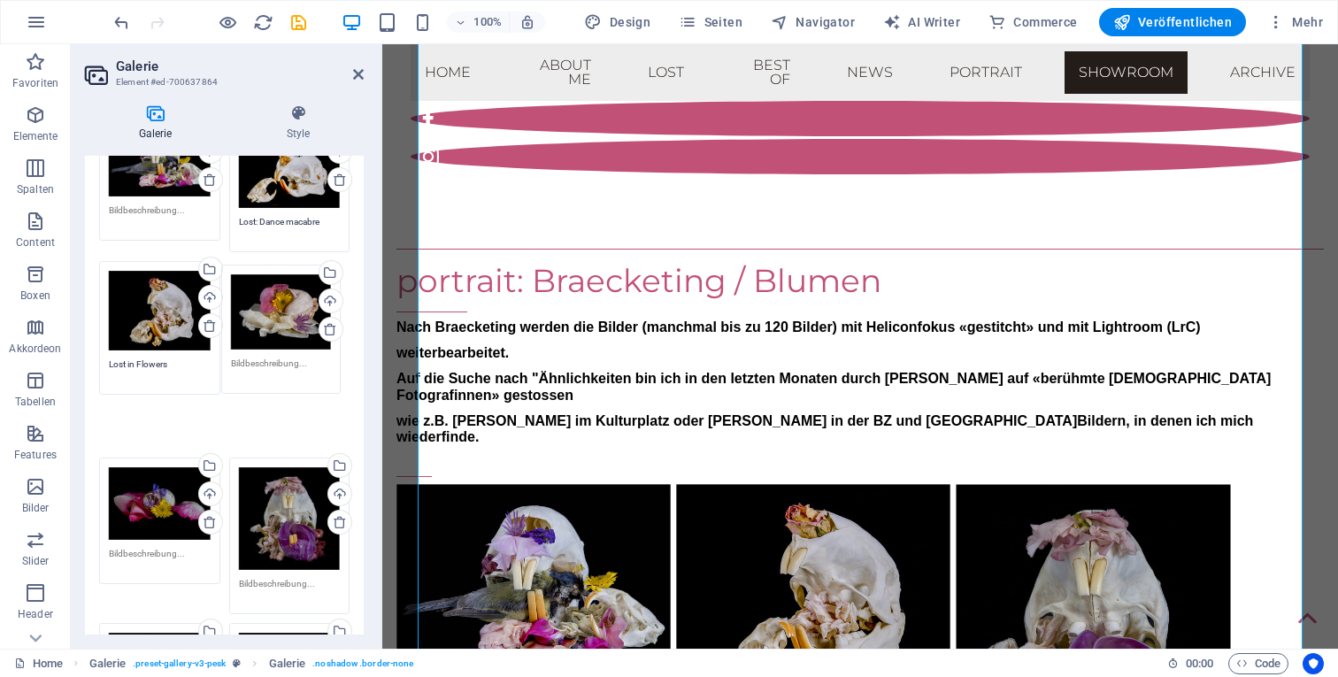
drag, startPoint x: 170, startPoint y: 450, endPoint x: 296, endPoint y: 301, distance: 194.7
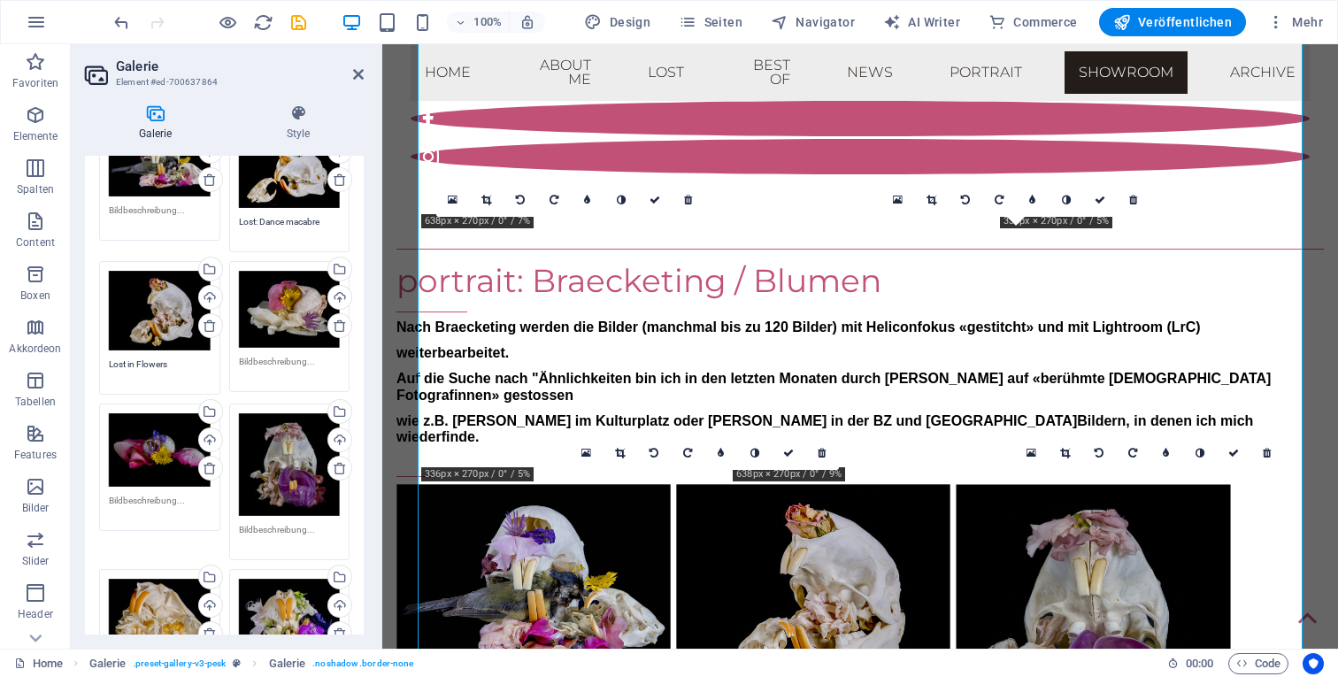
click at [284, 457] on div "Ziehe Dateien zum Hochladen hierher oder klicke hier, um aus Dateien oder koste…" at bounding box center [290, 464] width 102 height 103
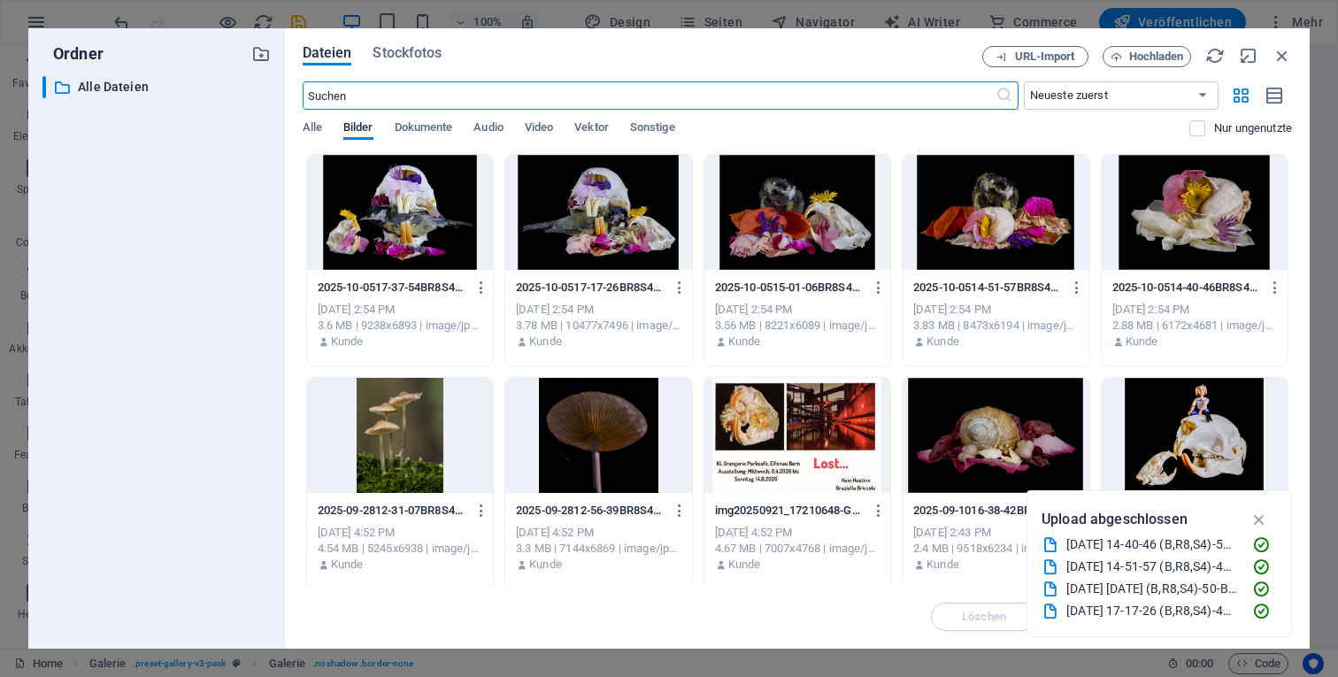
scroll to position [7166, 0]
click at [948, 219] on div at bounding box center [996, 212] width 186 height 115
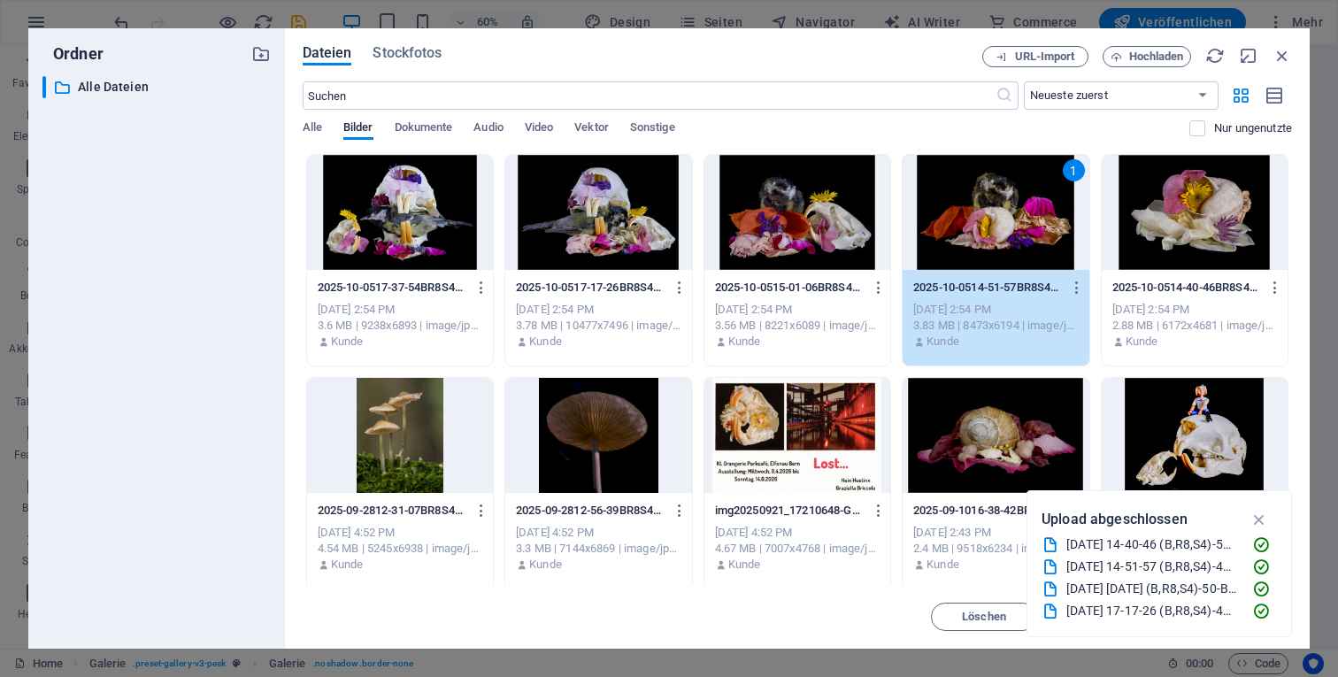
click at [948, 219] on div "1" at bounding box center [996, 212] width 186 height 115
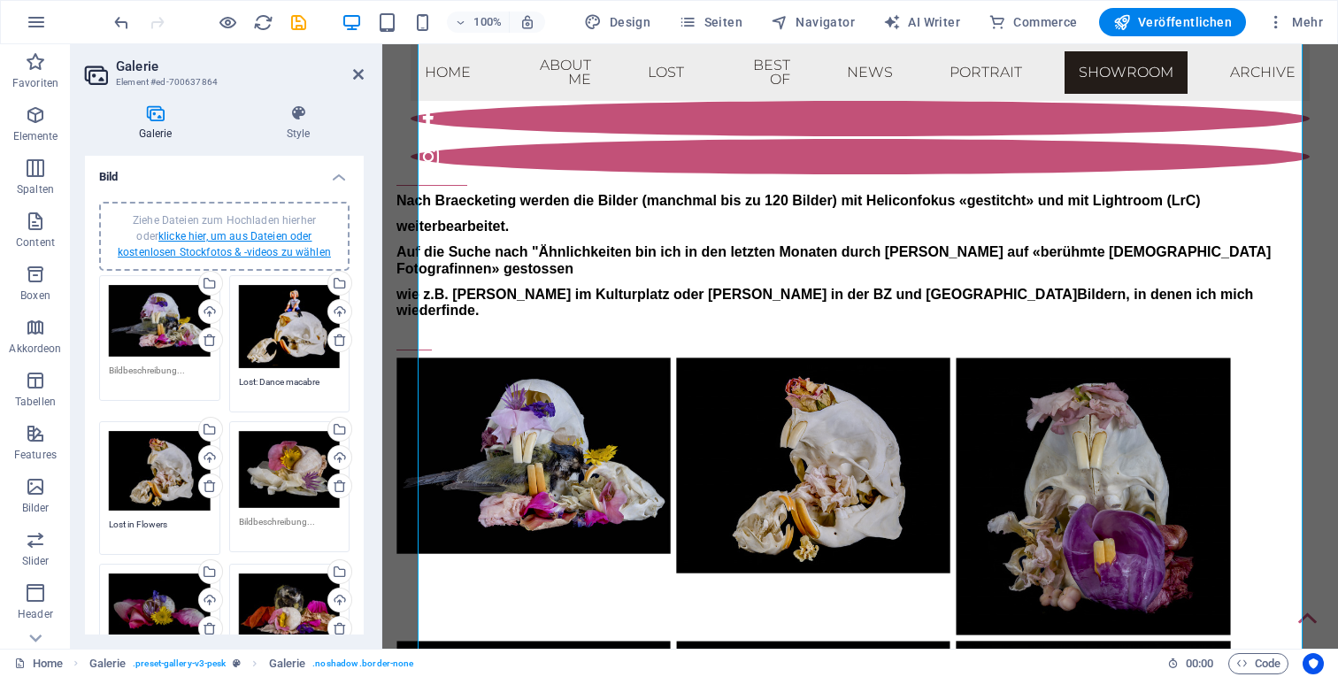
scroll to position [0, 0]
click at [253, 234] on link "klicke hier, um aus Dateien oder kostenlosen Stockfotos & -videos zu wählen" at bounding box center [224, 244] width 213 height 28
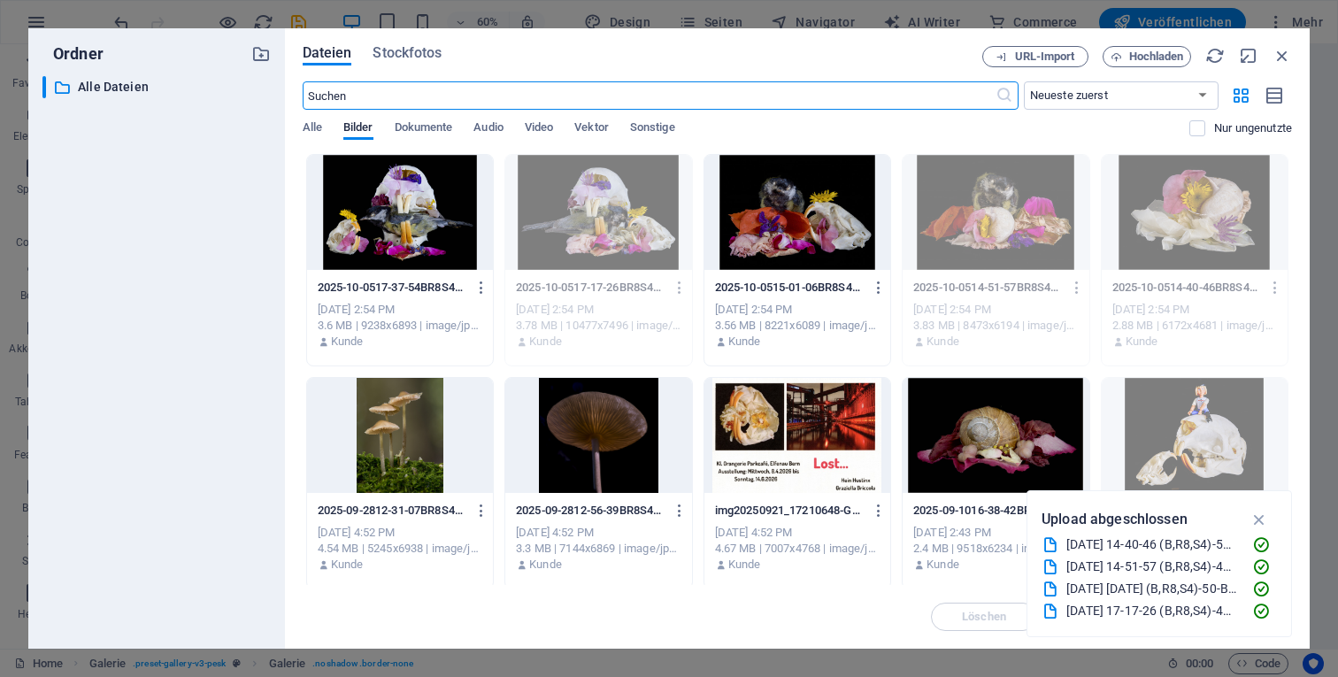
scroll to position [7166, 0]
click at [763, 235] on div at bounding box center [797, 212] width 186 height 115
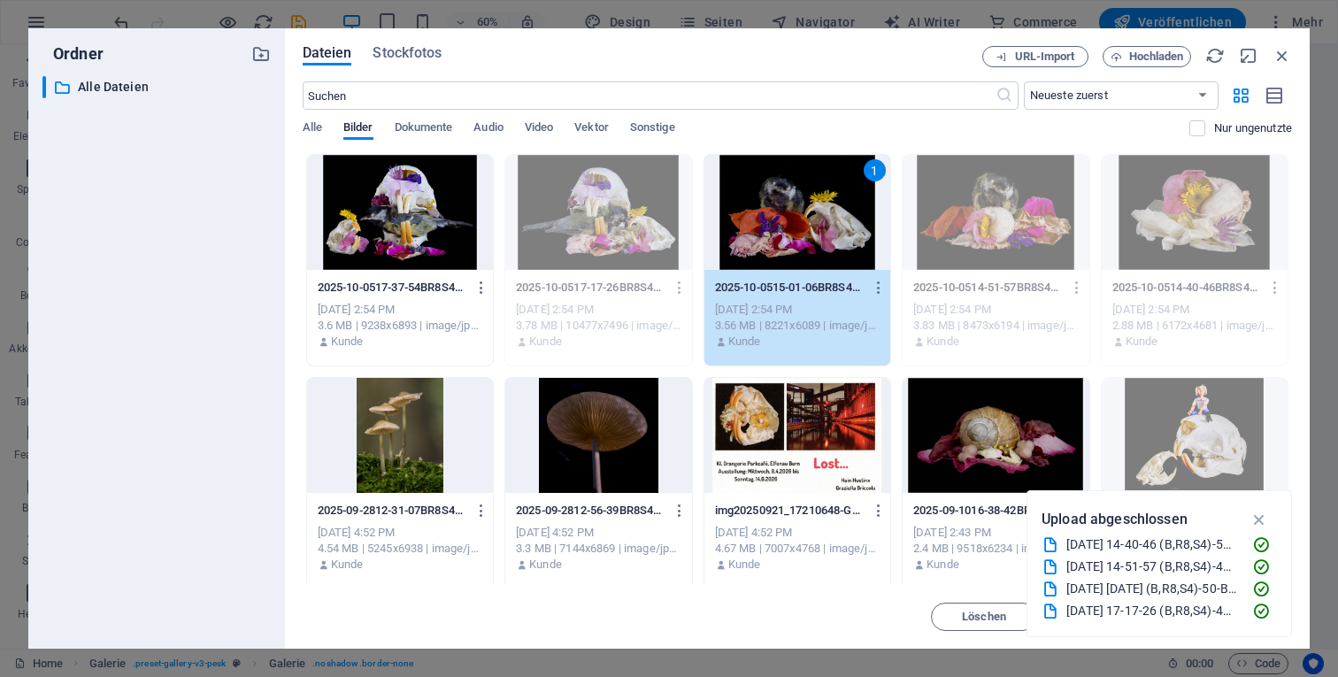
click at [763, 235] on div "1" at bounding box center [797, 212] width 186 height 115
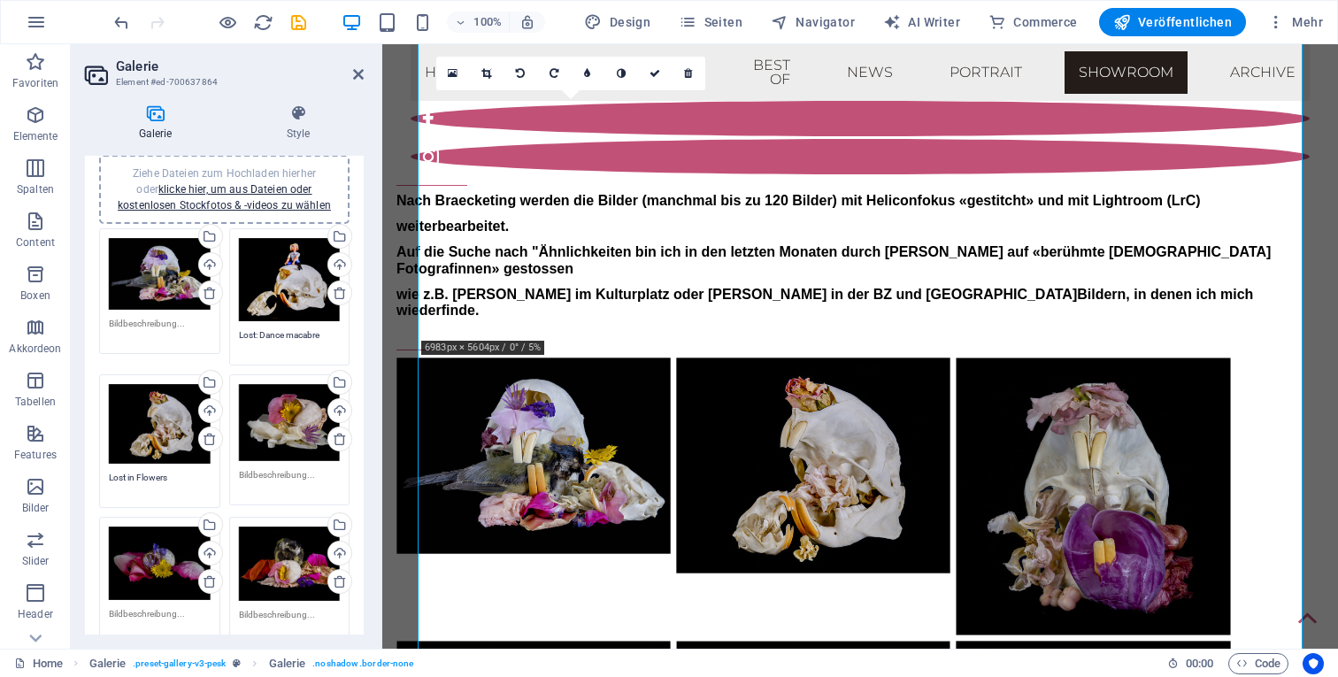
scroll to position [40, 0]
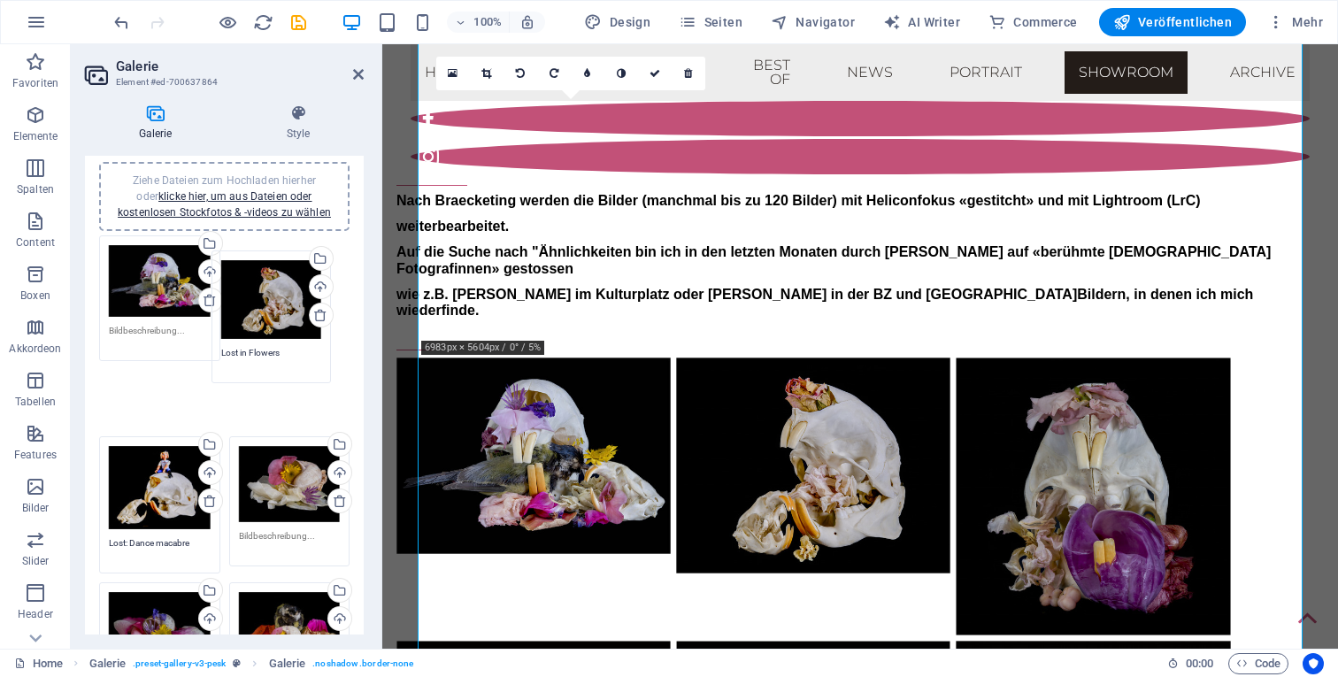
drag, startPoint x: 167, startPoint y: 421, endPoint x: 281, endPoint y: 291, distance: 172.5
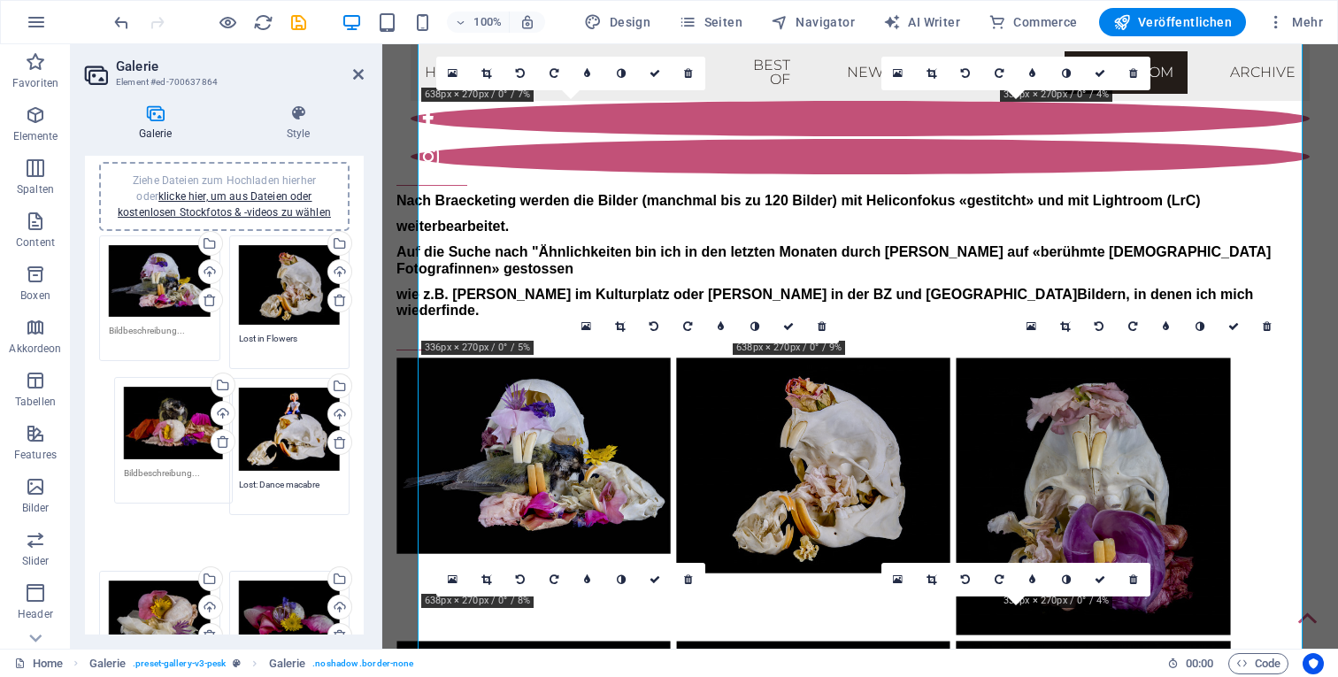
drag, startPoint x: 293, startPoint y: 571, endPoint x: 180, endPoint y: 427, distance: 183.4
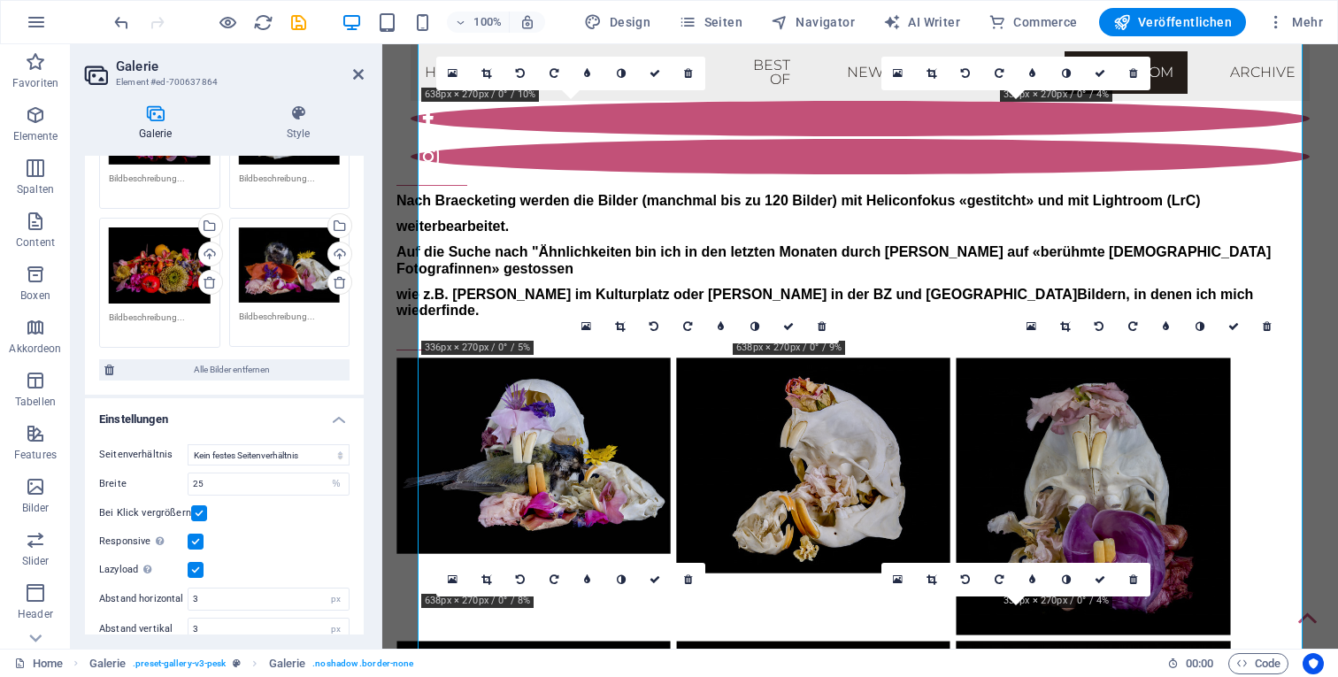
scroll to position [1094, 0]
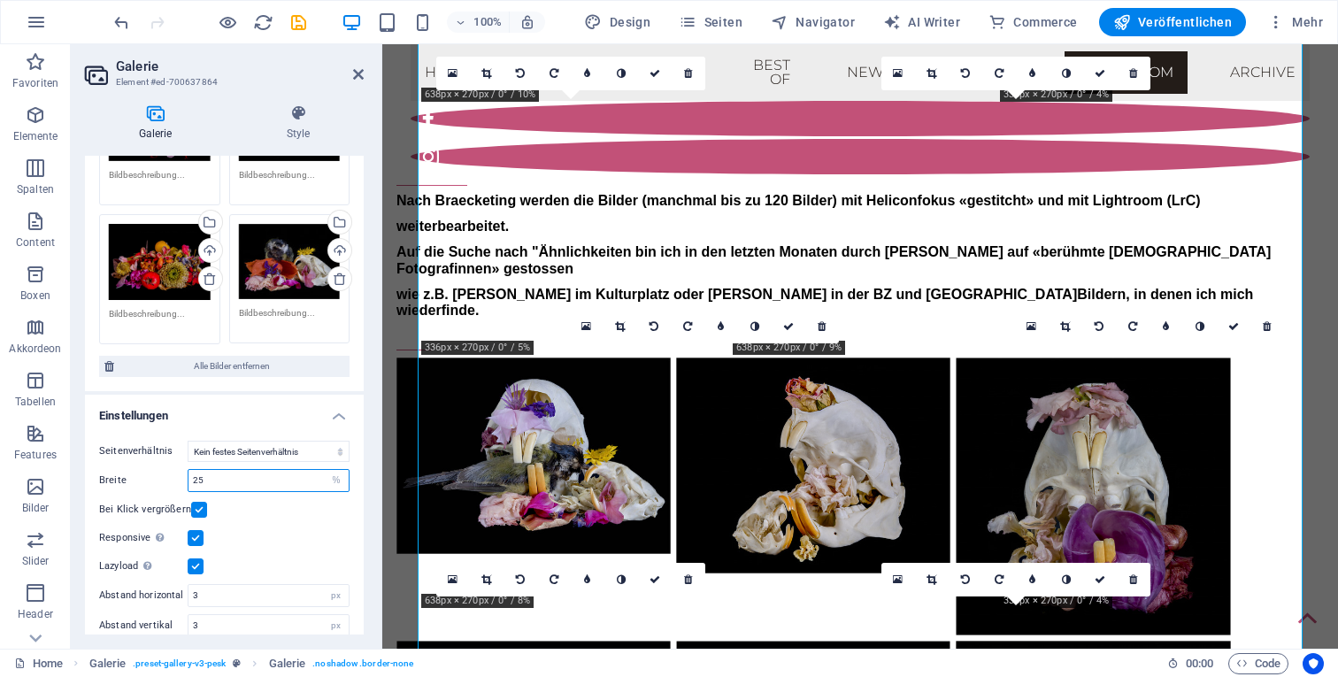
drag, startPoint x: 222, startPoint y: 468, endPoint x: 181, endPoint y: 468, distance: 41.6
click at [181, 469] on div "Breite 25 px %" at bounding box center [224, 480] width 250 height 23
type input "30"
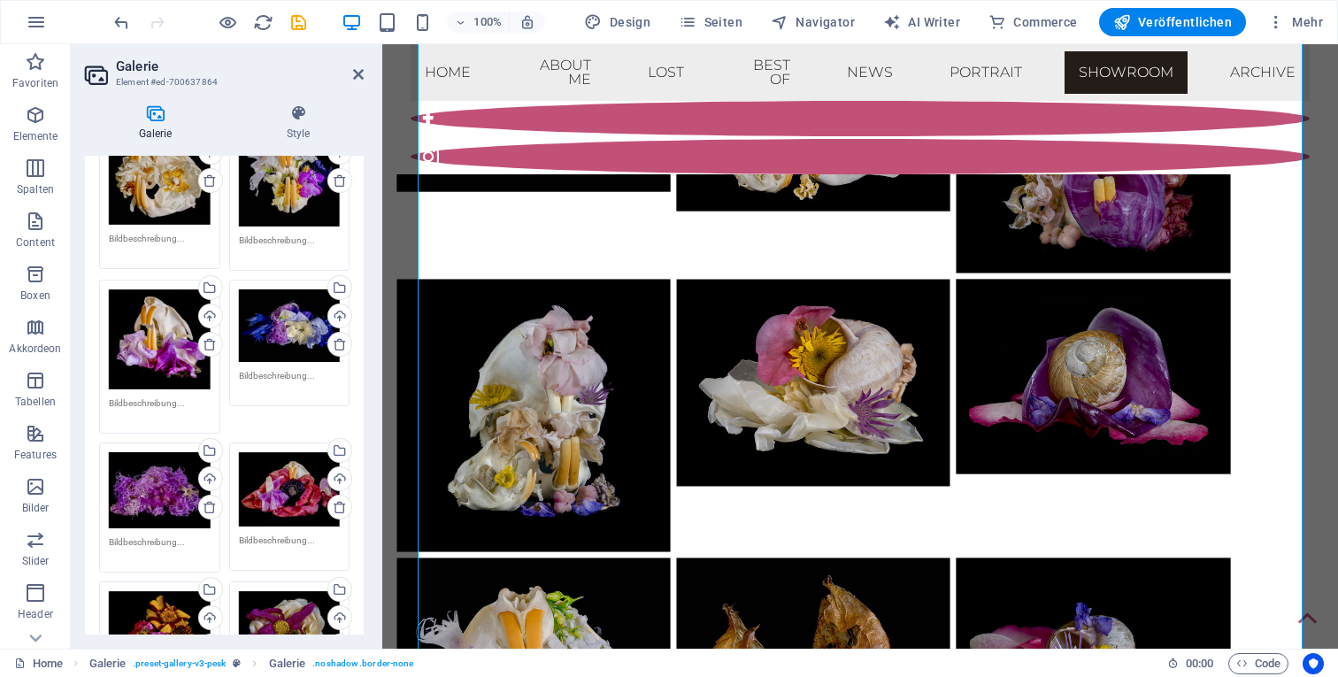
scroll to position [587, 0]
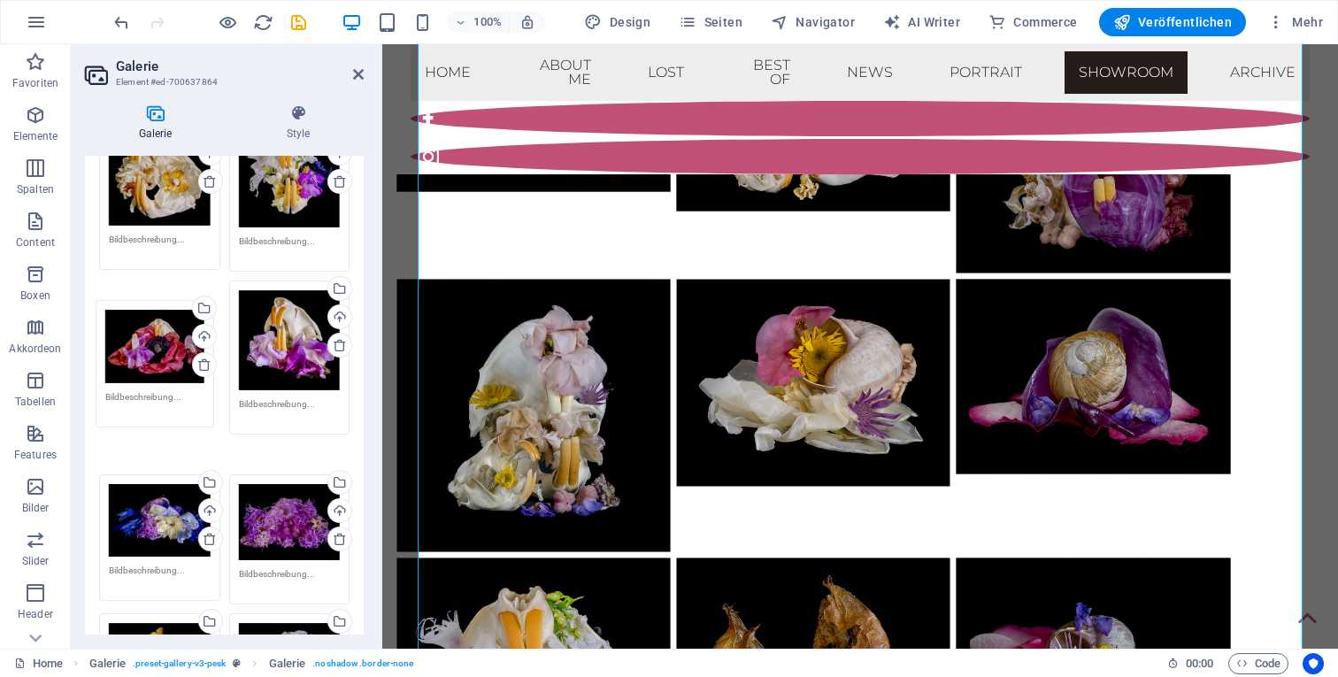
drag, startPoint x: 285, startPoint y: 466, endPoint x: 153, endPoint y: 330, distance: 189.0
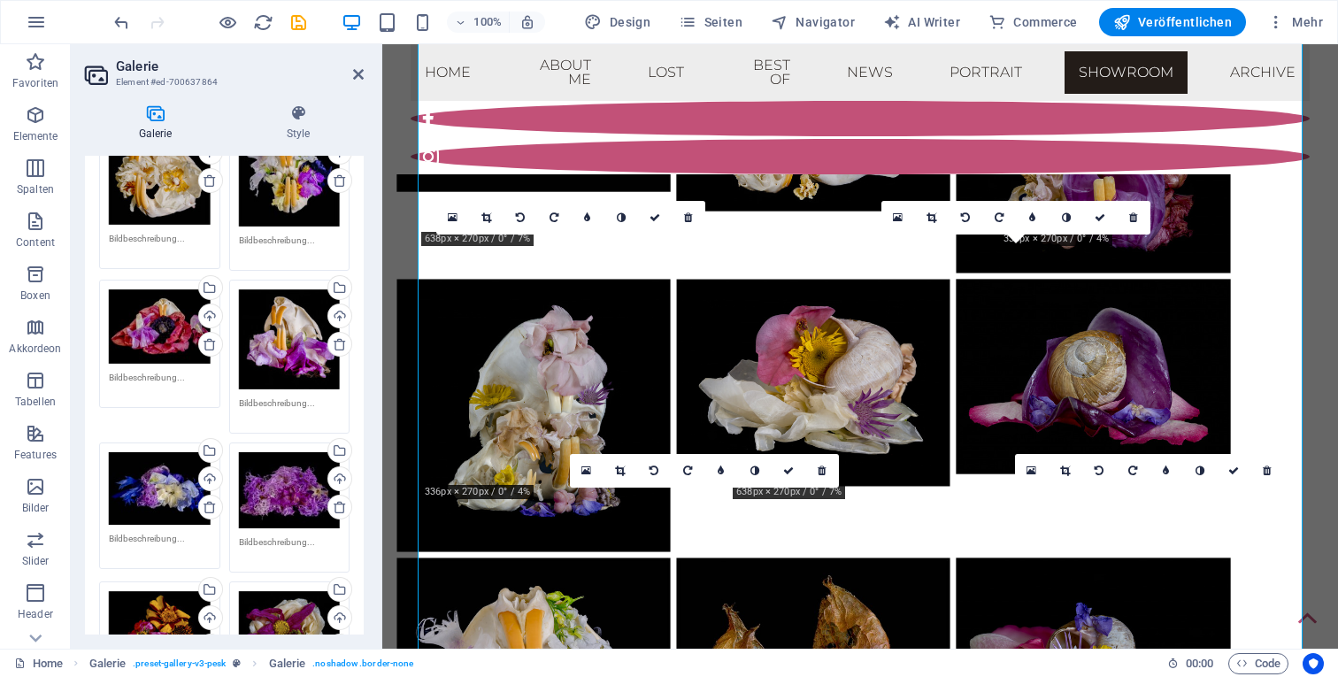
scroll to position [586, 0]
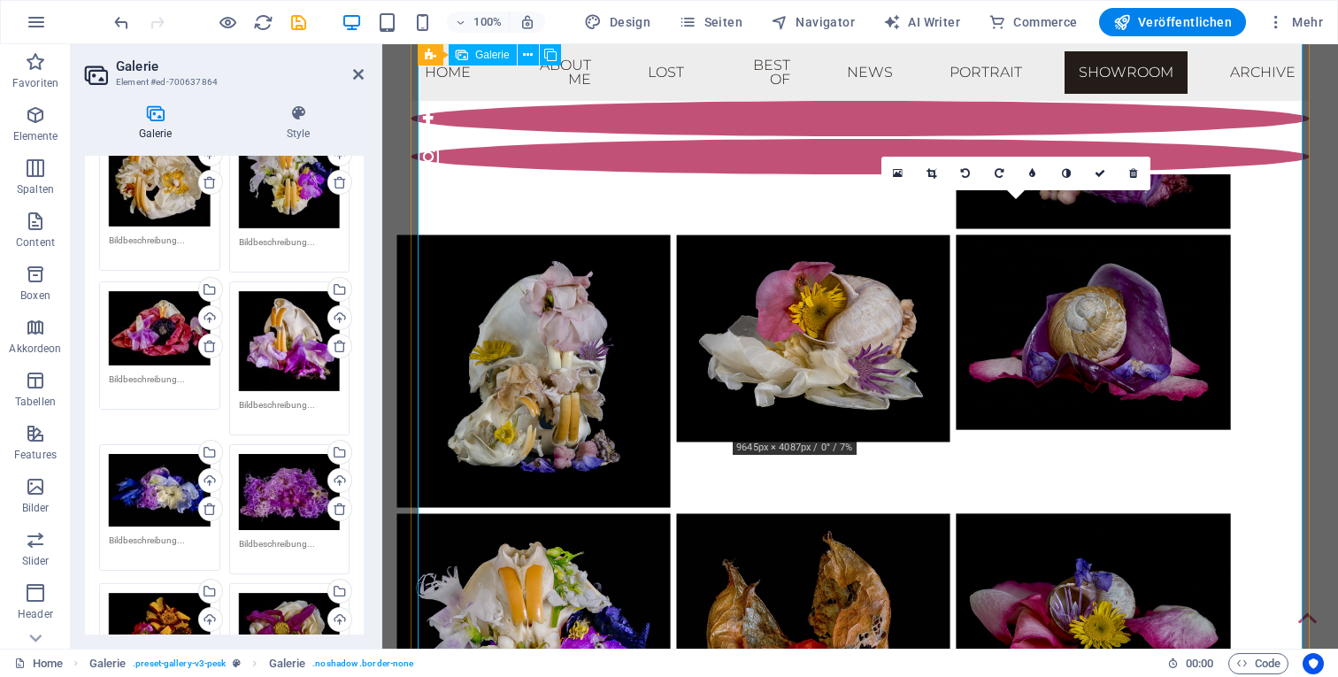
scroll to position [9086, 0]
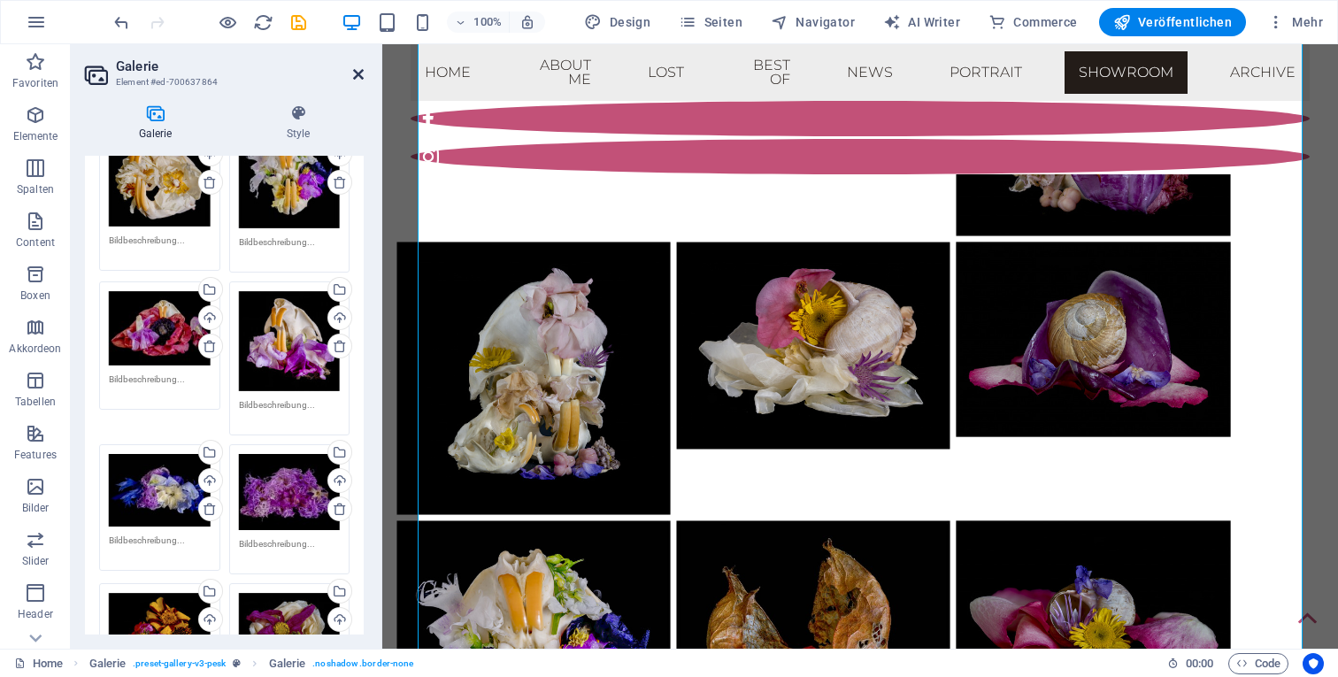
click at [359, 68] on icon at bounding box center [358, 74] width 11 height 14
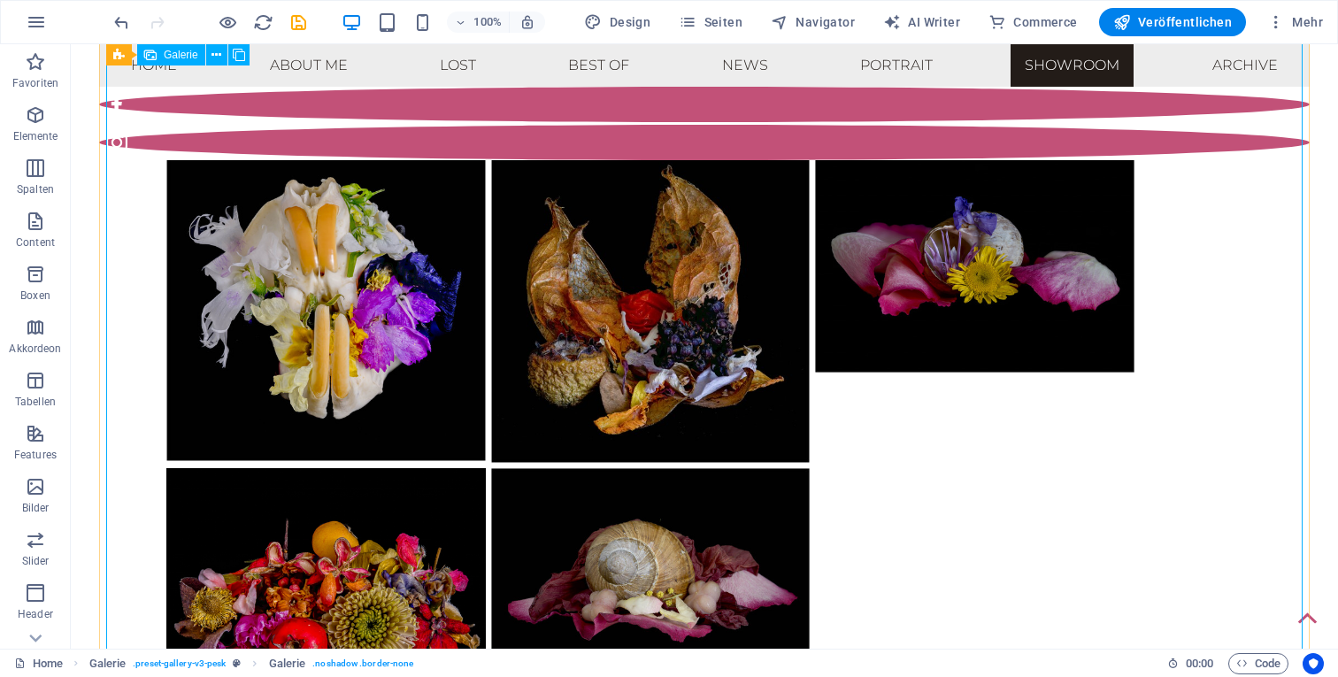
scroll to position [10271, 0]
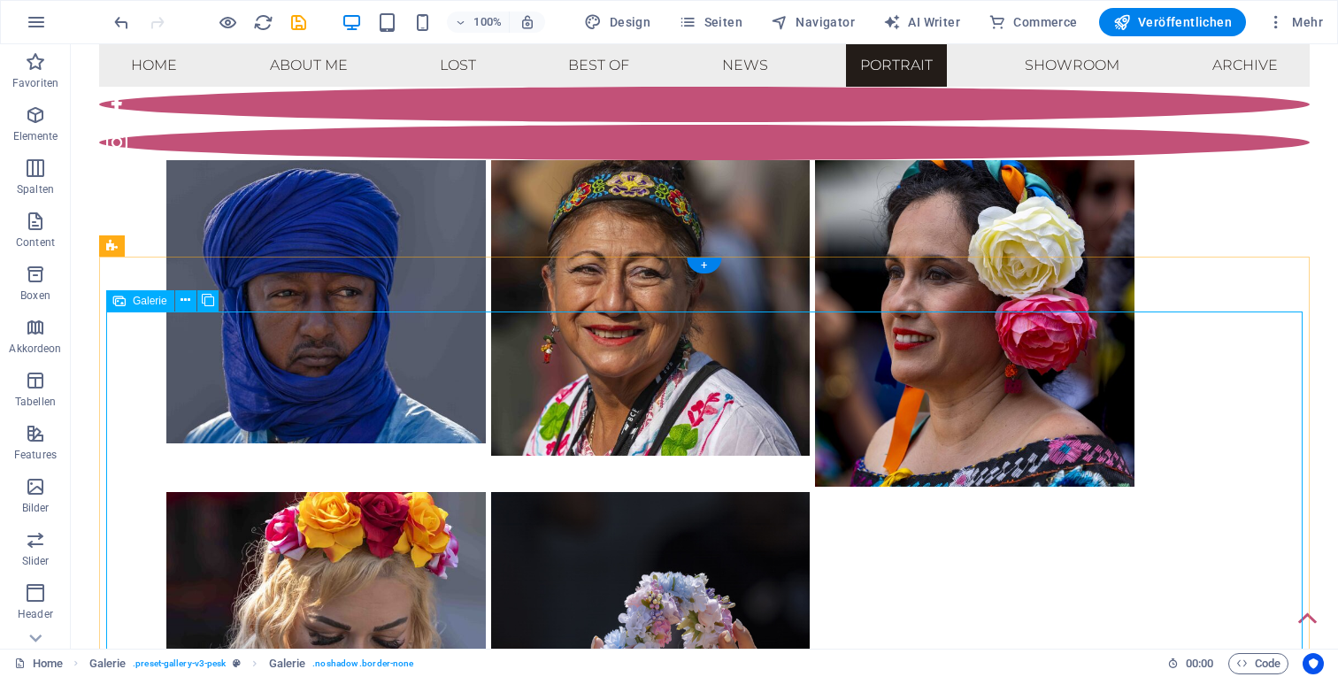
scroll to position [8493, 0]
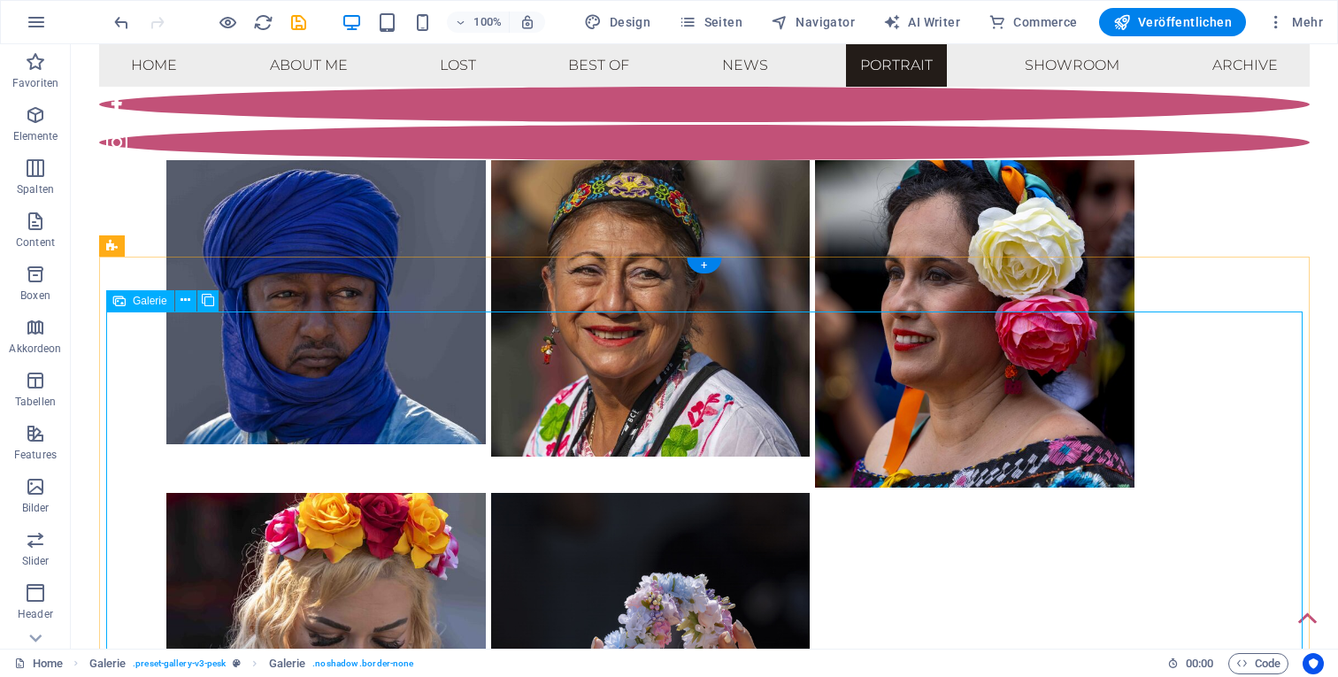
click at [150, 298] on span "Galerie" at bounding box center [150, 301] width 35 height 11
select select "%"
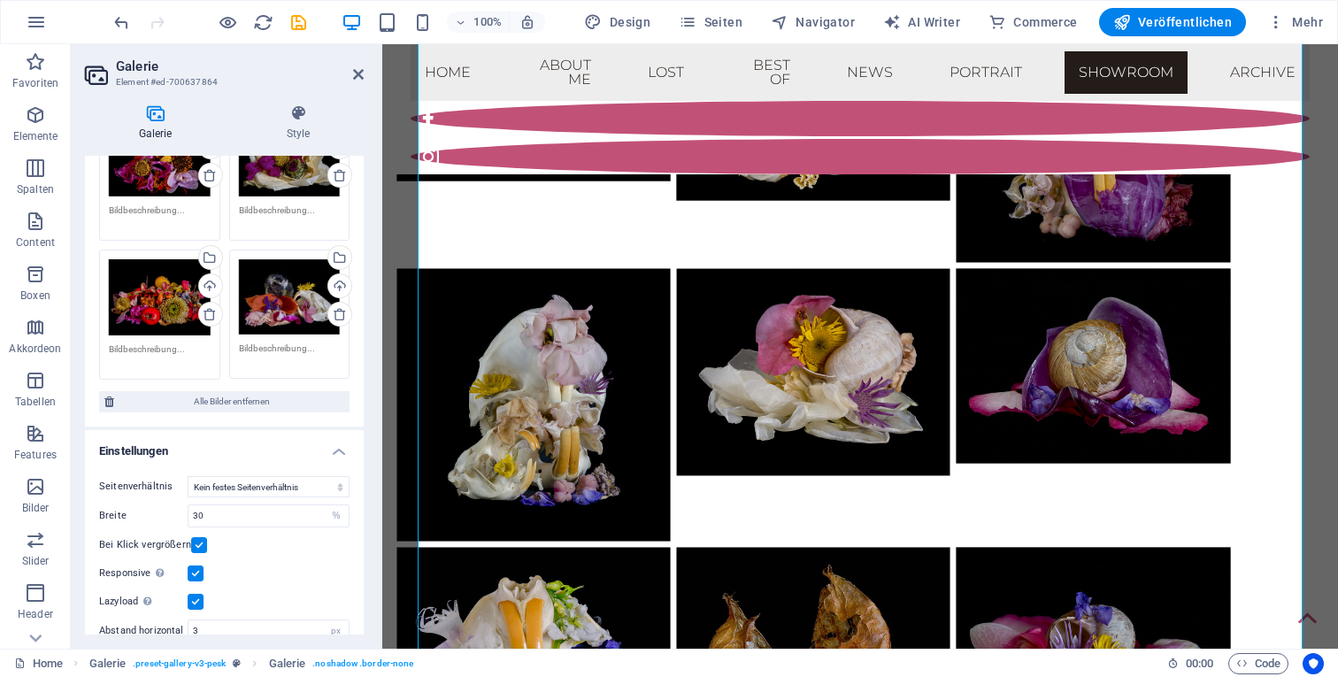
scroll to position [1061, 0]
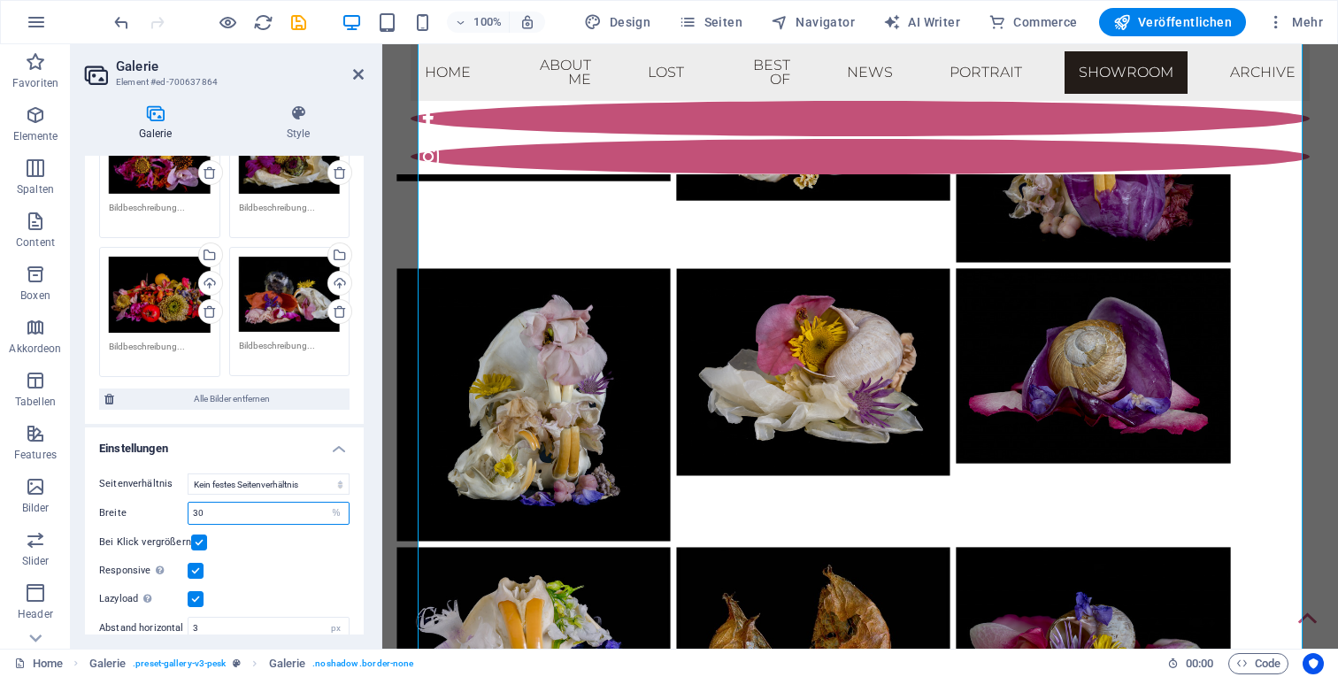
drag, startPoint x: 213, startPoint y: 502, endPoint x: 182, endPoint y: 496, distance: 31.6
click at [182, 502] on div "Breite 30 px %" at bounding box center [224, 513] width 250 height 23
type input "35"
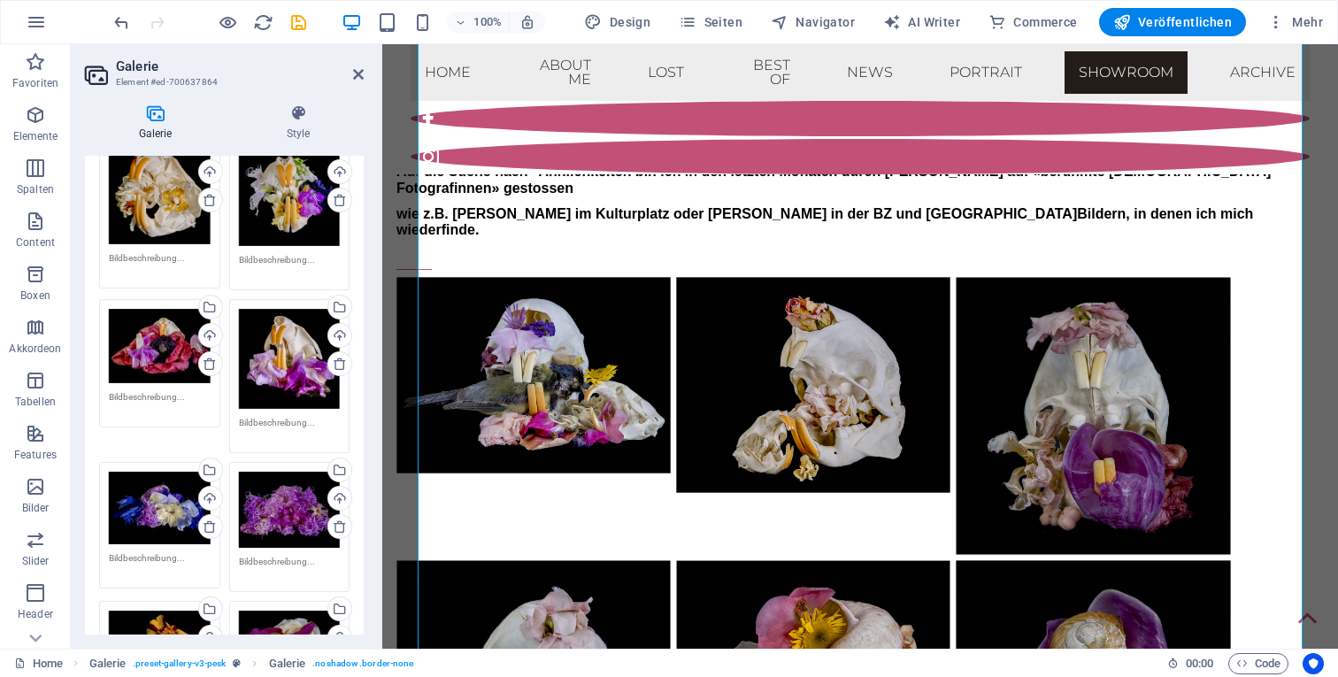
scroll to position [557, 0]
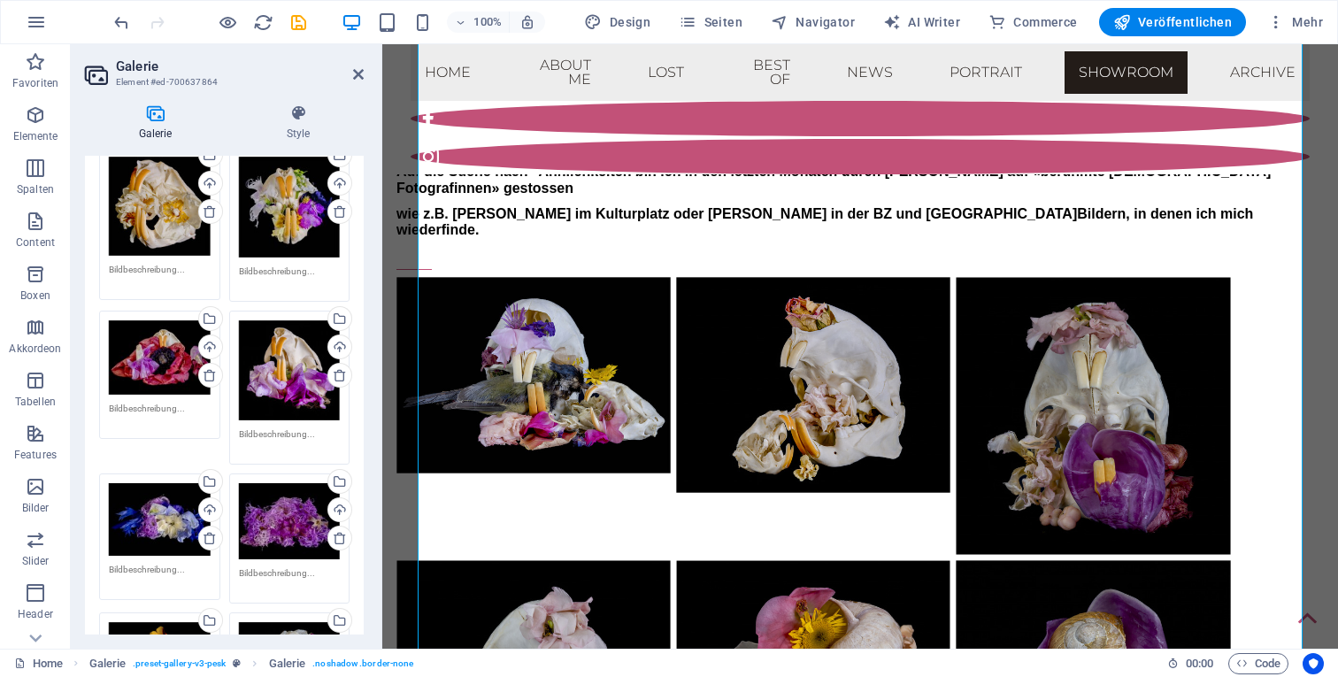
click at [165, 335] on div "Ziehe Dateien zum Hochladen hierher oder klicke hier, um aus Dateien oder koste…" at bounding box center [160, 357] width 102 height 74
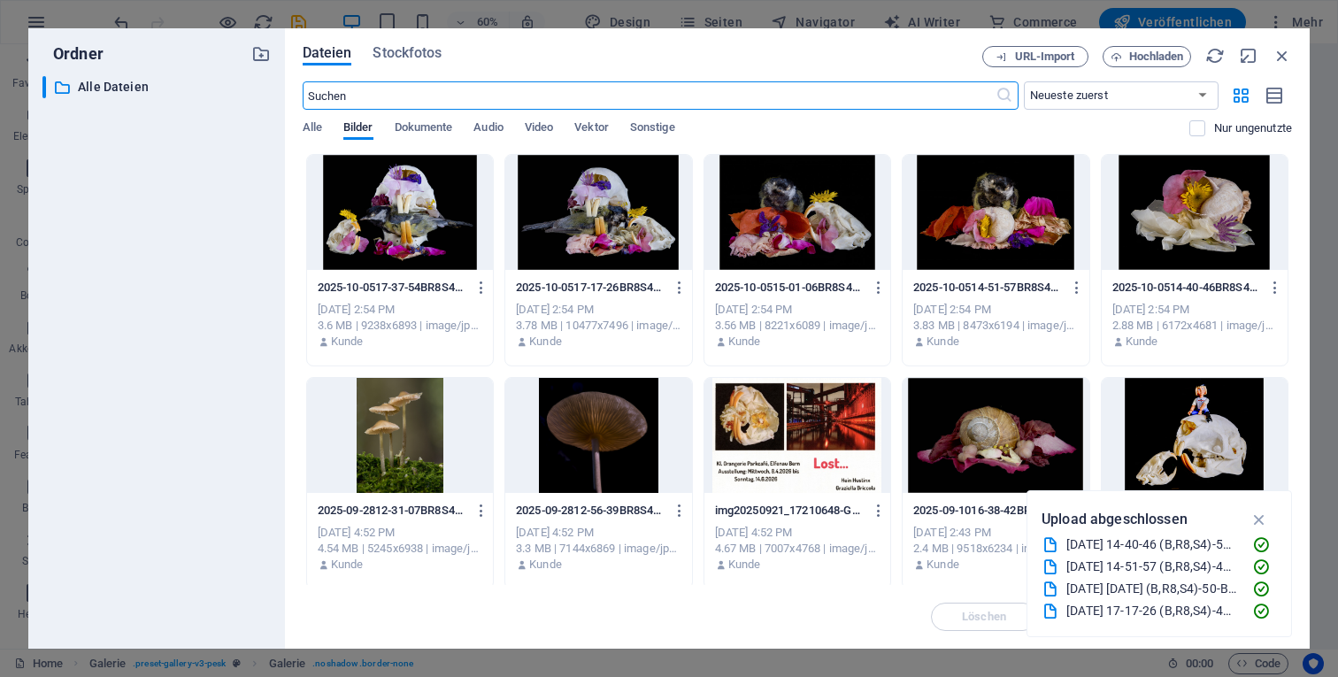
scroll to position [7166, 0]
click at [1282, 53] on icon "button" at bounding box center [1282, 55] width 19 height 19
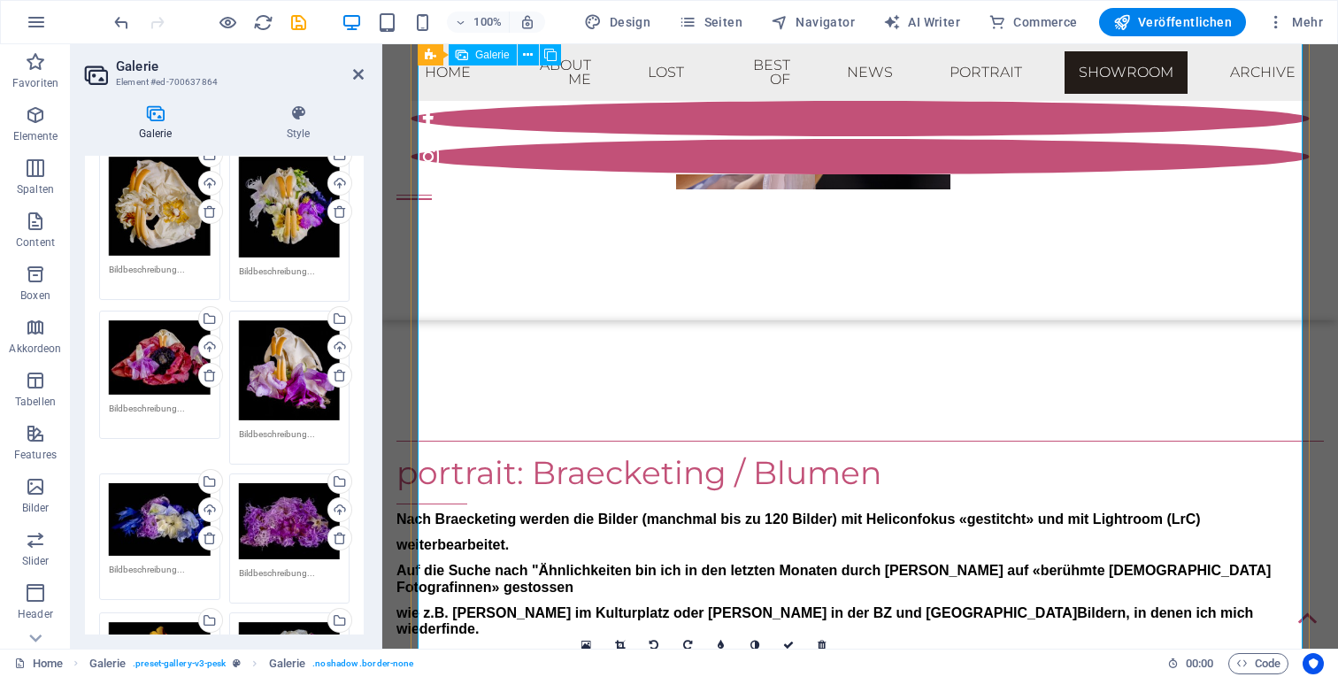
scroll to position [8366, 0]
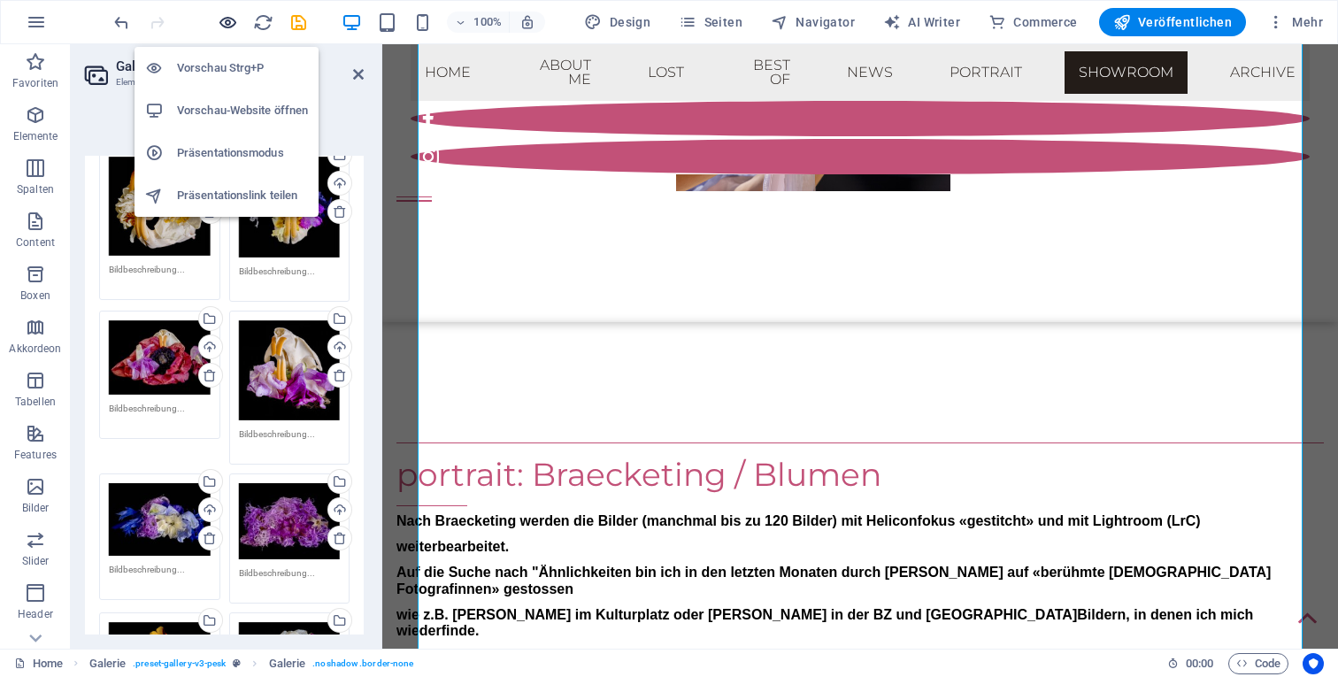
click at [226, 14] on icon "button" at bounding box center [228, 22] width 20 height 20
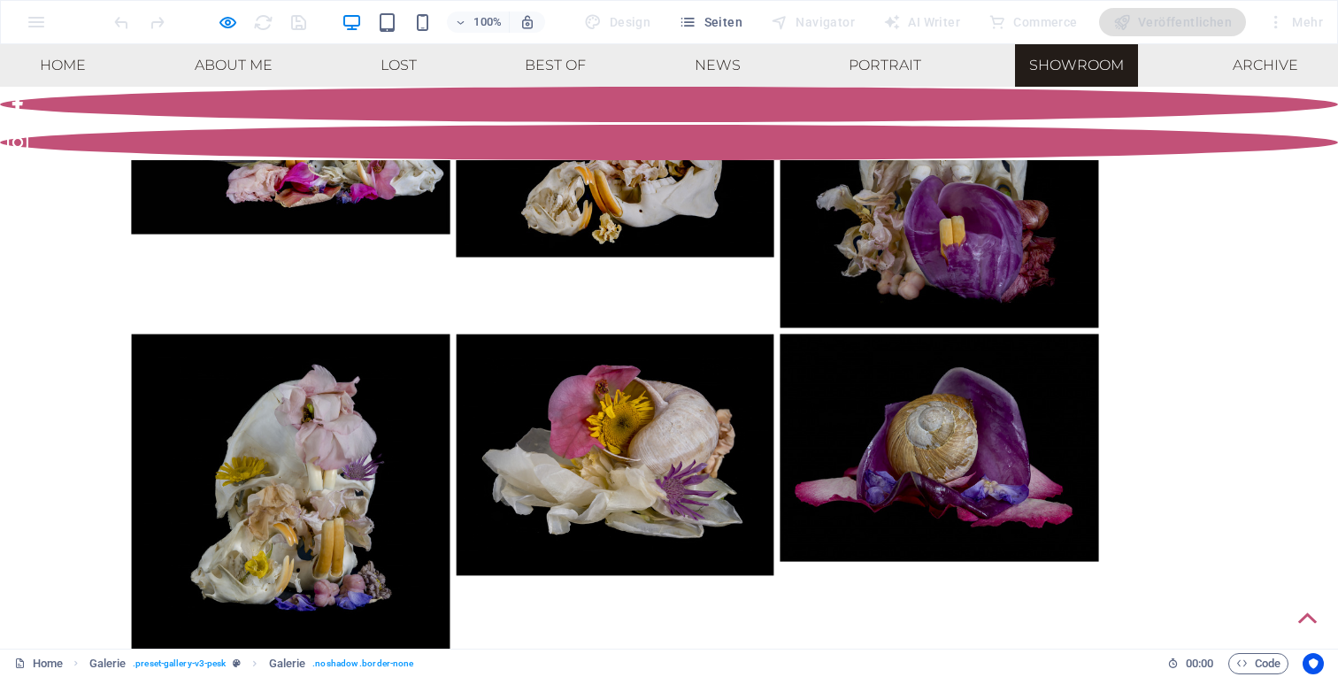
scroll to position [9803, 0]
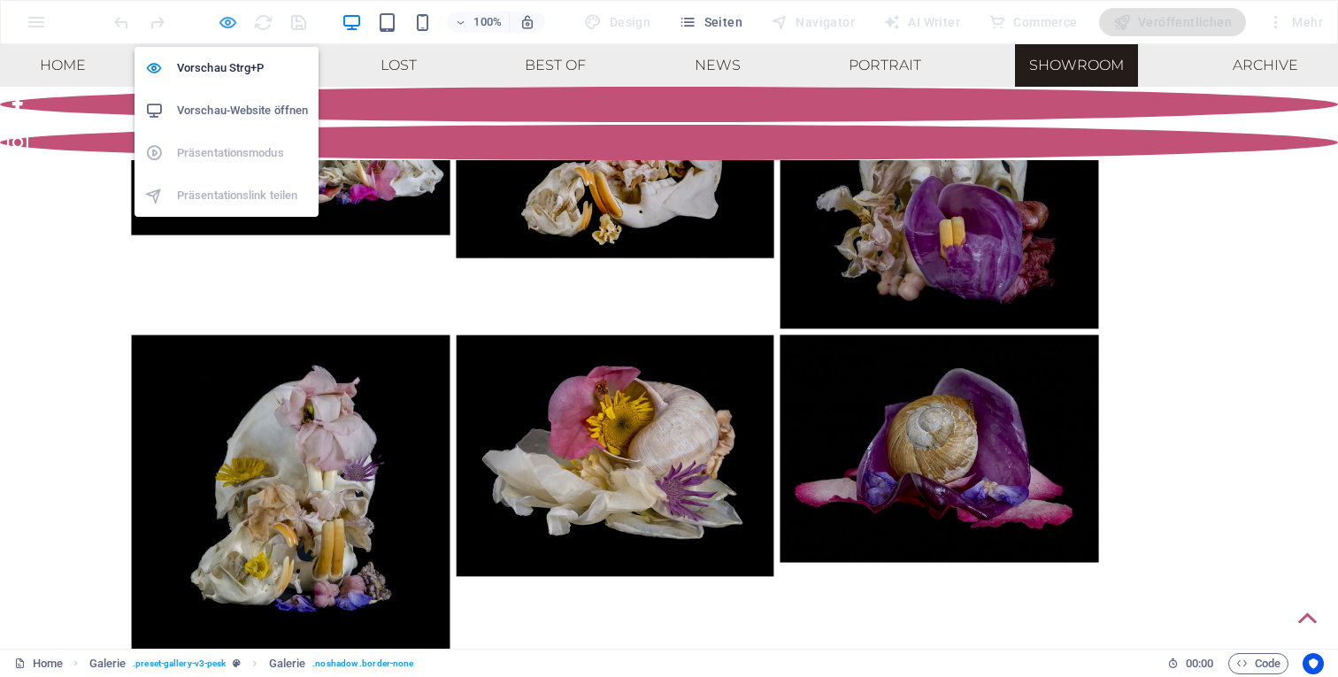
click at [222, 17] on icon "button" at bounding box center [228, 22] width 20 height 20
select select "%"
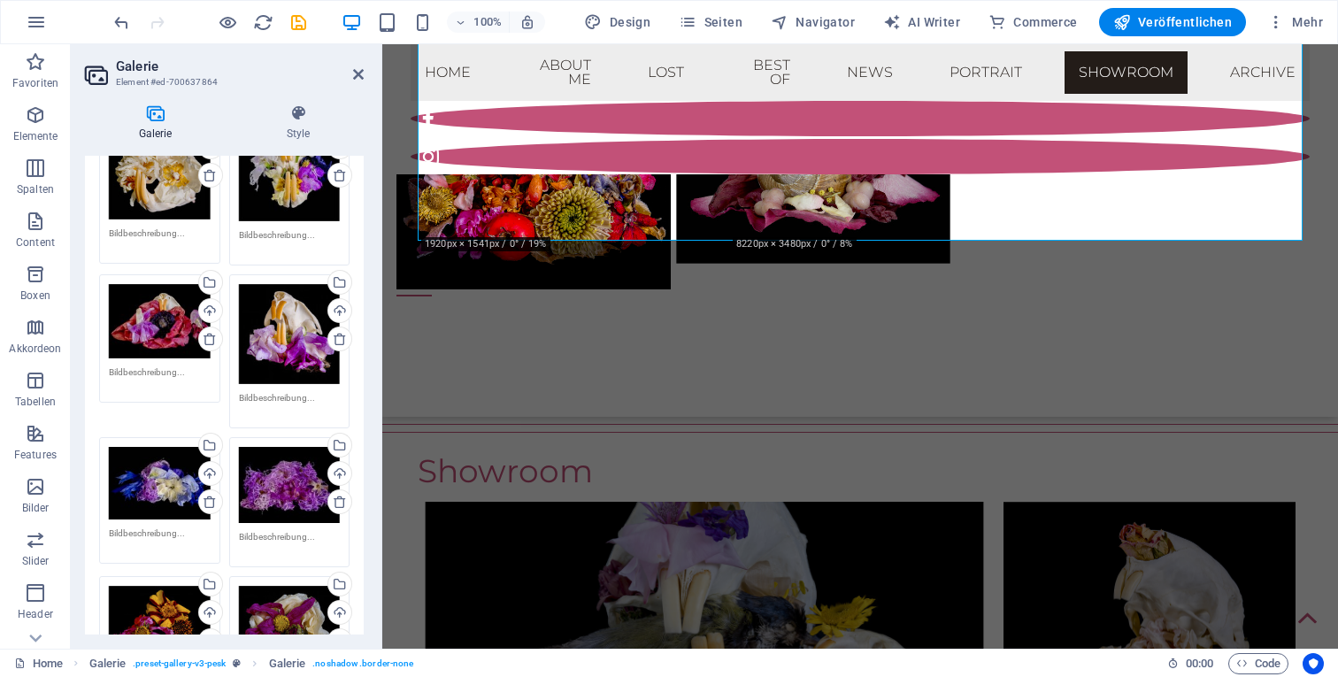
scroll to position [592, 0]
click at [163, 325] on div "Ziehe Dateien zum Hochladen hierher oder klicke hier, um aus Dateien oder koste…" at bounding box center [160, 322] width 102 height 74
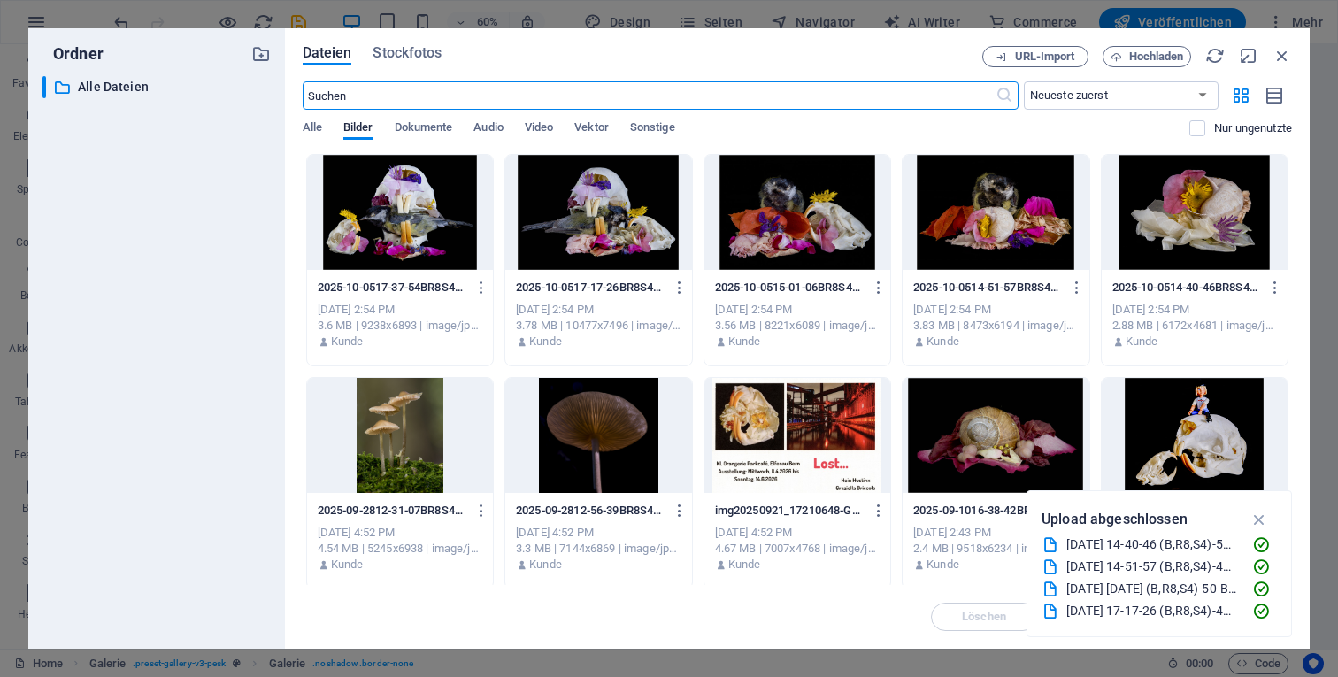
scroll to position [7166, 0]
click at [1282, 55] on icon "button" at bounding box center [1282, 55] width 19 height 19
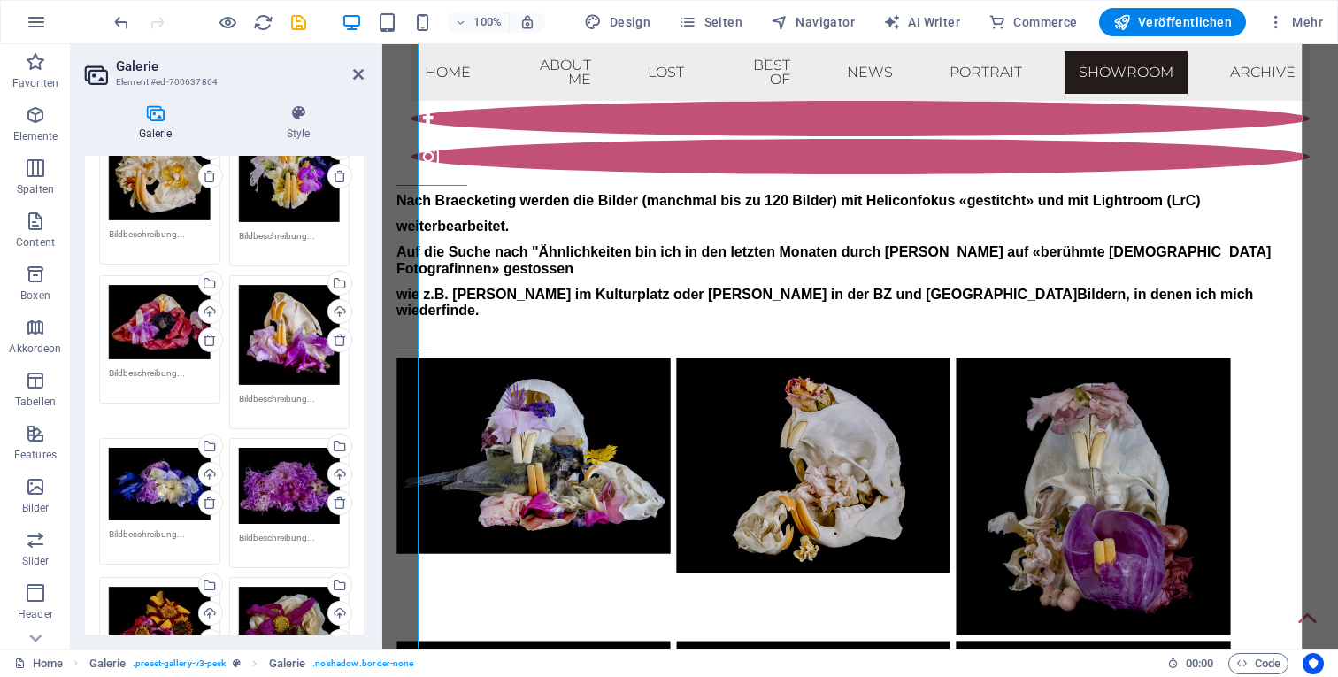
scroll to position [537, 0]
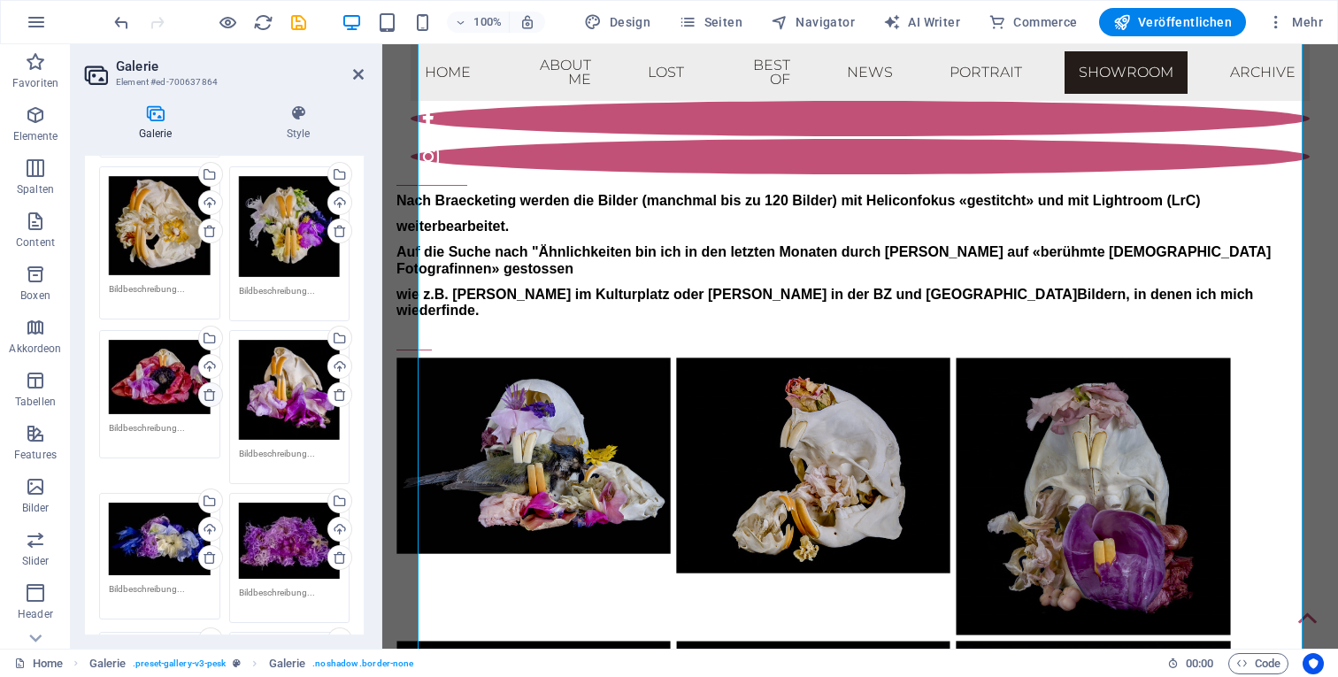
click at [205, 388] on icon at bounding box center [210, 395] width 14 height 14
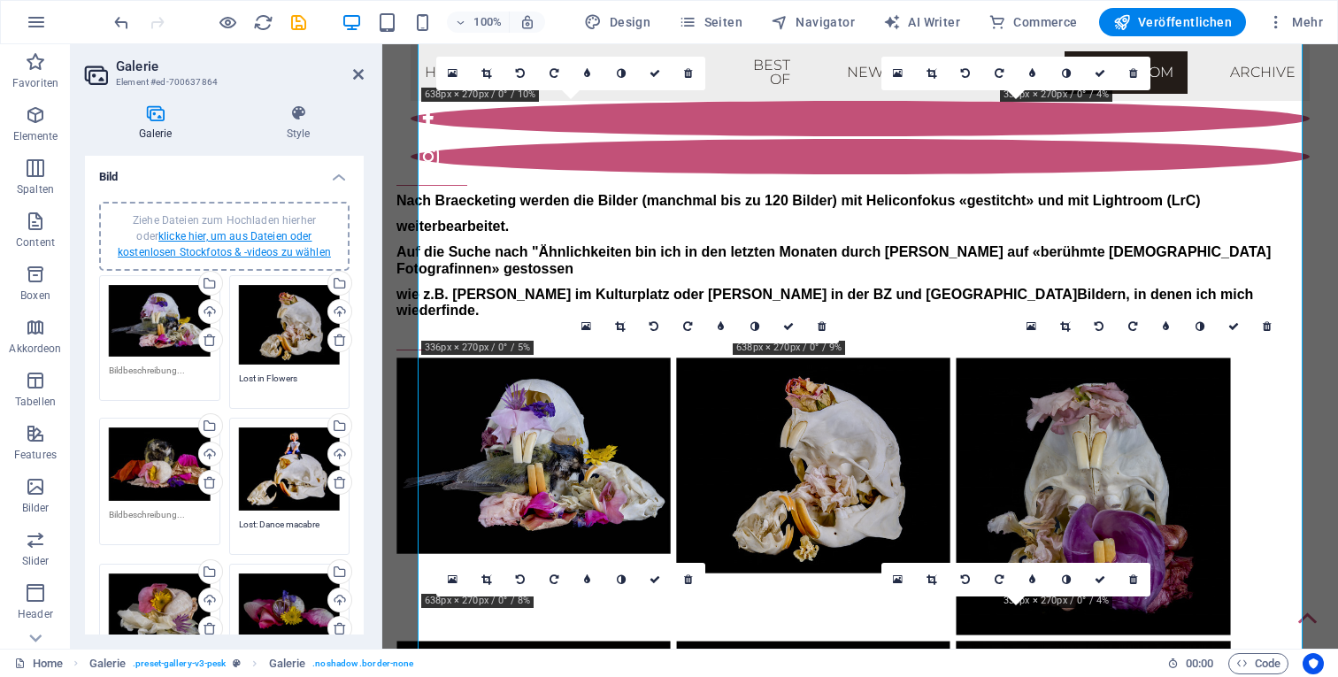
scroll to position [0, 0]
click at [214, 243] on div "Ziehe Dateien zum Hochladen hierher oder klicke hier, um aus Dateien oder koste…" at bounding box center [224, 236] width 229 height 48
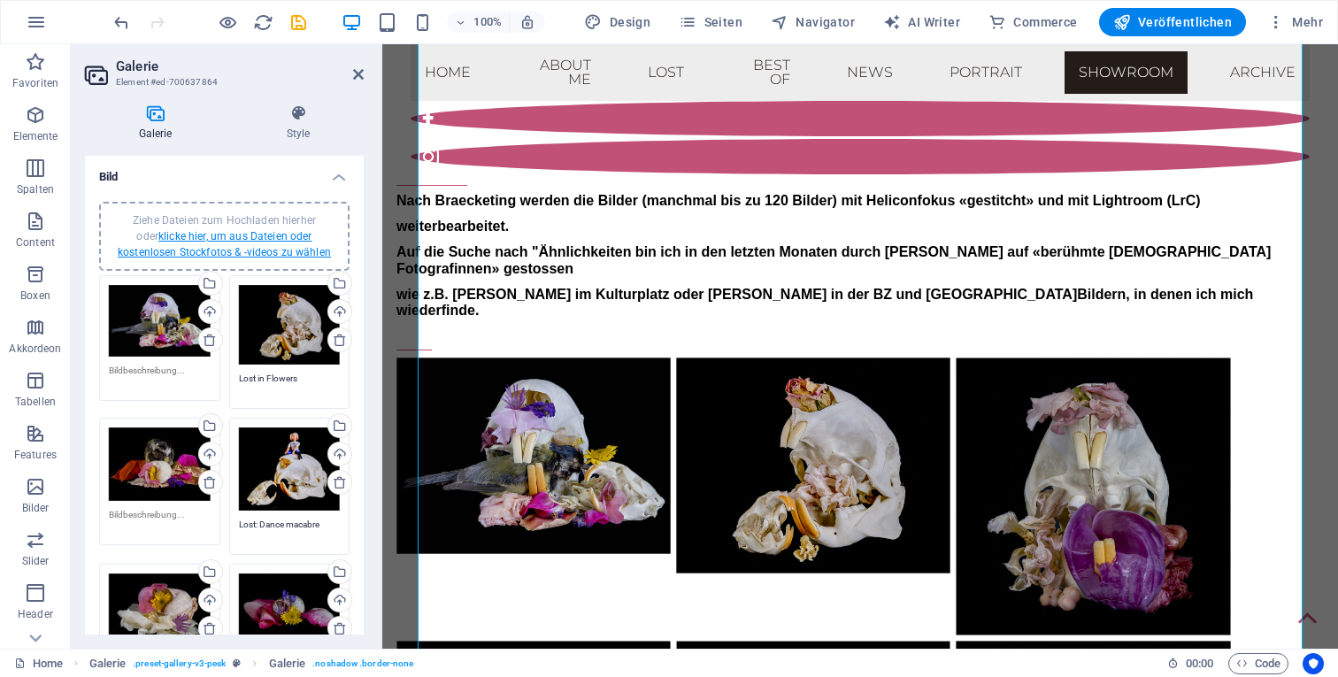
click at [277, 233] on link "klicke hier, um aus Dateien oder kostenlosen Stockfotos & -videos zu wählen" at bounding box center [224, 244] width 213 height 28
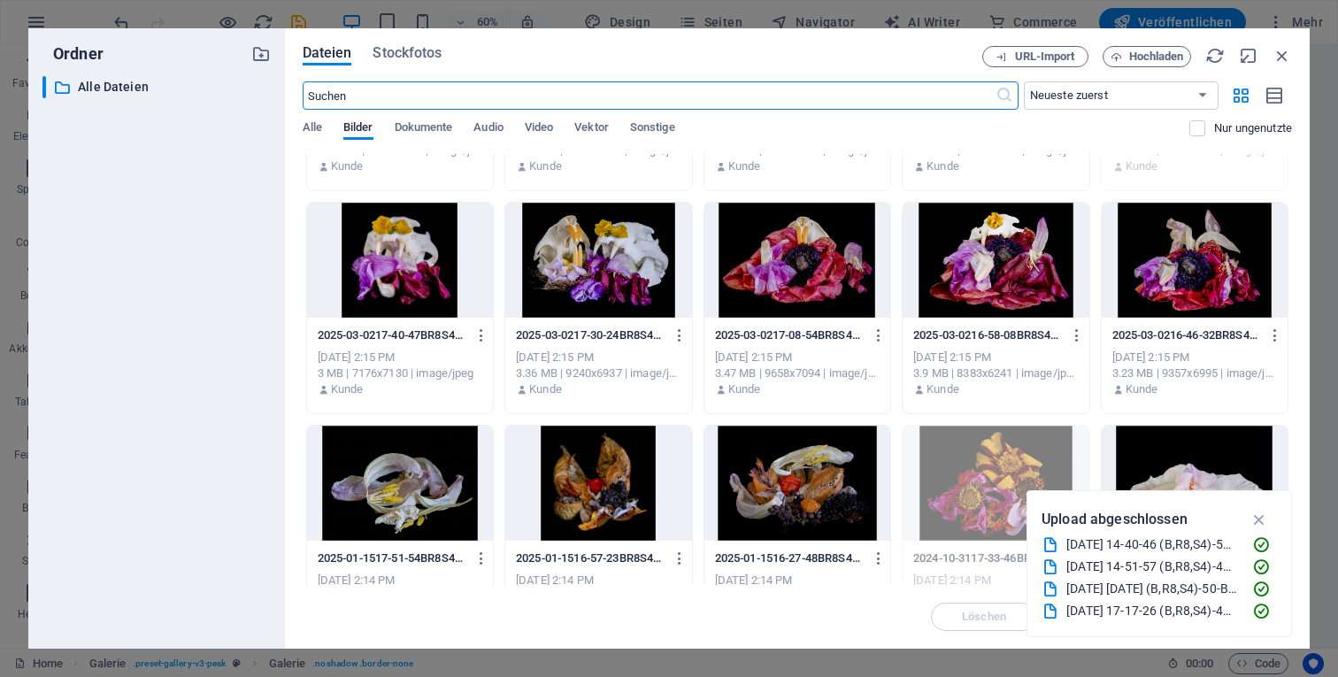
scroll to position [2845, 0]
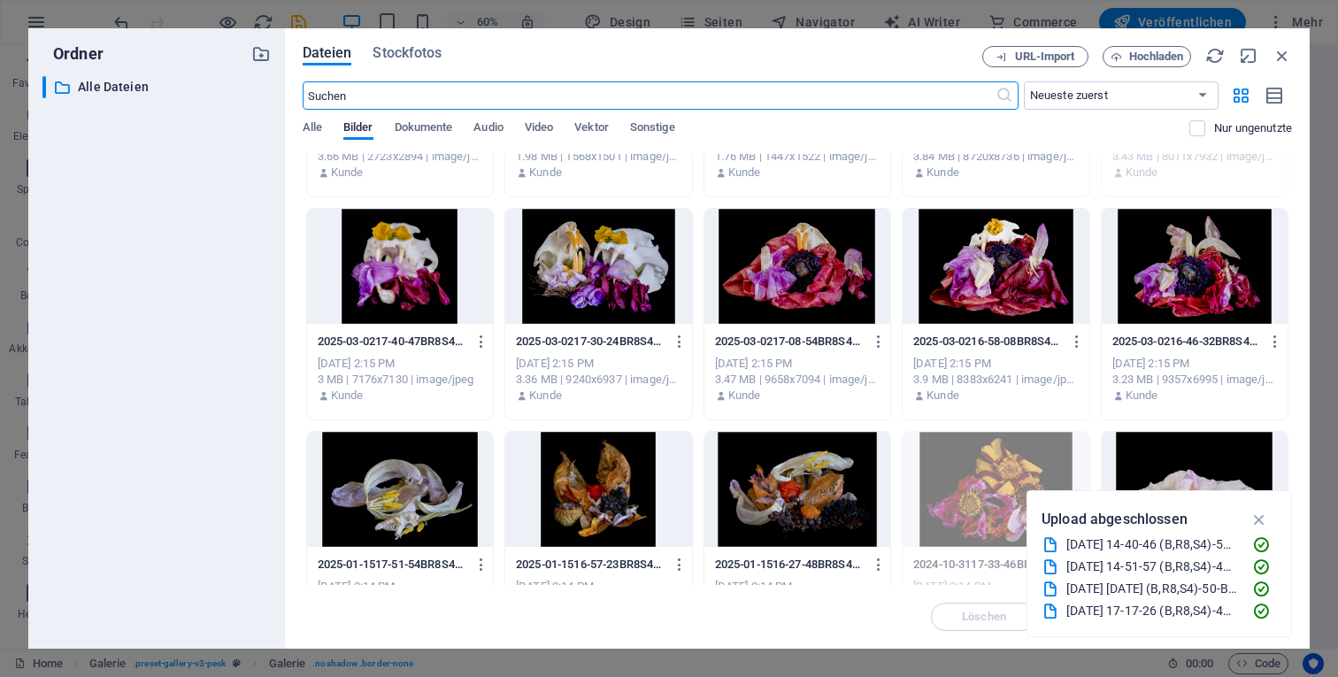
click at [820, 283] on div at bounding box center [797, 266] width 186 height 115
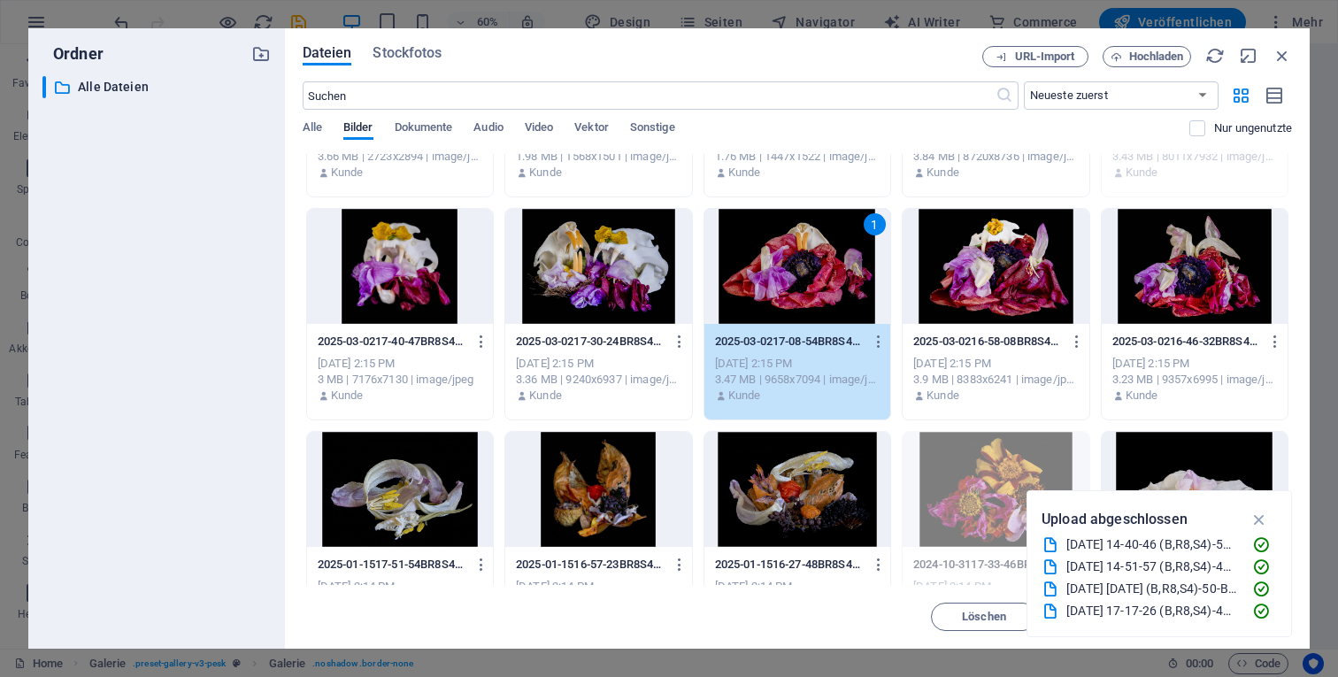
click at [792, 290] on div "1" at bounding box center [797, 266] width 186 height 115
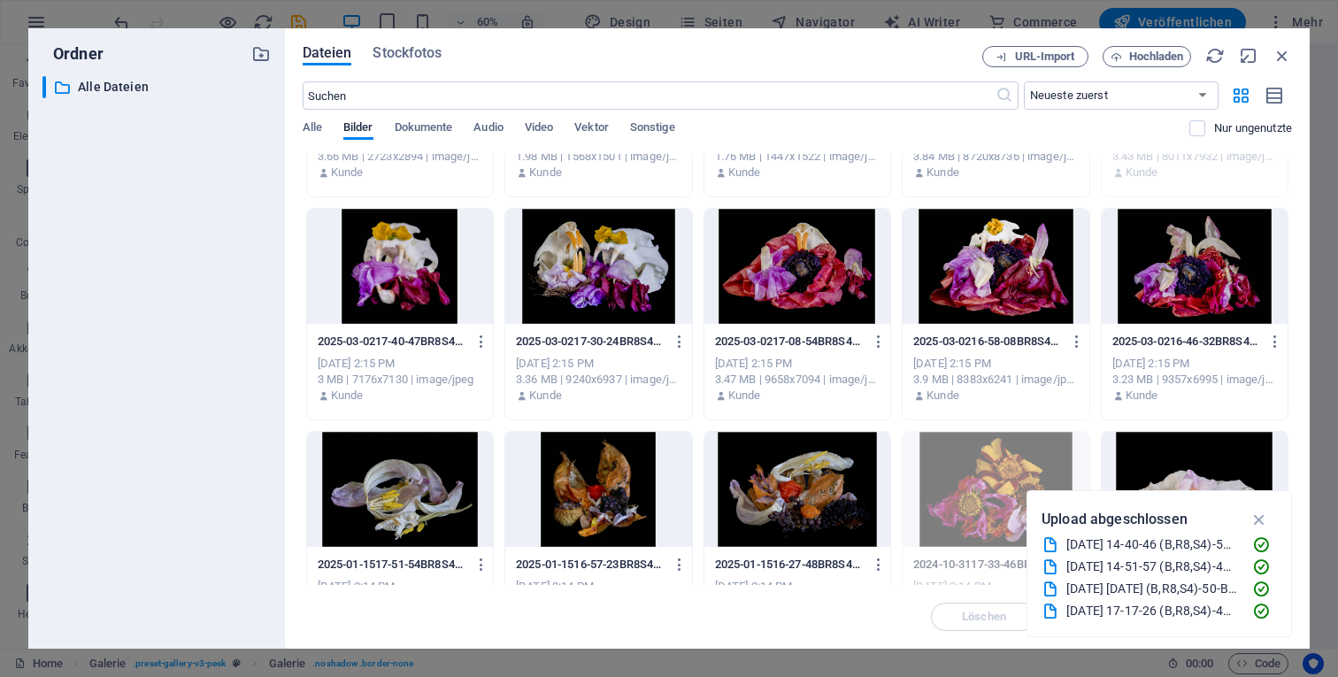
click at [792, 290] on div at bounding box center [797, 266] width 186 height 115
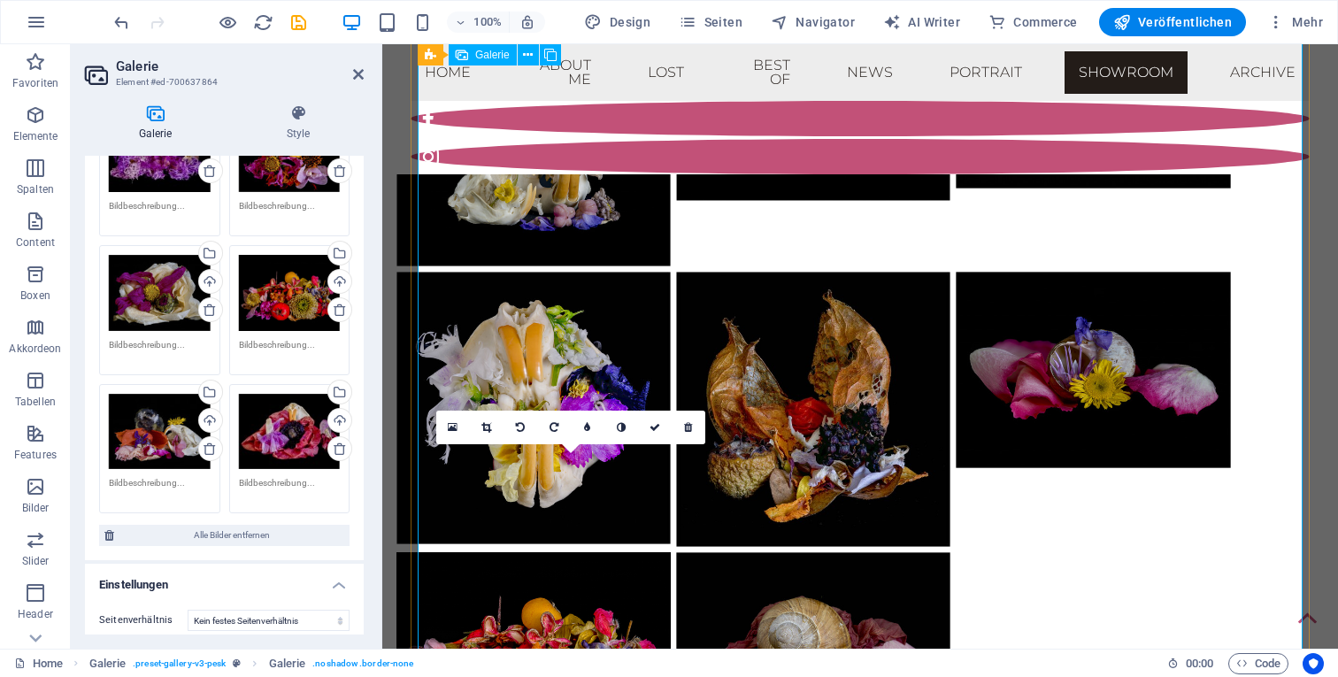
scroll to position [9327, 0]
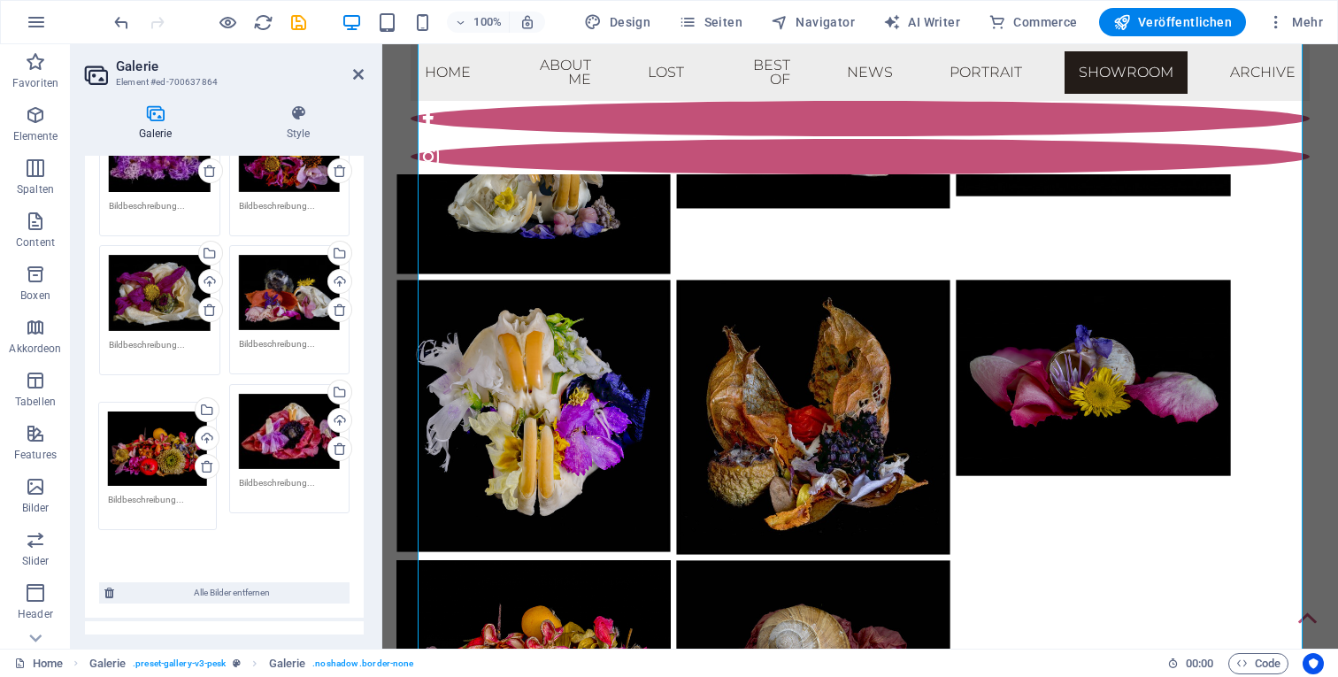
drag, startPoint x: 313, startPoint y: 288, endPoint x: 187, endPoint y: 449, distance: 204.9
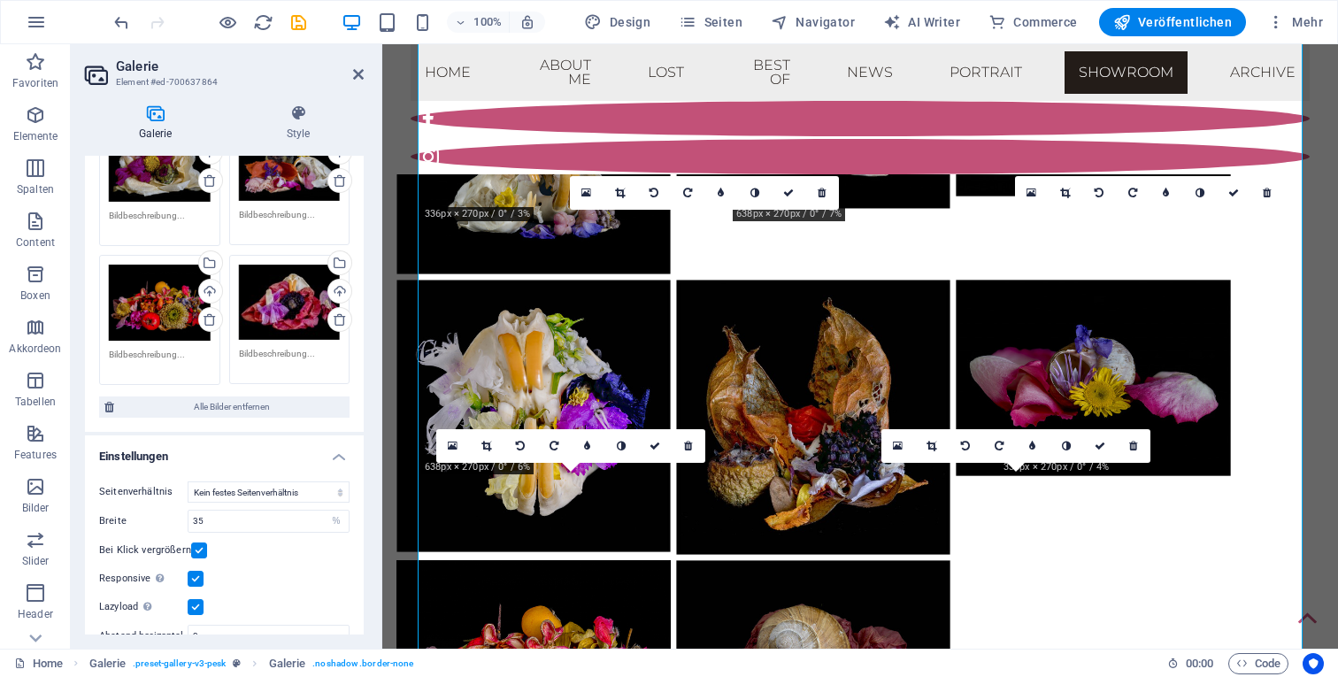
scroll to position [1055, 0]
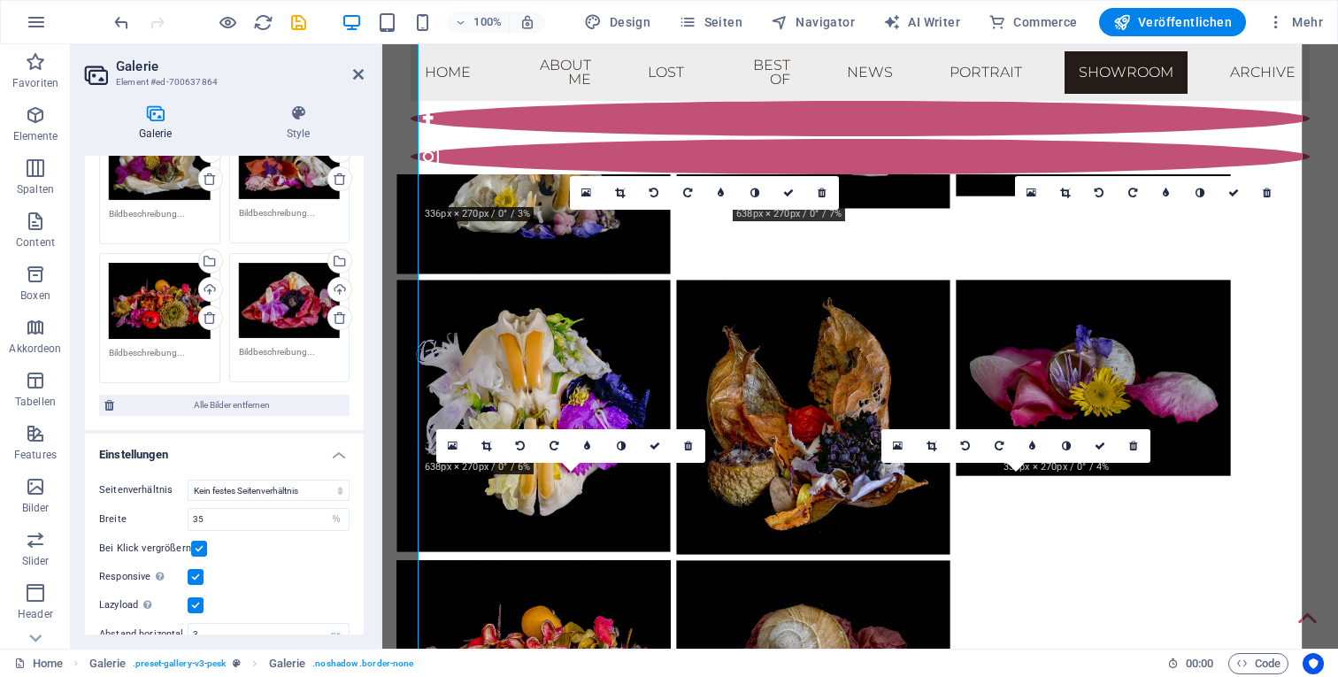
click at [295, 296] on div "Ziehe Dateien zum Hochladen hierher oder klicke hier, um aus Dateien oder koste…" at bounding box center [290, 300] width 102 height 74
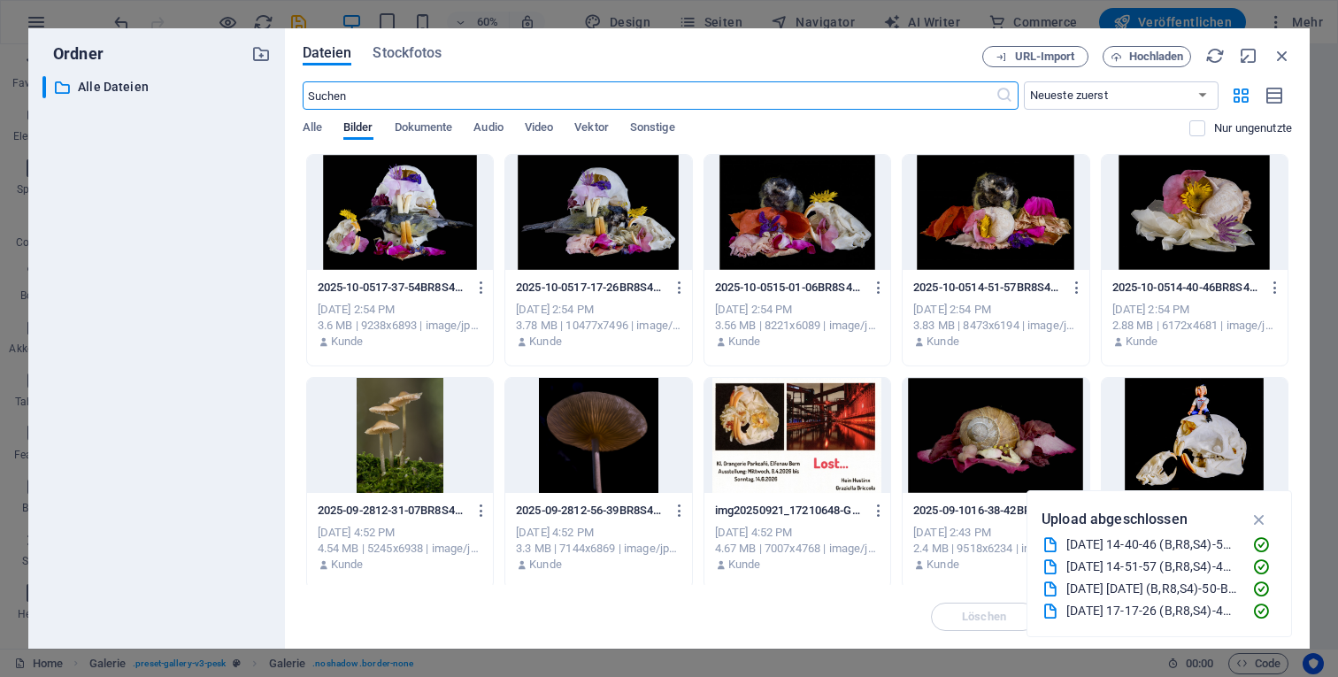
scroll to position [7166, 0]
click at [1283, 57] on icon "button" at bounding box center [1282, 55] width 19 height 19
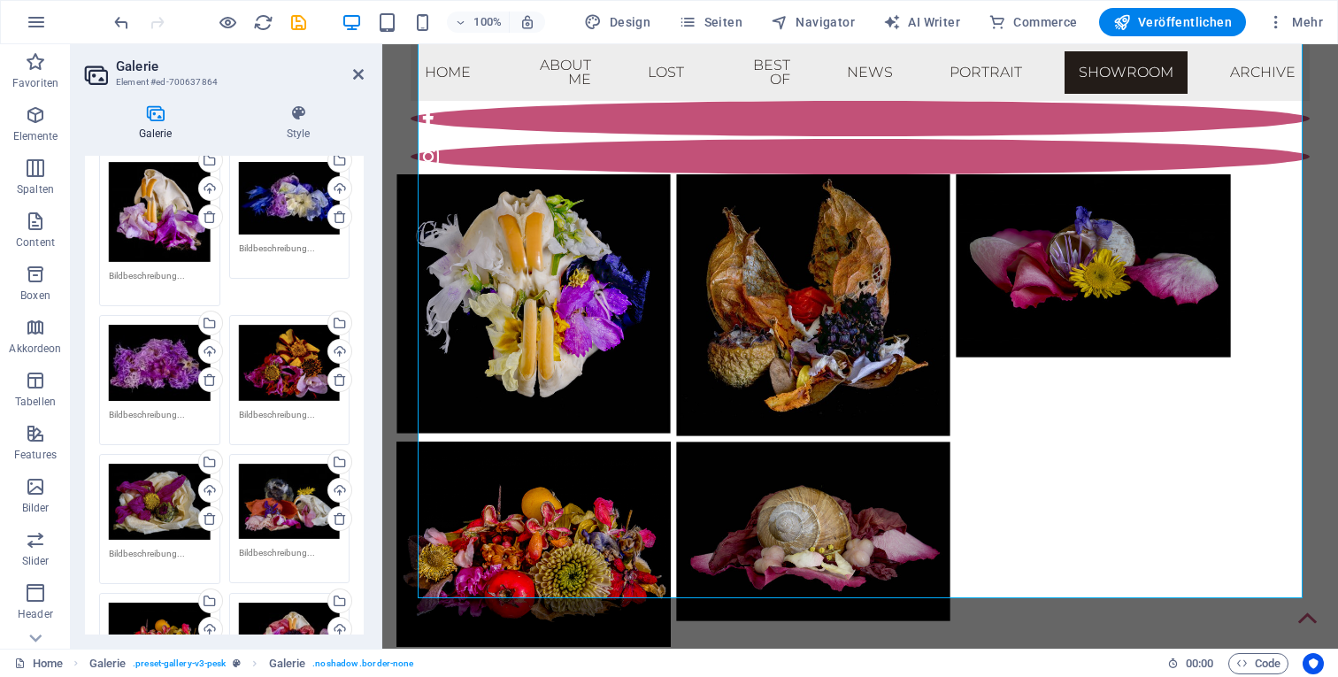
scroll to position [698, 0]
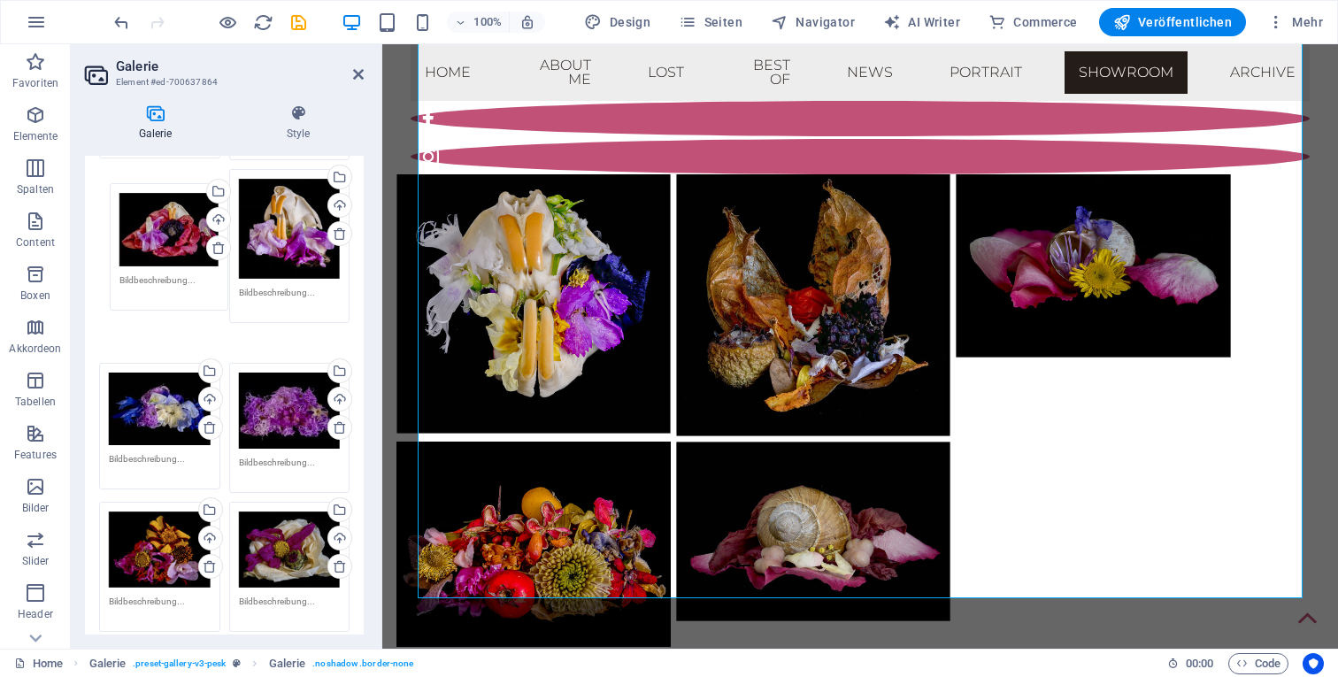
drag, startPoint x: 294, startPoint y: 616, endPoint x: 175, endPoint y: 199, distance: 433.4
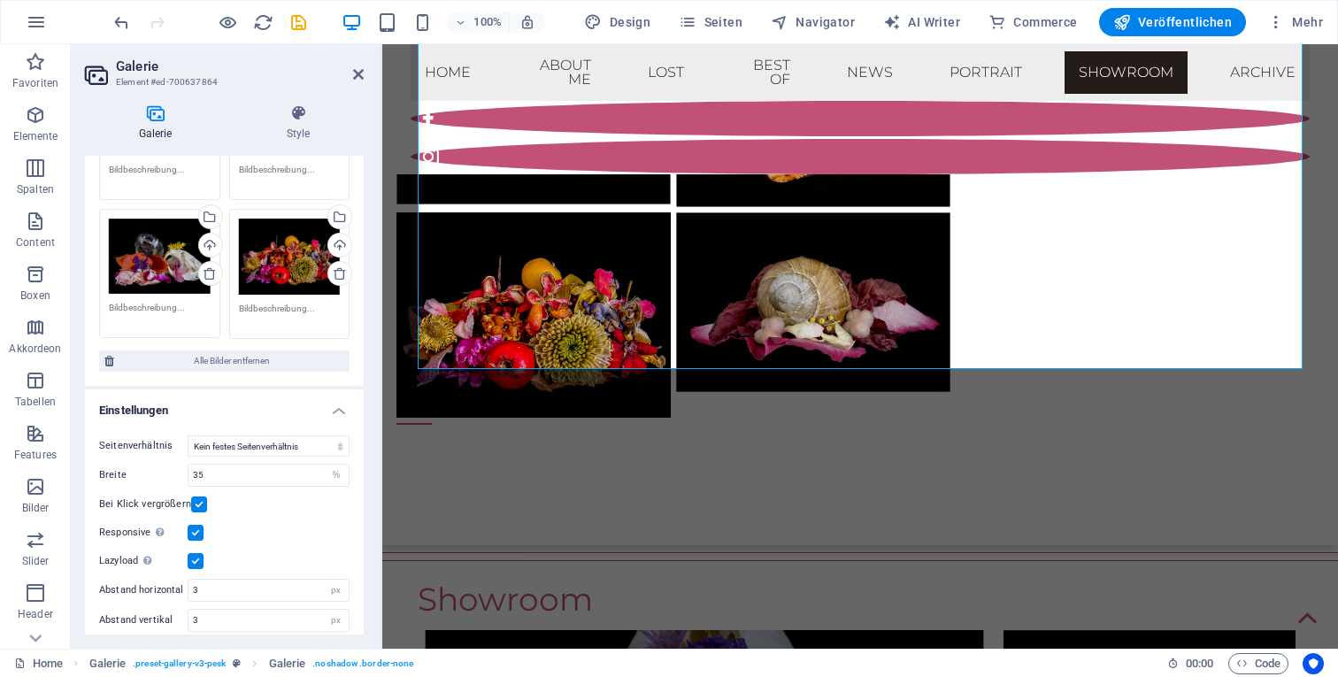
scroll to position [1098, 0]
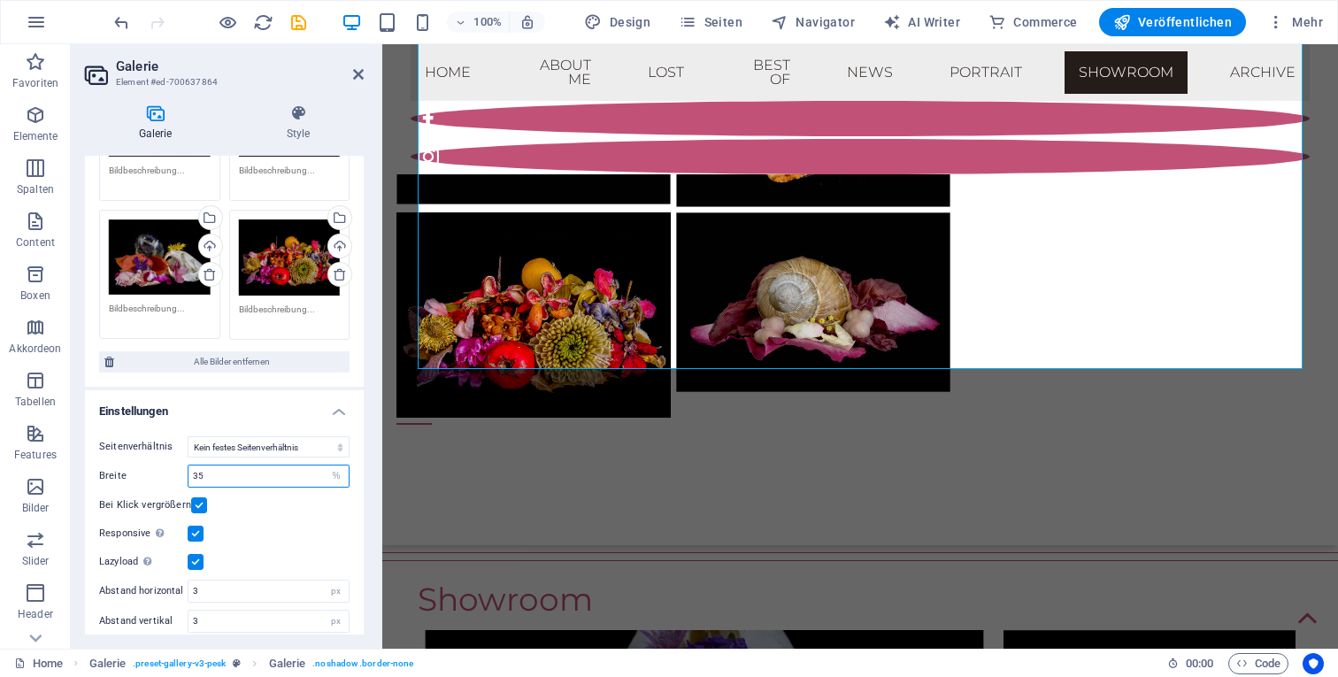
drag, startPoint x: 219, startPoint y: 462, endPoint x: 152, endPoint y: 453, distance: 67.0
click at [152, 465] on div "Breite 35 px %" at bounding box center [224, 476] width 250 height 23
type input "40"
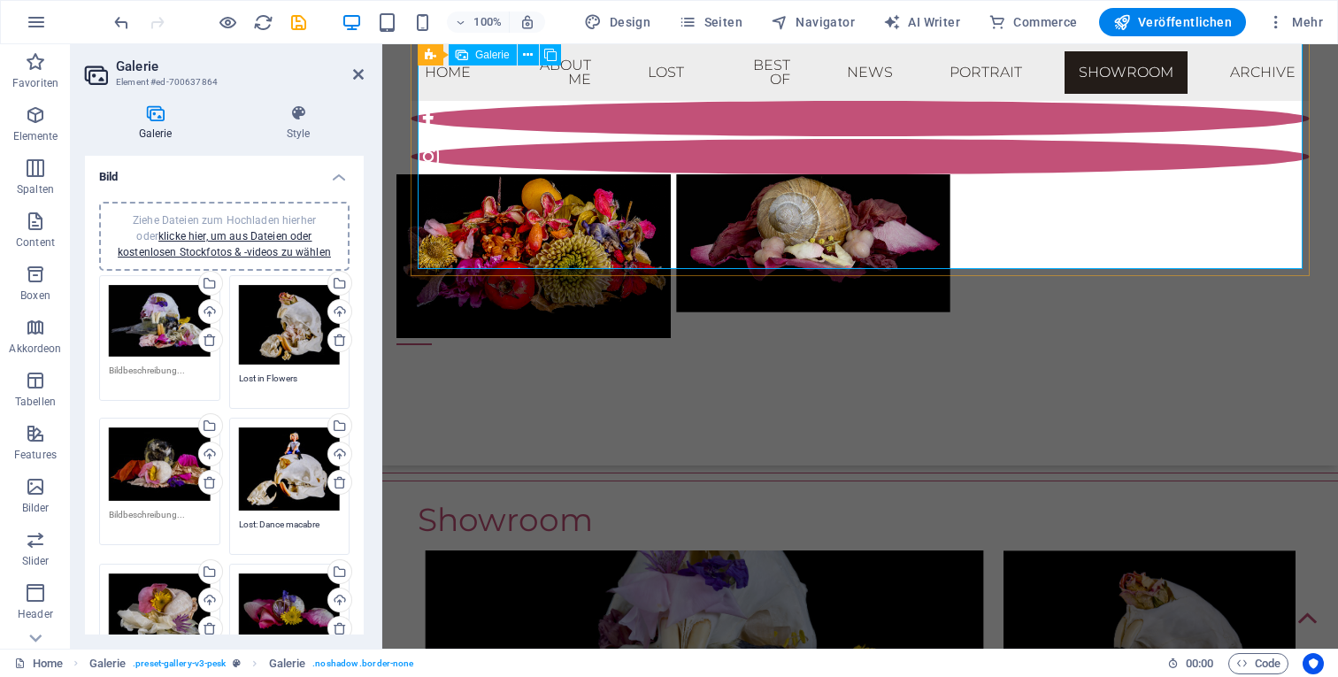
scroll to position [9718, 0]
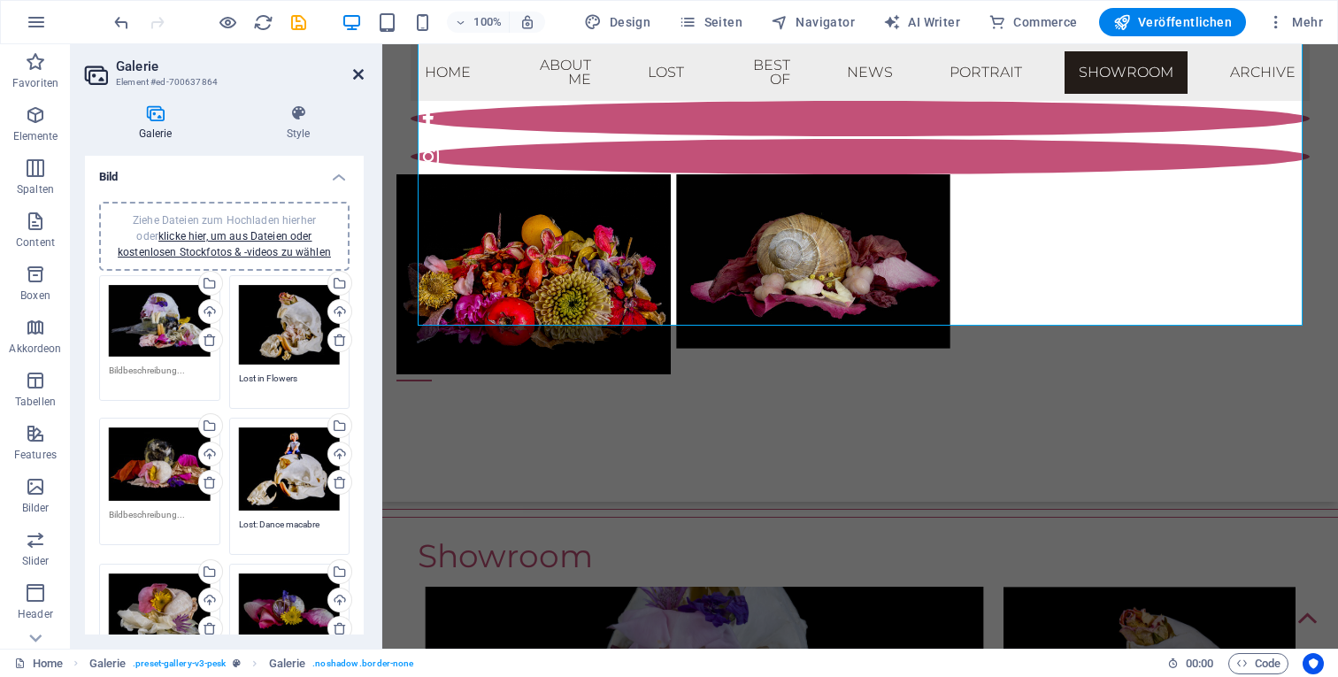
click at [354, 75] on icon at bounding box center [358, 74] width 11 height 14
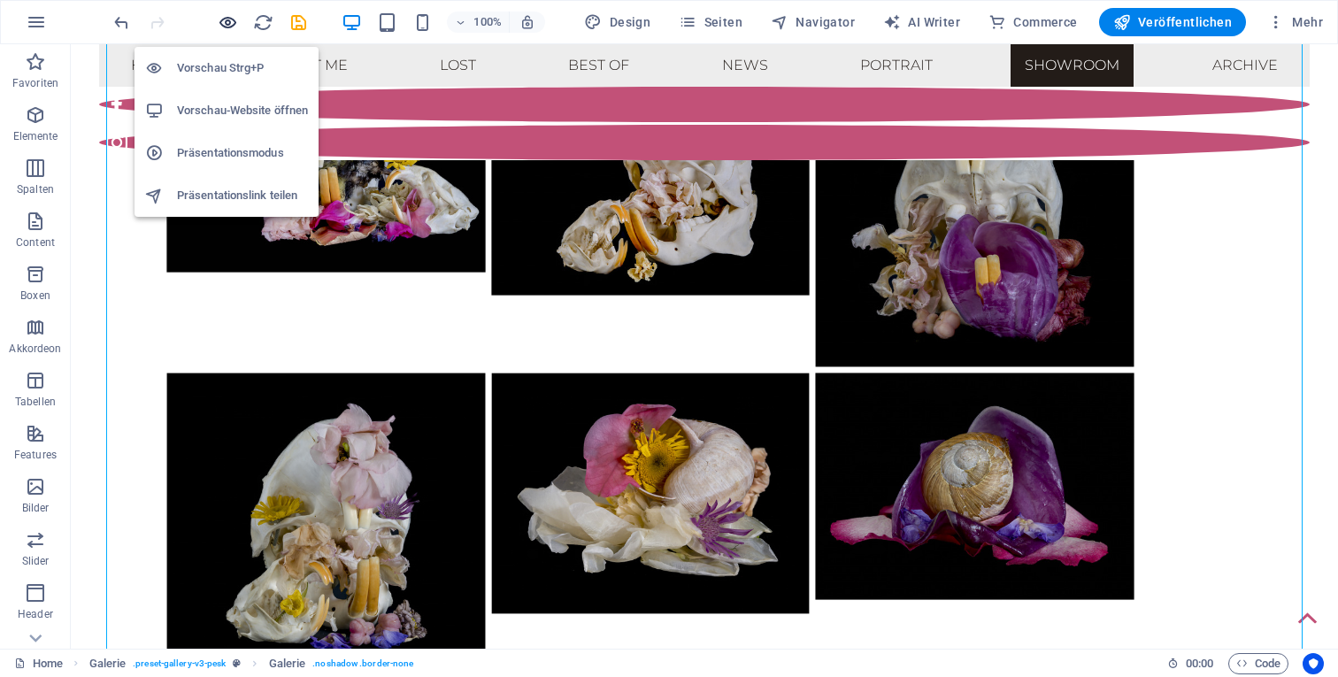
click at [226, 13] on icon "button" at bounding box center [228, 22] width 20 height 20
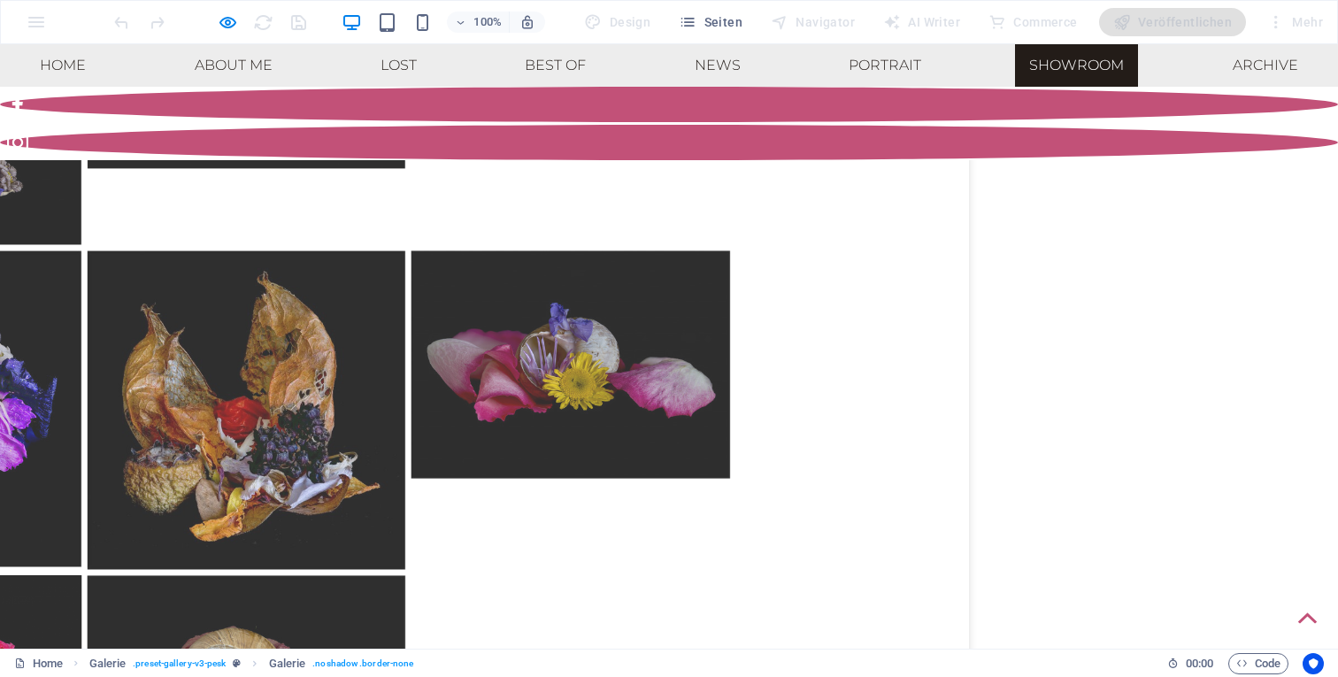
scroll to position [10219, 0]
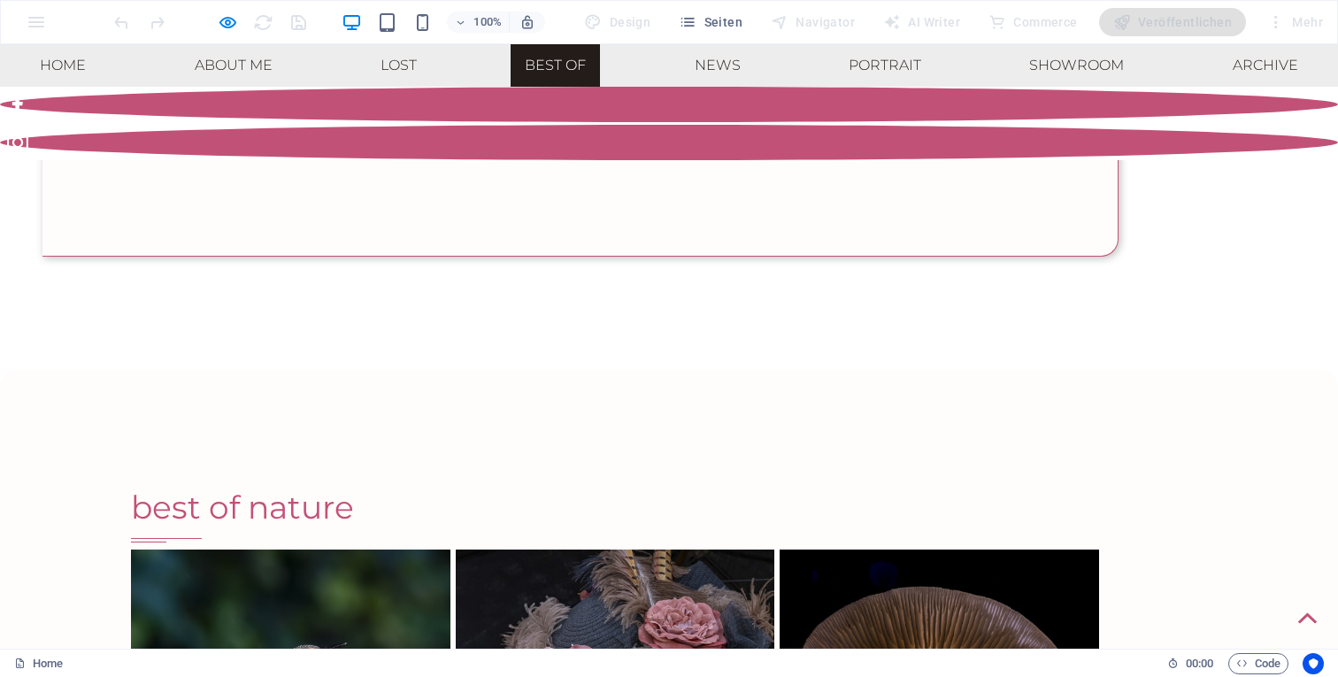
scroll to position [4523, 0]
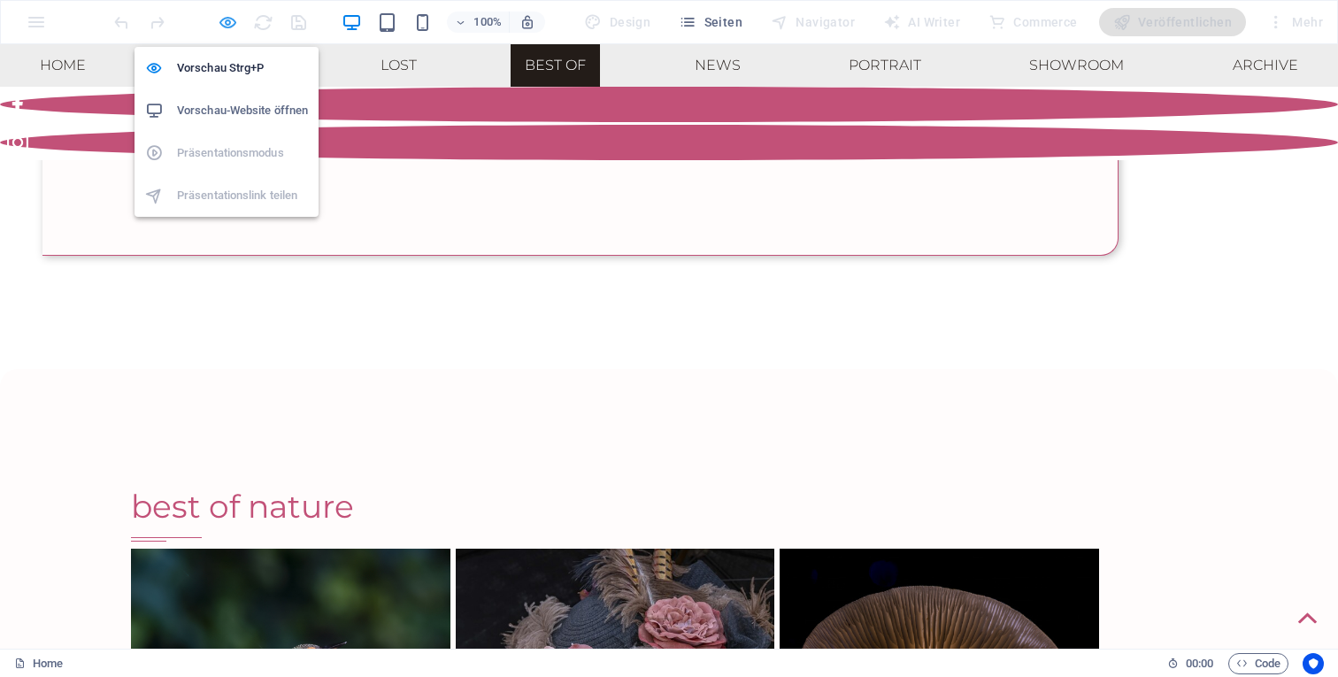
click at [226, 15] on icon "button" at bounding box center [228, 22] width 20 height 20
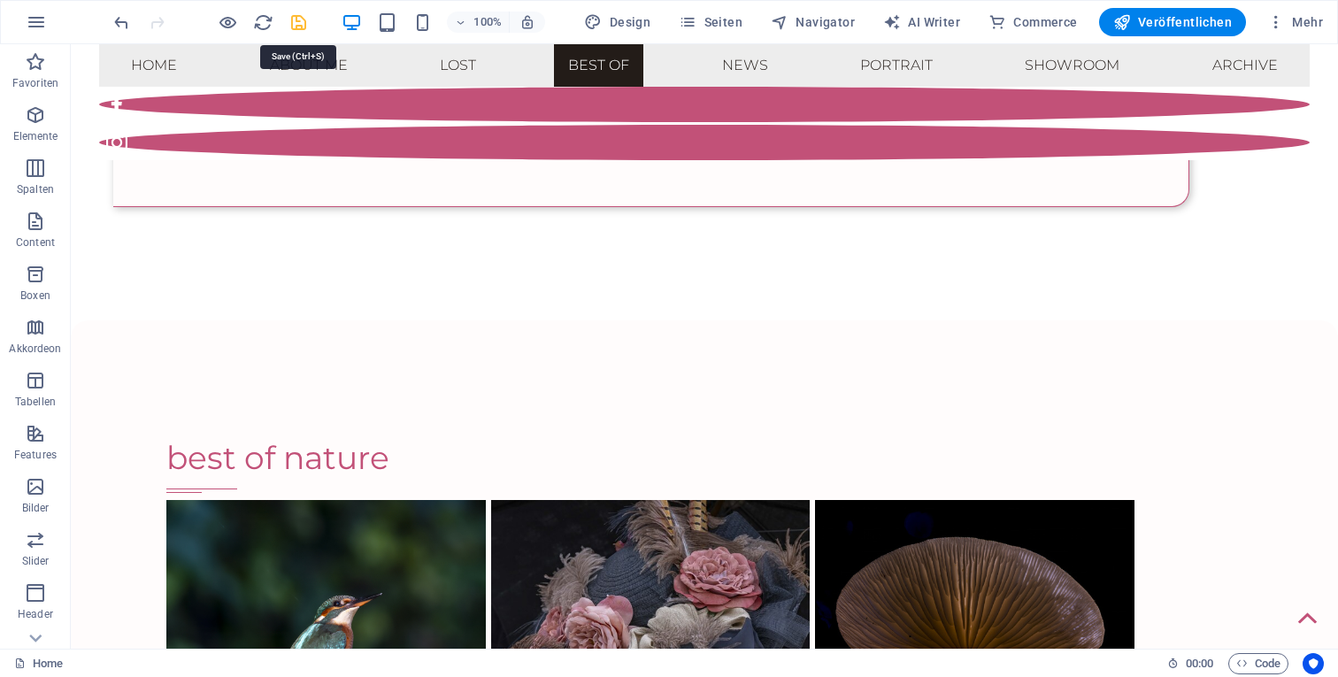
click at [300, 20] on icon "save" at bounding box center [299, 22] width 20 height 20
click at [1156, 17] on span "Veröffentlichen" at bounding box center [1172, 22] width 119 height 18
